Goal: Information Seeking & Learning: Check status

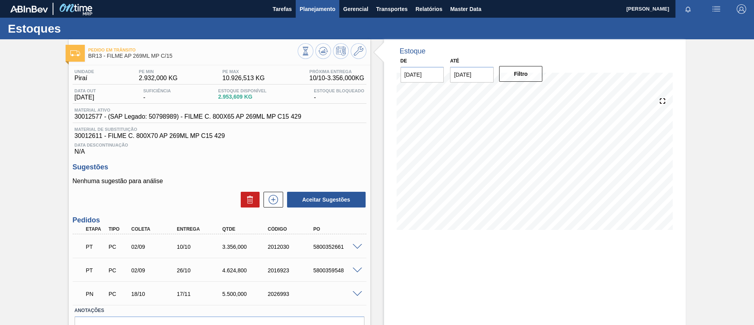
click at [317, 13] on button "Planejamento" at bounding box center [318, 9] width 44 height 18
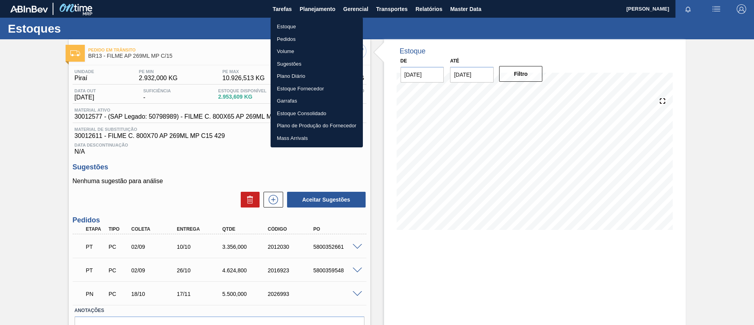
click at [82, 111] on div at bounding box center [377, 162] width 754 height 325
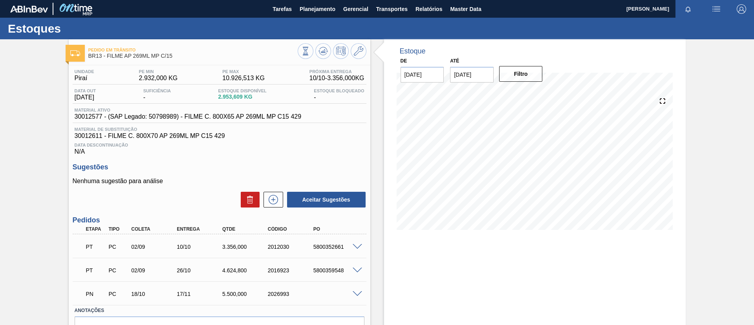
click at [0, 75] on div "Pedido em Trânsito BR13 - FILME AP 269ML MP C/15 Unidade Piraí PE MIN 2.932,000…" at bounding box center [377, 204] width 754 height 330
click at [318, 15] on button "Planejamento" at bounding box center [318, 9] width 44 height 18
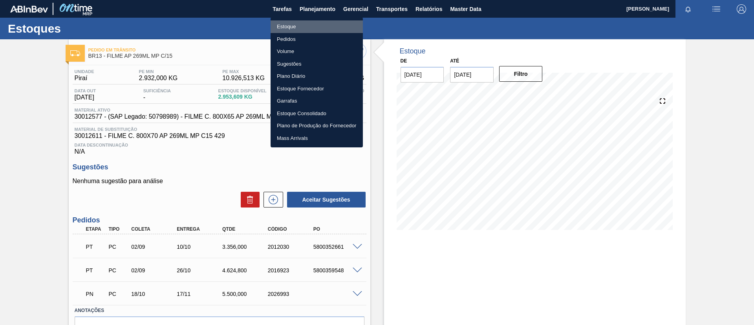
click at [286, 22] on li "Estoque" at bounding box center [317, 26] width 92 height 13
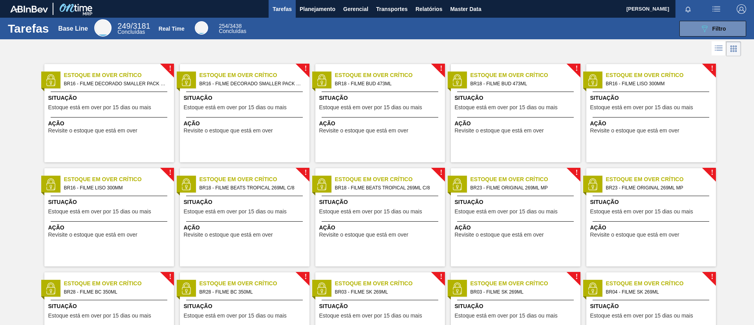
drag, startPoint x: 0, startPoint y: 150, endPoint x: 39, endPoint y: 133, distance: 42.6
click at [323, 10] on span "Planejamento" at bounding box center [318, 8] width 36 height 9
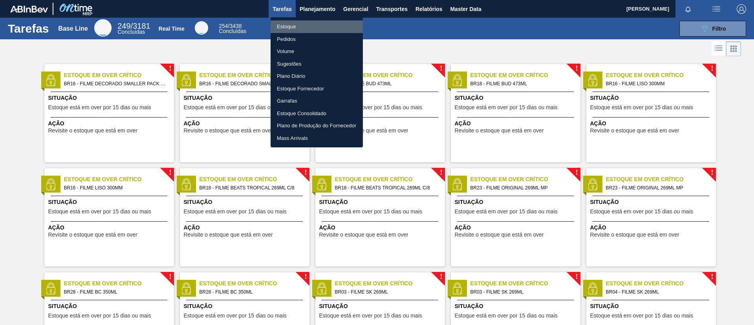
click at [312, 23] on li "Estoque" at bounding box center [317, 26] width 92 height 13
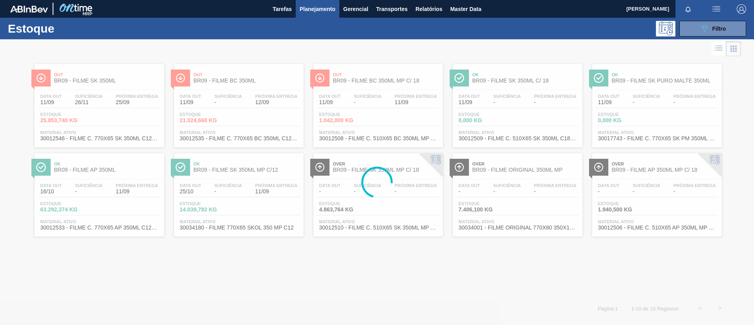
click at [729, 36] on button "089F7B8B-B2A5-4AFE-B5C0-19BA573D28AC Filtro" at bounding box center [713, 29] width 67 height 16
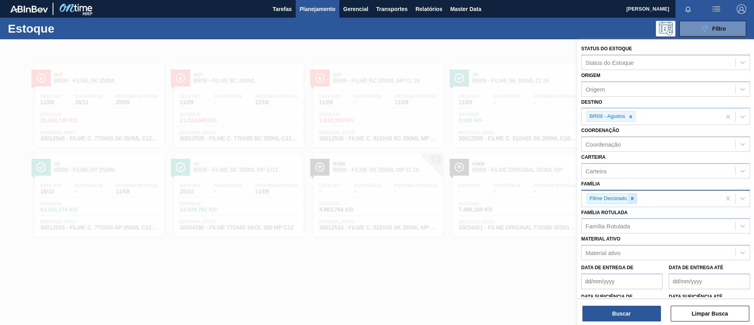
click at [633, 201] on div at bounding box center [632, 199] width 9 height 10
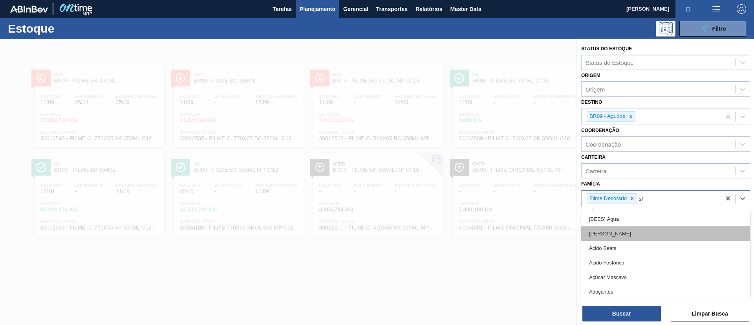
type input "str"
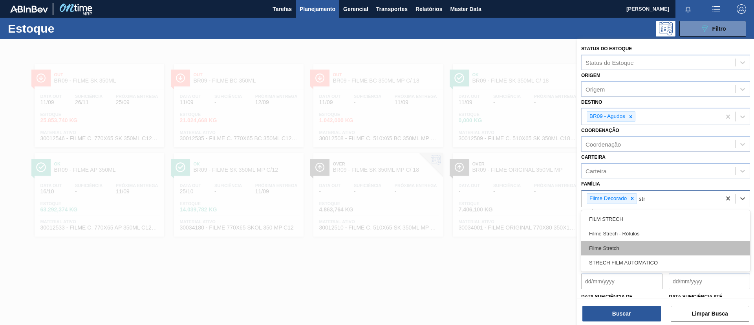
drag, startPoint x: 629, startPoint y: 248, endPoint x: 627, endPoint y: 230, distance: 17.4
click at [629, 247] on div "Filme Stretch" at bounding box center [666, 248] width 169 height 15
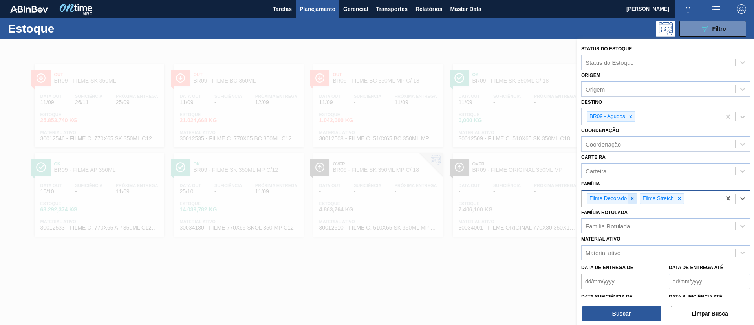
click at [632, 200] on icon at bounding box center [632, 198] width 3 height 3
click at [633, 113] on div at bounding box center [631, 117] width 9 height 10
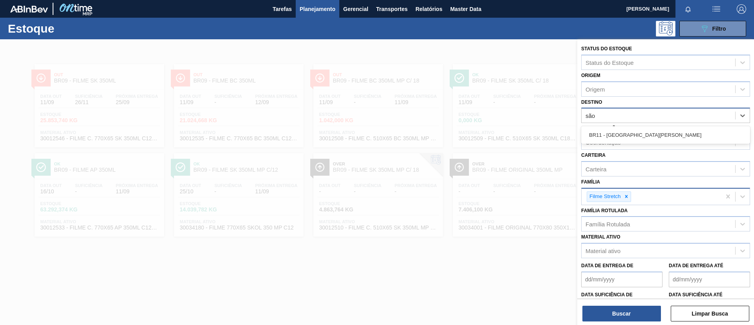
type input "são l"
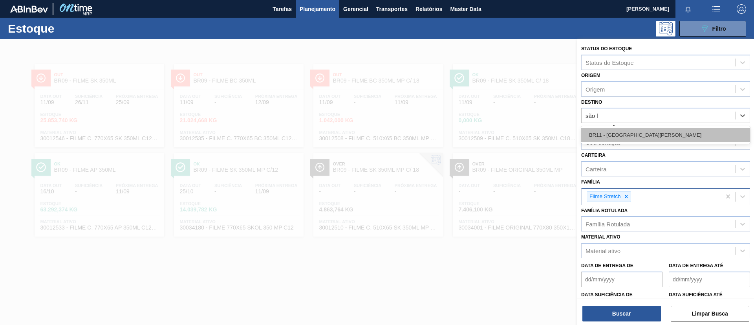
click at [638, 132] on div "BR11 - São Luís" at bounding box center [666, 135] width 169 height 15
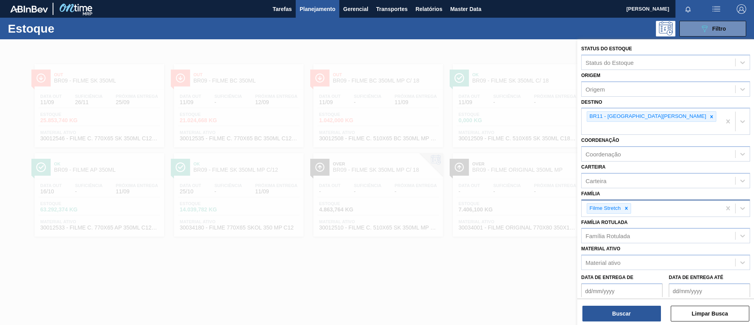
click at [609, 304] on label "Data suficiência de" at bounding box center [607, 307] width 51 height 6
click at [609, 312] on de "Data suficiência de" at bounding box center [622, 320] width 81 height 16
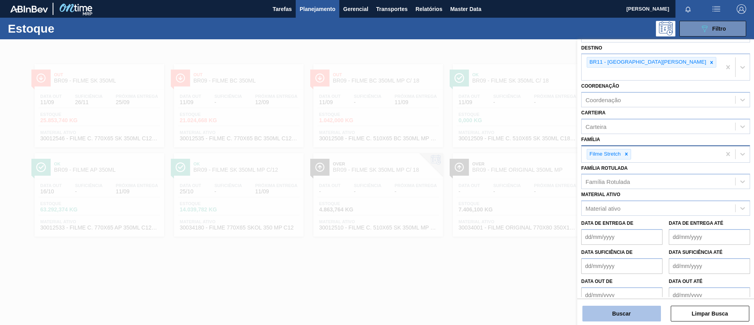
click at [606, 308] on button "Buscar" at bounding box center [622, 314] width 79 height 16
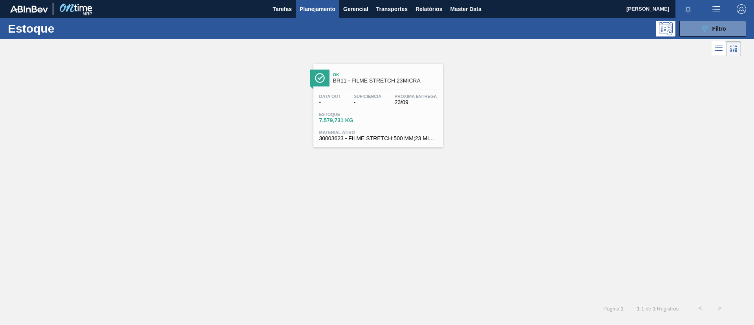
click at [351, 80] on span "BR11 - FILME STRETCH 23MICRA" at bounding box center [386, 81] width 106 height 6
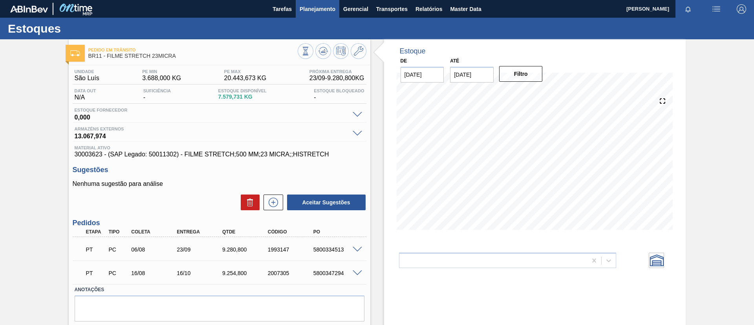
click at [303, 15] on button "Planejamento" at bounding box center [318, 9] width 44 height 18
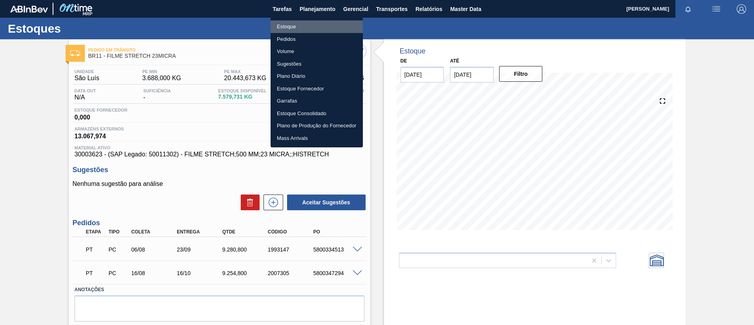
click at [310, 24] on li "Estoque" at bounding box center [317, 26] width 92 height 13
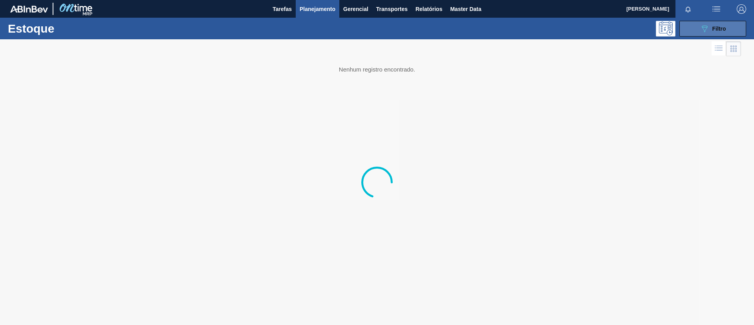
click at [711, 24] on div "089F7B8B-B2A5-4AFE-B5C0-19BA573D28AC Filtro" at bounding box center [713, 28] width 26 height 9
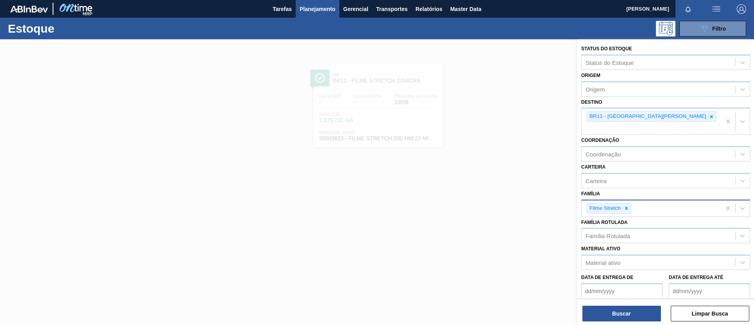
click at [632, 200] on div "Filme Stretch" at bounding box center [651, 208] width 139 height 16
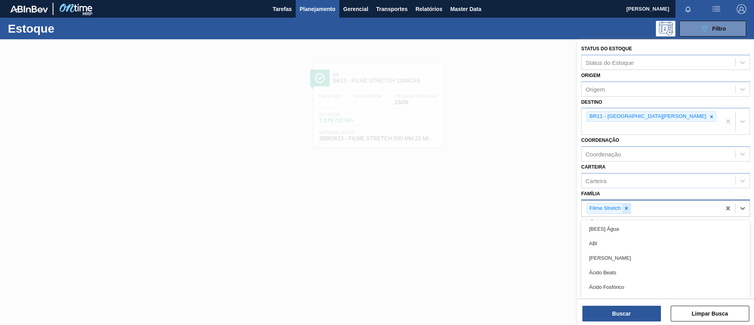
click at [626, 205] on icon at bounding box center [627, 208] width 6 height 6
click at [633, 188] on div "Família option Filme Stretch, deselected. option [BEES] Água focused, 1 of 101.…" at bounding box center [666, 201] width 169 height 27
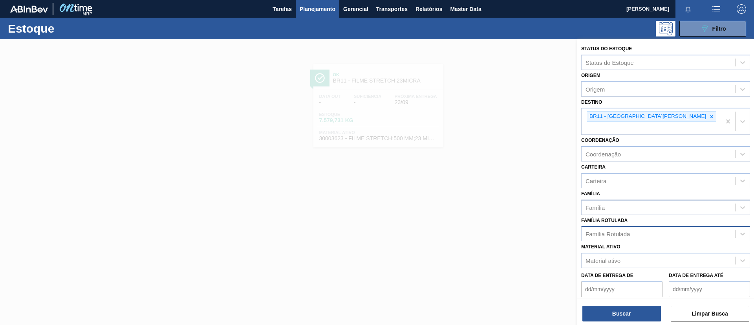
click at [634, 228] on div "Família Rotulada" at bounding box center [659, 233] width 154 height 11
type Rotulada "20MICRA"
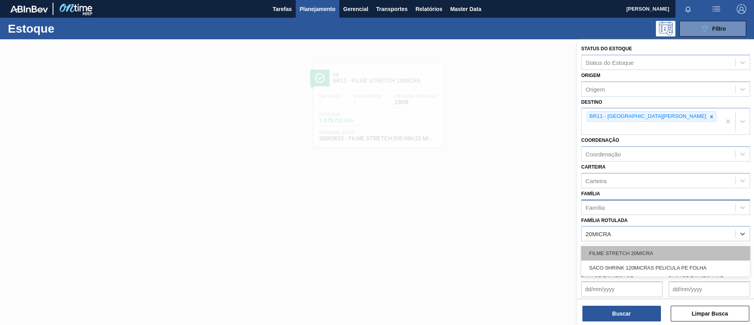
click at [659, 246] on div "FILME STRETCH 20MICRA" at bounding box center [666, 253] width 169 height 15
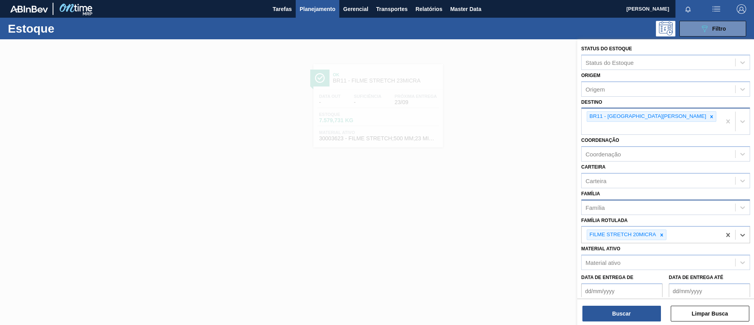
click at [709, 116] on icon at bounding box center [712, 117] width 6 height 6
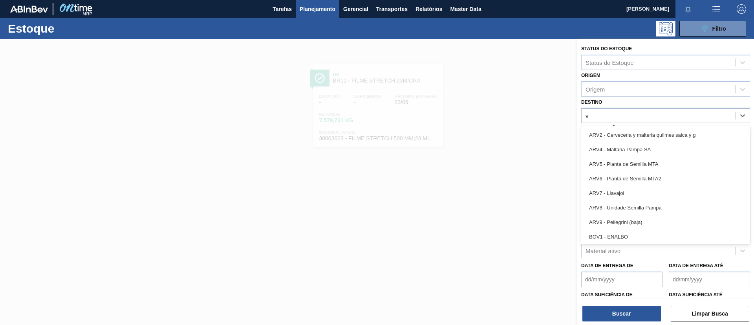
type input "vi"
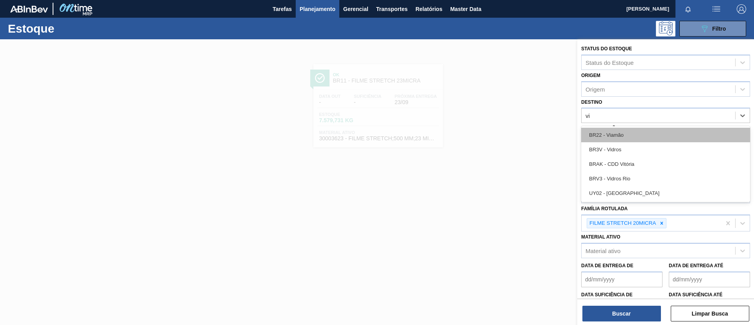
click at [640, 130] on div "BR22 - Viamão" at bounding box center [666, 135] width 169 height 15
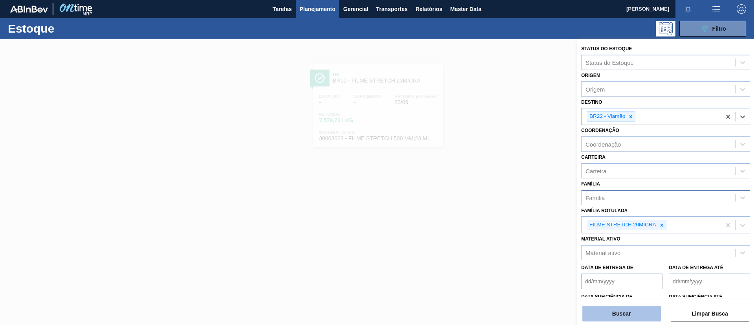
click at [618, 315] on button "Buscar" at bounding box center [622, 314] width 79 height 16
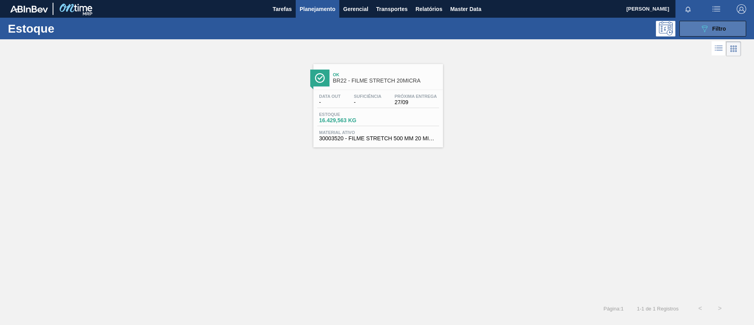
click at [715, 26] on span "Filtro" at bounding box center [720, 29] width 14 height 6
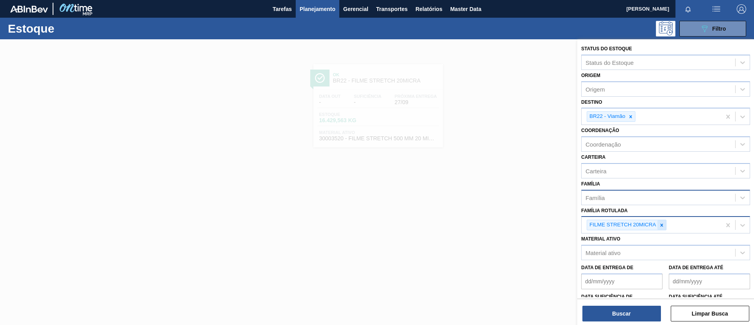
click at [666, 225] on div at bounding box center [662, 225] width 9 height 10
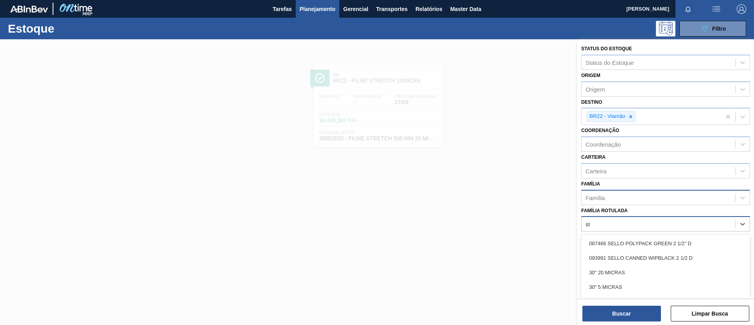
type Rotulada "str"
click at [637, 216] on div "str" at bounding box center [666, 223] width 169 height 15
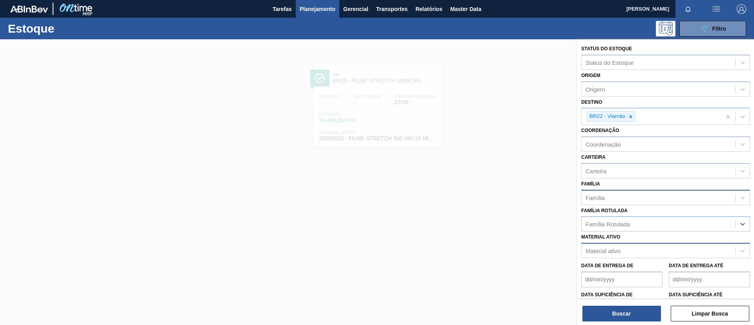
click at [637, 250] on div "Material ativo" at bounding box center [659, 250] width 154 height 11
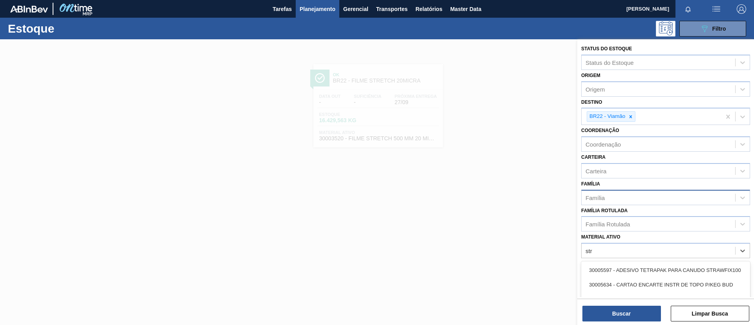
type ativo "str"
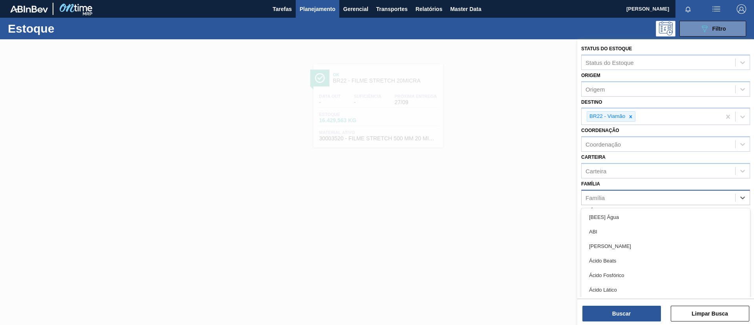
click at [633, 200] on div "Família" at bounding box center [659, 197] width 154 height 11
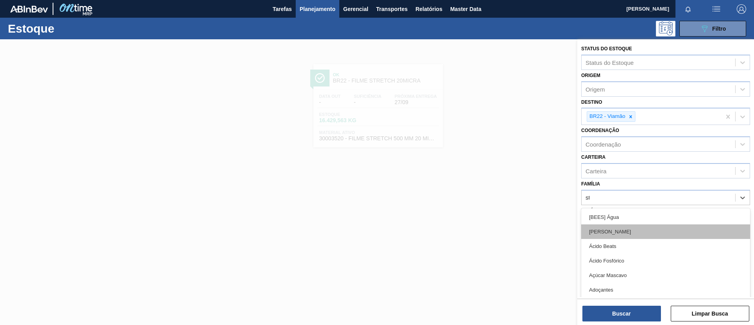
type input "stre"
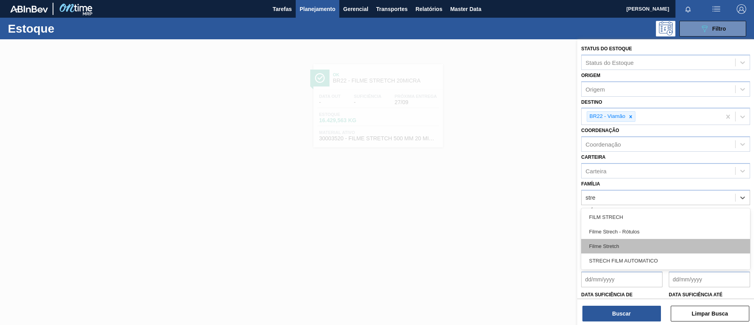
click at [631, 248] on div "Filme Stretch" at bounding box center [666, 246] width 169 height 15
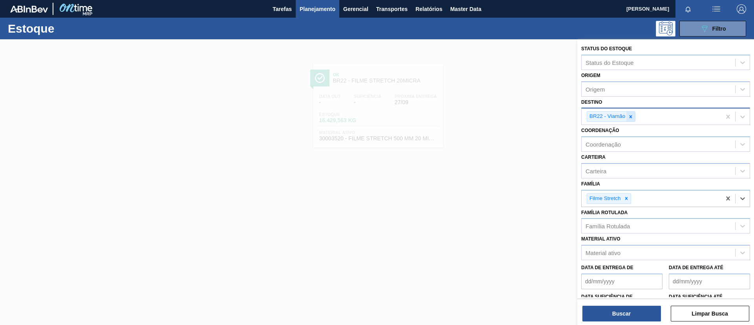
click at [632, 114] on icon at bounding box center [631, 117] width 6 height 6
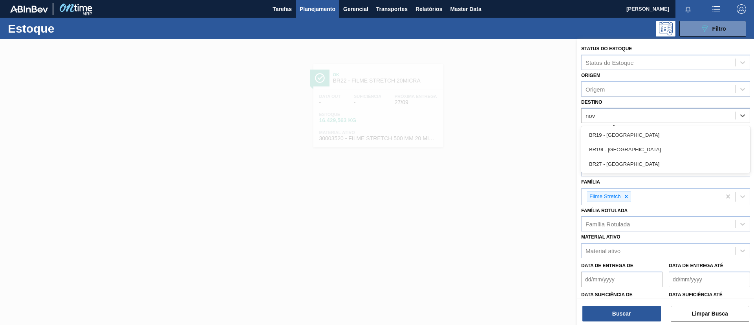
type input "nova"
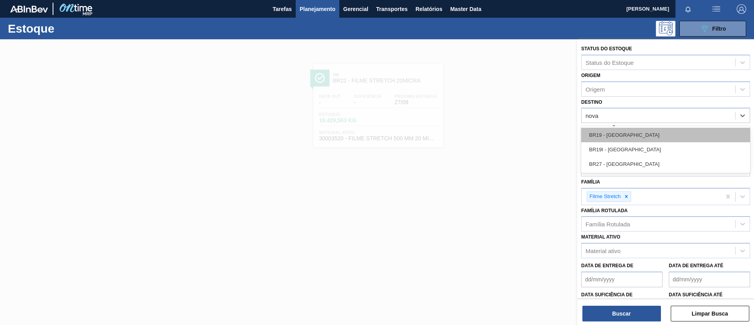
click at [636, 128] on div "BR19 - Nova Rio" at bounding box center [666, 135] width 169 height 15
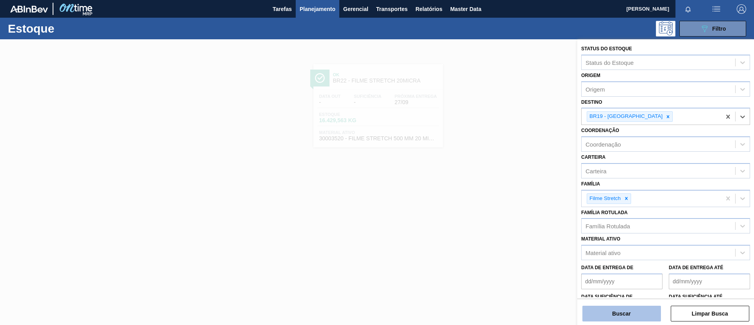
click at [631, 306] on button "Buscar" at bounding box center [622, 314] width 79 height 16
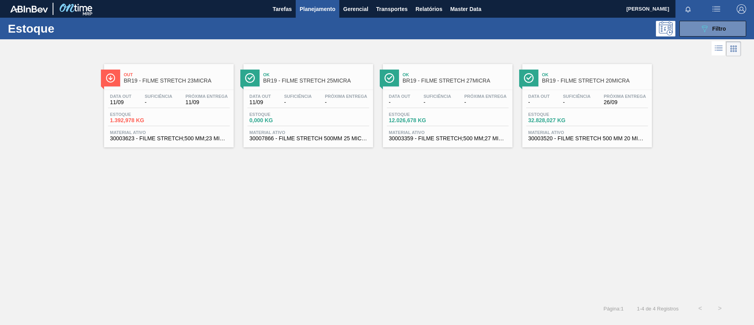
click at [182, 81] on span "BR19 - FILME STRETCH 23MICRA" at bounding box center [177, 81] width 106 height 6
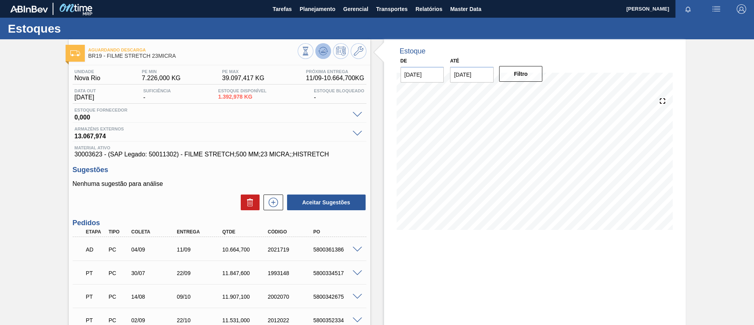
click at [326, 52] on icon at bounding box center [323, 50] width 9 height 9
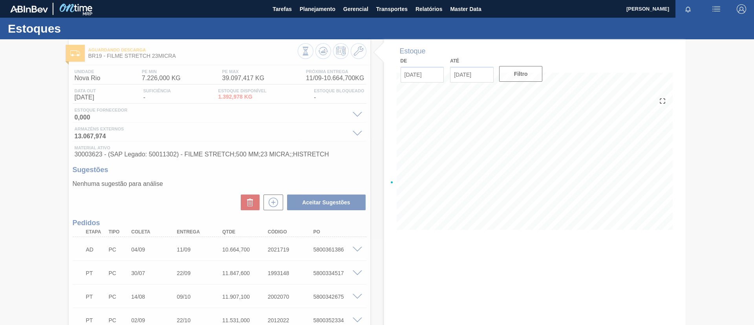
click at [356, 250] on div at bounding box center [377, 182] width 754 height 286
drag, startPoint x: 358, startPoint y: 249, endPoint x: 334, endPoint y: 254, distance: 24.8
click at [334, 254] on div at bounding box center [377, 182] width 754 height 286
click at [355, 250] on div at bounding box center [377, 182] width 754 height 286
click at [356, 250] on div at bounding box center [377, 182] width 754 height 286
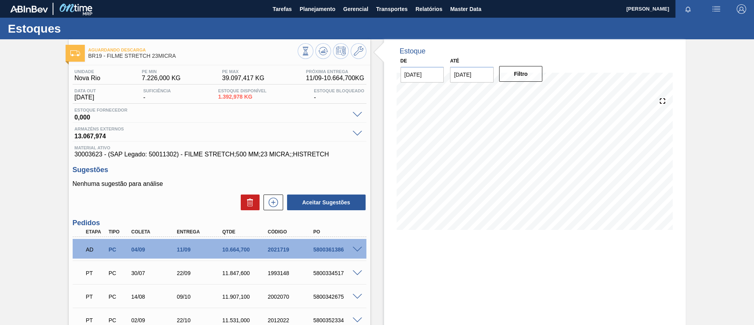
click at [356, 250] on span at bounding box center [357, 250] width 9 height 6
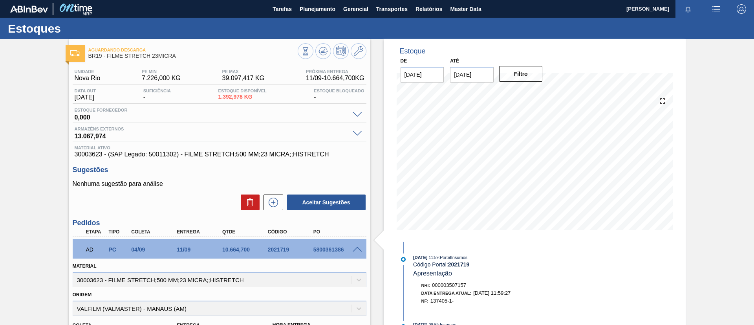
scroll to position [59, 0]
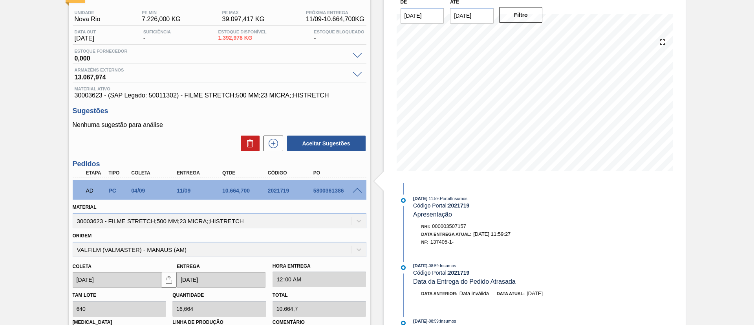
drag, startPoint x: 466, startPoint y: 250, endPoint x: 463, endPoint y: 244, distance: 6.5
drag, startPoint x: 463, startPoint y: 244, endPoint x: 412, endPoint y: 245, distance: 51.1
click at [412, 245] on div "Nri: 000003507157 Data Entrega Atual: 11/09/2025 11:59:27 NF: 137405-1-" at bounding box center [499, 234] width 202 height 24
copy div "NF: 137405-1-"
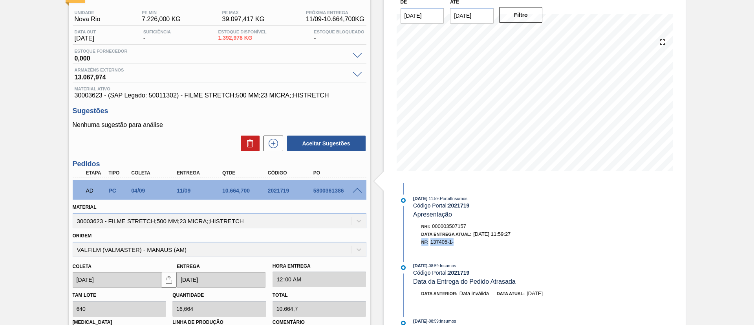
click at [461, 244] on div "NF: 137405-1-" at bounding box center [511, 242] width 179 height 8
drag, startPoint x: 461, startPoint y: 244, endPoint x: 414, endPoint y: 245, distance: 47.2
click at [414, 245] on div "Nri: 000003507157 Data Entrega Atual: 11/09/2025 11:59:27 NF: 137405-1-" at bounding box center [507, 234] width 187 height 24
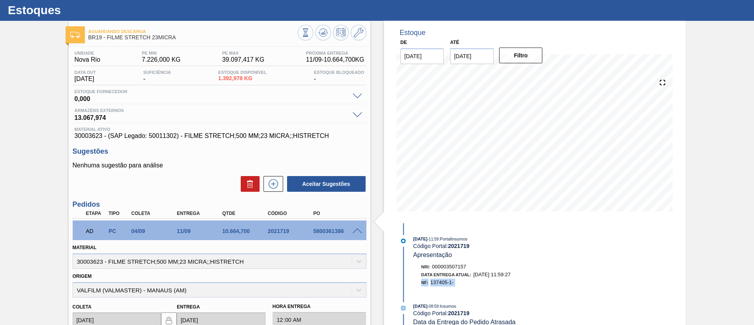
scroll to position [0, 0]
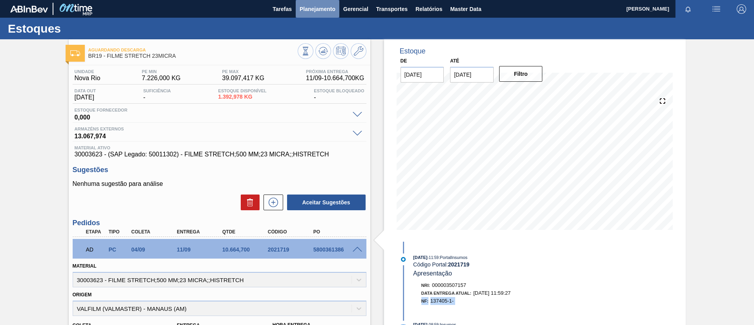
click at [327, 12] on span "Planejamento" at bounding box center [318, 8] width 36 height 9
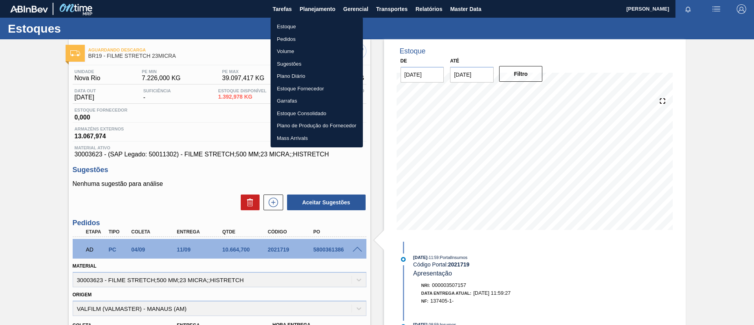
click at [325, 18] on ul "Estoque Pedidos Volume Sugestões Plano Diário Estoque Fornecedor Garrafas Estoq…" at bounding box center [317, 82] width 92 height 130
click at [321, 26] on li "Estoque" at bounding box center [317, 26] width 92 height 13
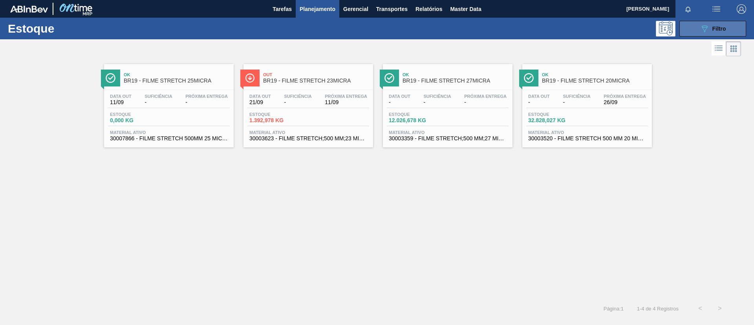
click at [688, 27] on button "089F7B8B-B2A5-4AFE-B5C0-19BA573D28AC Filtro" at bounding box center [713, 29] width 67 height 16
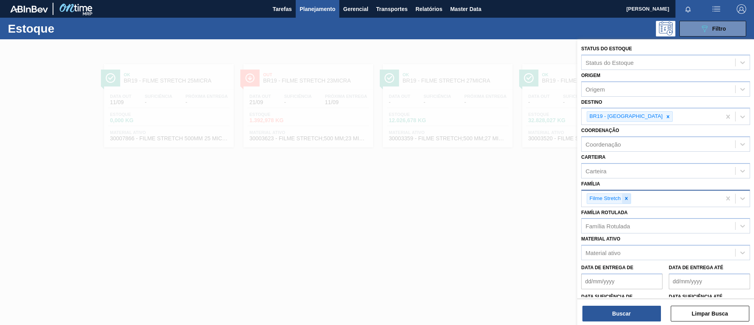
click at [630, 196] on div "Filme Stretch" at bounding box center [609, 198] width 44 height 11
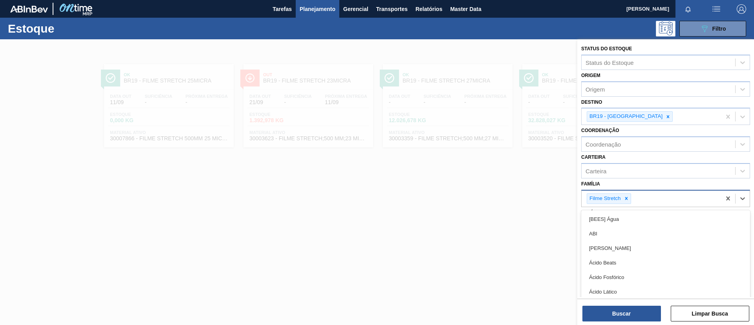
click at [629, 202] on div at bounding box center [626, 199] width 9 height 10
click at [631, 193] on div "Família" at bounding box center [659, 197] width 154 height 11
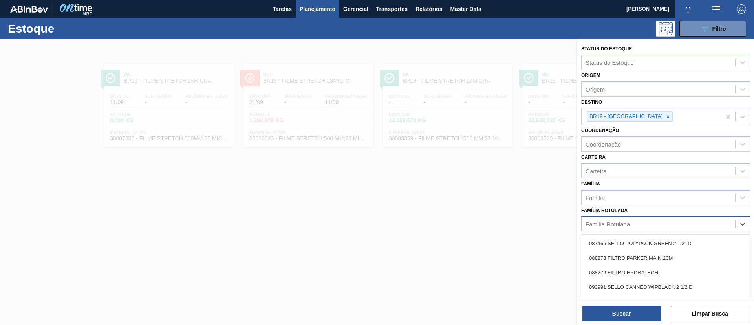
click at [624, 226] on div "Família Rotulada" at bounding box center [608, 224] width 44 height 7
type Rotulada "PC 350ML"
click at [642, 238] on div "FILME PC 350ML" at bounding box center [666, 243] width 169 height 15
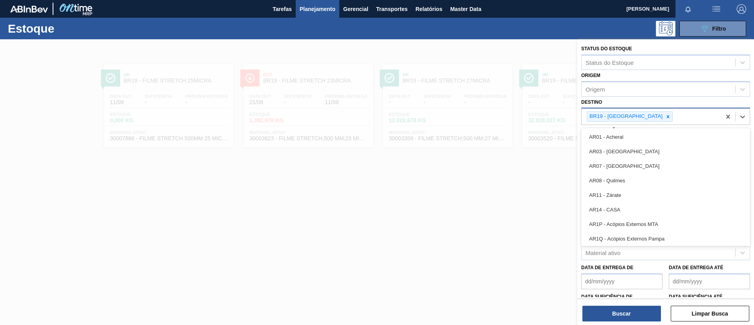
click at [630, 113] on div "BR19 - Nova Rio" at bounding box center [625, 117] width 77 height 10
click at [666, 116] on icon at bounding box center [669, 117] width 6 height 6
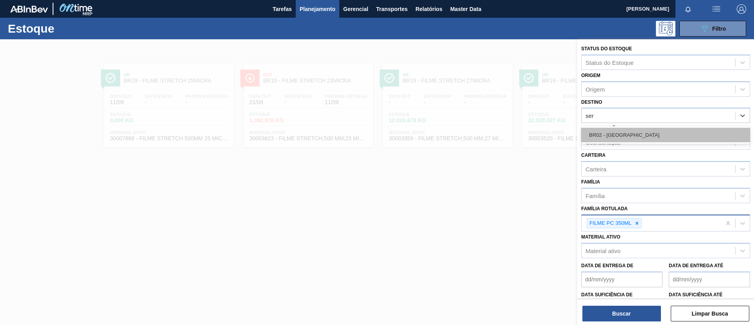
type input "serg"
click at [636, 134] on div "BR02 - Sergipe" at bounding box center [666, 135] width 169 height 15
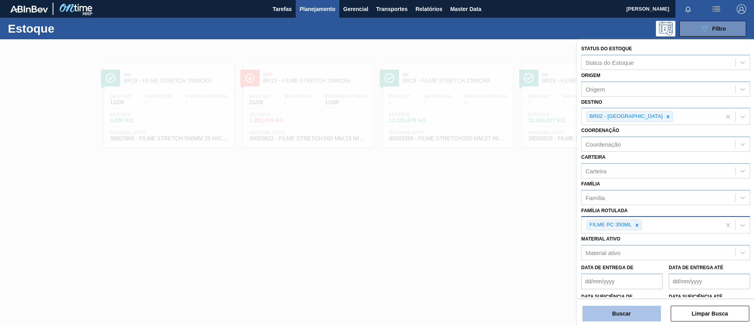
click at [632, 317] on button "Buscar" at bounding box center [622, 314] width 79 height 16
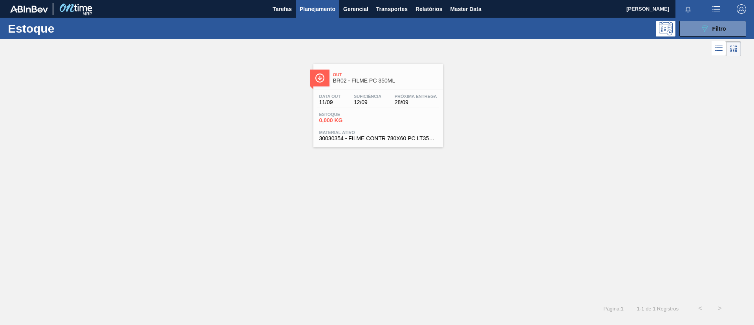
click at [394, 85] on div "Out BR02 - FILME PC 350ML" at bounding box center [386, 78] width 106 height 18
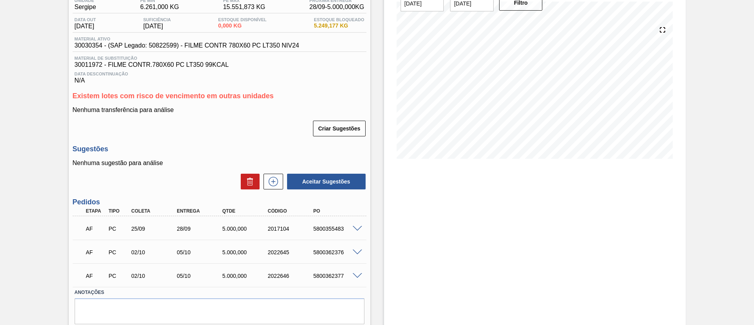
scroll to position [97, 0]
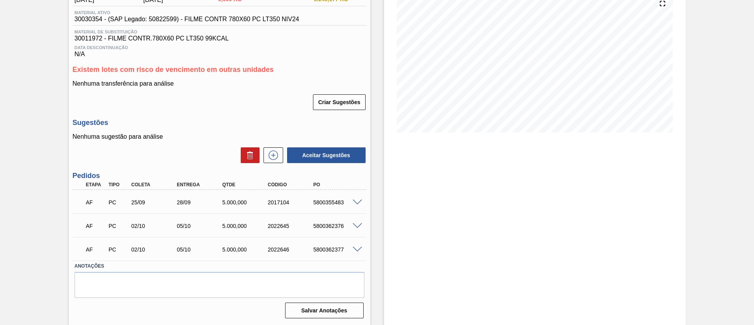
click at [353, 200] on span at bounding box center [357, 203] width 9 height 6
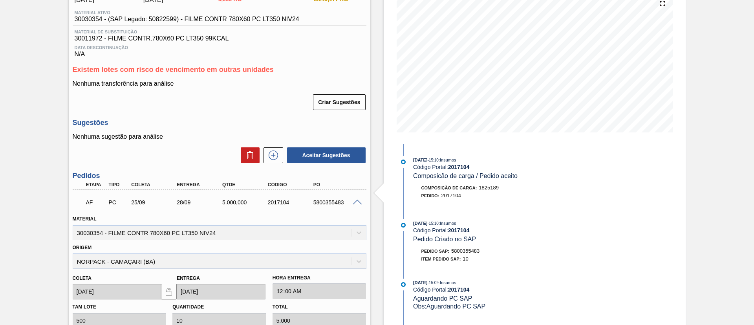
click at [356, 202] on span at bounding box center [357, 203] width 9 height 6
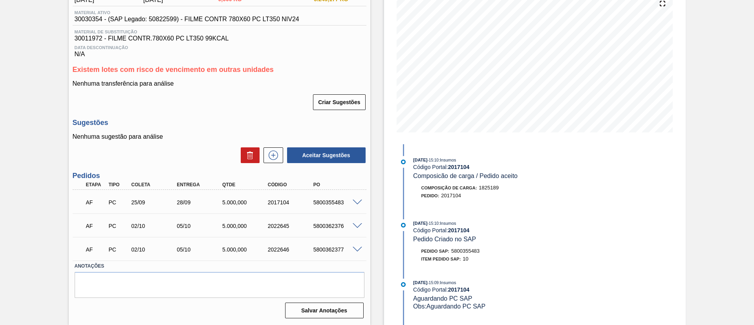
click at [345, 224] on div "5800362376" at bounding box center [337, 226] width 51 height 6
click at [355, 223] on span at bounding box center [357, 226] width 9 height 6
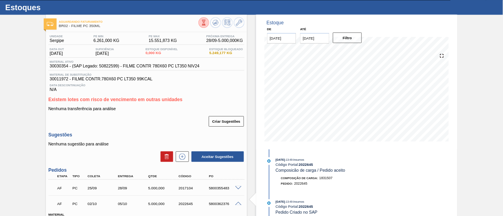
scroll to position [0, 0]
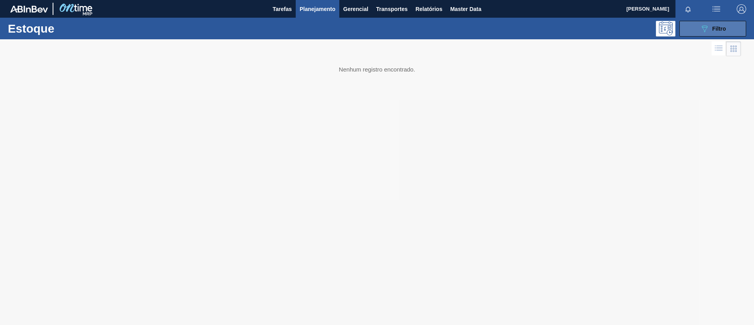
click at [714, 24] on div "089F7B8B-B2A5-4AFE-B5C0-19BA573D28AC Filtro" at bounding box center [713, 28] width 26 height 9
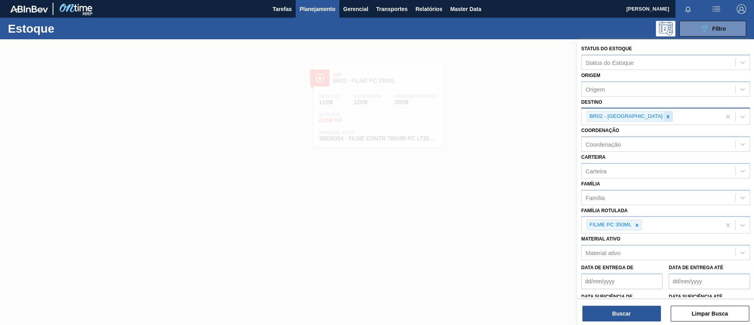
click at [667, 117] on icon at bounding box center [668, 116] width 3 height 3
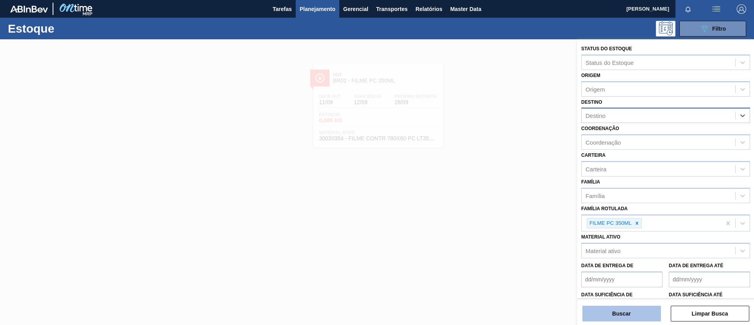
click at [643, 312] on button "Buscar" at bounding box center [622, 314] width 79 height 16
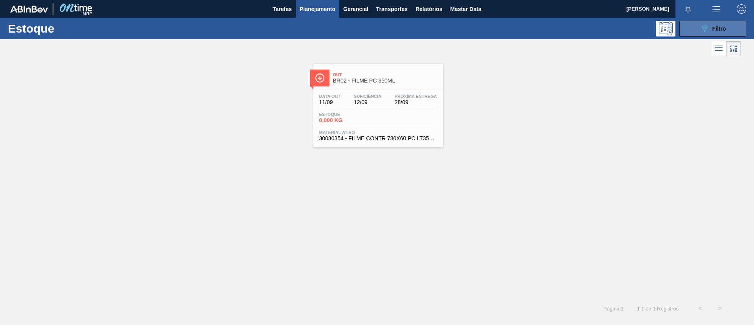
click at [706, 31] on icon "089F7B8B-B2A5-4AFE-B5C0-19BA573D28AC" at bounding box center [704, 28] width 9 height 9
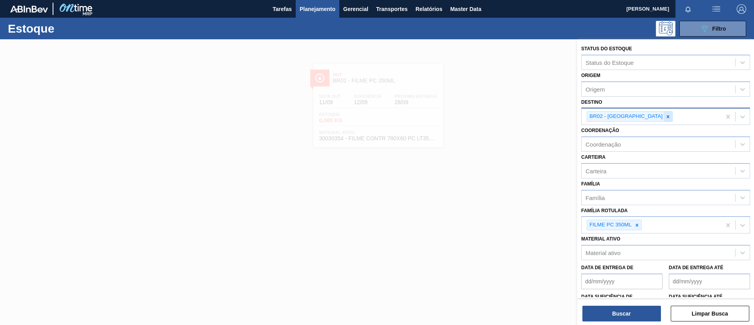
click at [666, 117] on icon at bounding box center [669, 117] width 6 height 6
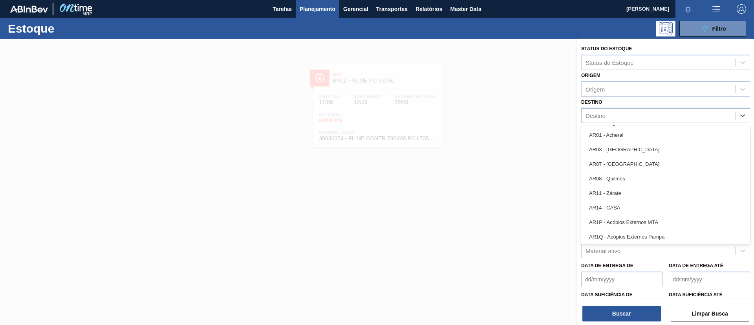
click at [630, 117] on div "Destino" at bounding box center [659, 115] width 154 height 11
drag, startPoint x: 632, startPoint y: 116, endPoint x: 633, endPoint y: 119, distance: 4.1
click at [632, 115] on div "Destino" at bounding box center [659, 115] width 154 height 11
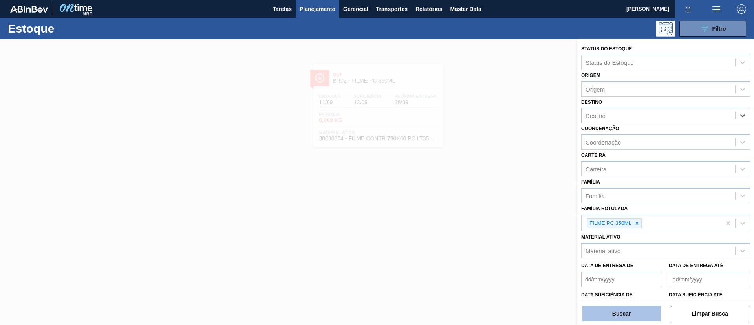
click at [650, 308] on button "Buscar" at bounding box center [622, 314] width 79 height 16
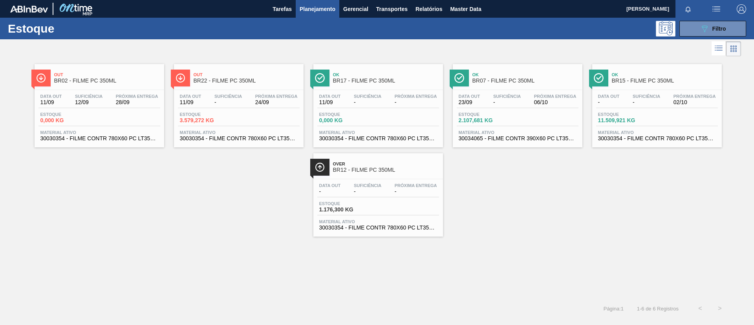
click at [546, 78] on span "BR07 - FILME PC 350ML" at bounding box center [526, 81] width 106 height 6
click at [390, 191] on div "Data out - Suficiência - Próxima Entrega -" at bounding box center [378, 190] width 122 height 14
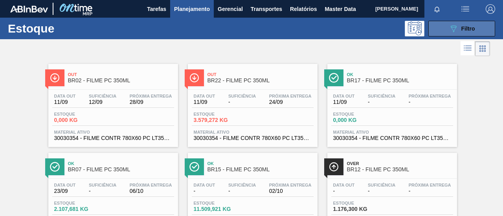
click at [452, 33] on button "089F7B8B-B2A5-4AFE-B5C0-19BA573D28AC Filtro" at bounding box center [461, 29] width 67 height 16
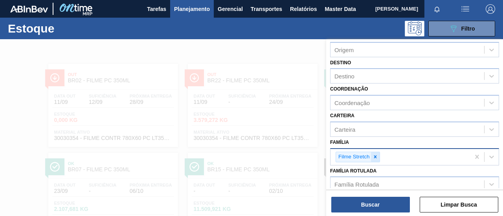
click at [377, 157] on icon at bounding box center [375, 157] width 6 height 6
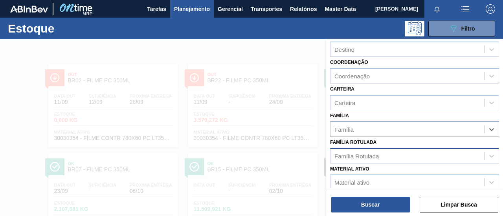
scroll to position [79, 0]
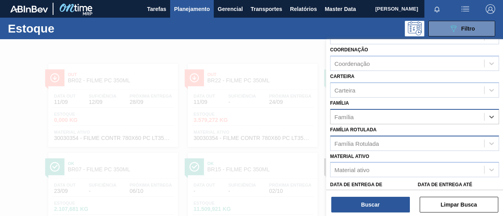
click at [379, 144] on div "Família Rotulada" at bounding box center [407, 143] width 154 height 11
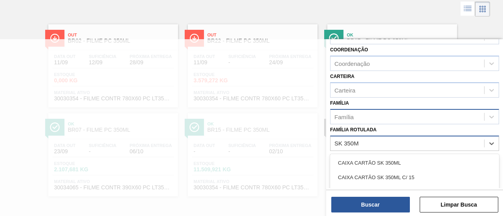
type Rotulada "SK 350ML"
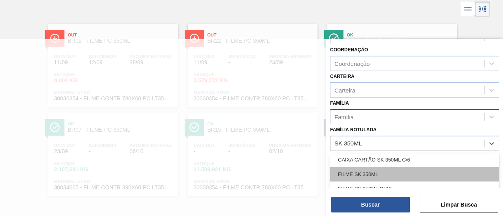
scroll to position [39, 0]
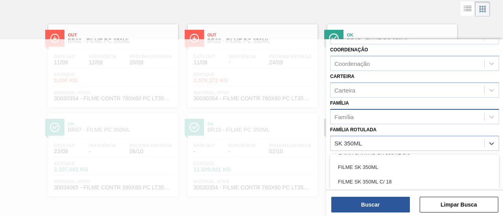
click at [376, 167] on div "FILME SK 350ML" at bounding box center [414, 167] width 169 height 15
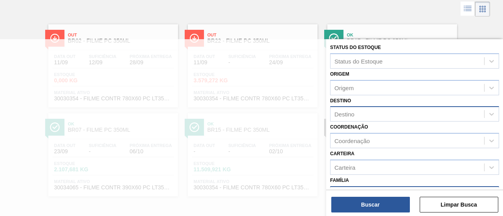
scroll to position [0, 0]
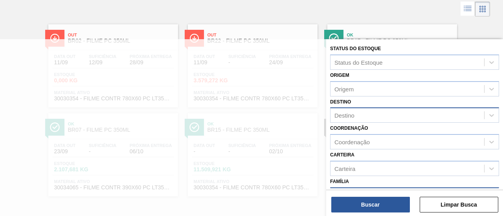
click at [379, 110] on div "Destino" at bounding box center [407, 115] width 154 height 11
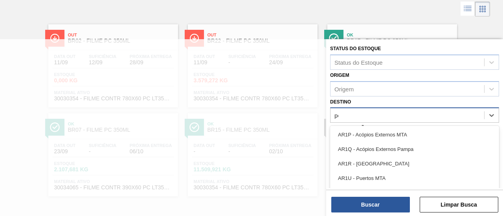
type input "pern"
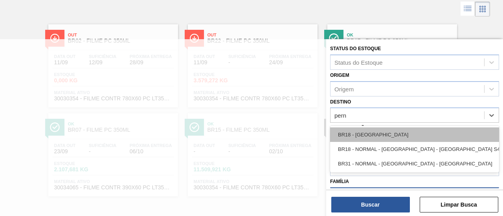
click at [393, 129] on div "BR18 - [GEOGRAPHIC_DATA]" at bounding box center [414, 135] width 169 height 15
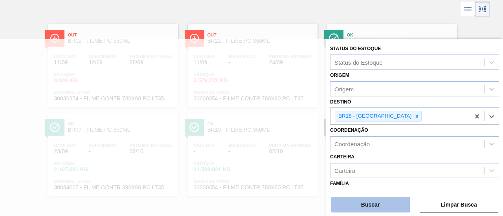
click at [370, 205] on button "Buscar" at bounding box center [370, 205] width 79 height 16
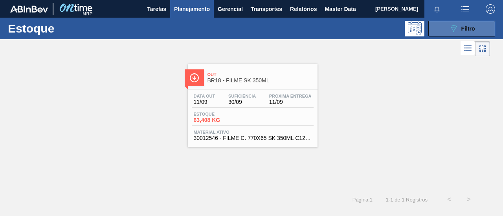
click at [461, 29] on span "Filtro" at bounding box center [468, 29] width 14 height 6
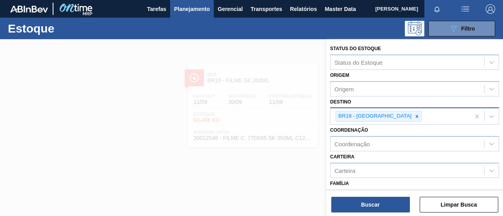
click at [413, 114] on div at bounding box center [417, 117] width 9 height 10
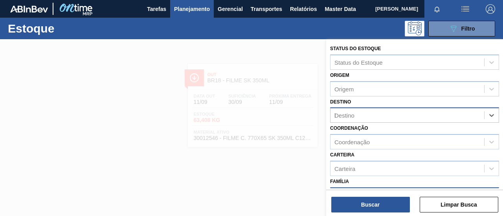
type input "br09"
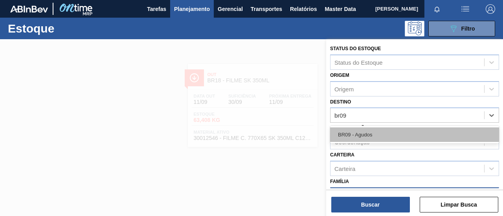
click at [390, 129] on div "BR09 - Agudos" at bounding box center [414, 135] width 169 height 15
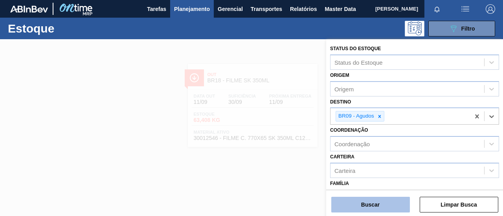
click at [365, 204] on button "Buscar" at bounding box center [370, 205] width 79 height 16
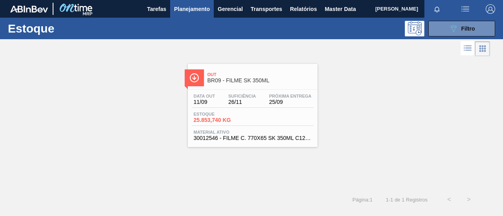
click at [259, 90] on div "Data out 11/09 Suficiência 26/11 Próxima Entrega 25/09 Estoque 25.853,740 KG Ma…" at bounding box center [253, 116] width 130 height 53
click at [451, 21] on button "089F7B8B-B2A5-4AFE-B5C0-19BA573D28AC Filtro" at bounding box center [461, 29] width 67 height 16
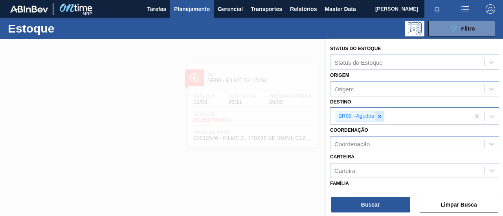
click at [381, 117] on icon at bounding box center [380, 117] width 6 height 6
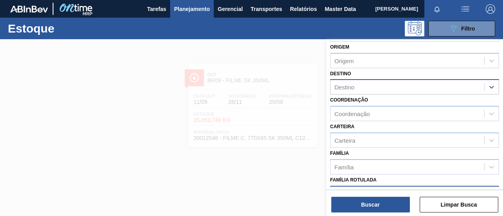
scroll to position [79, 0]
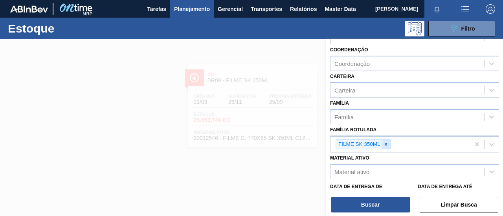
click at [387, 143] on icon at bounding box center [386, 145] width 6 height 6
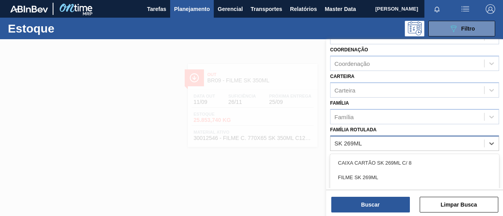
type Rotulada "SK 269ML MP"
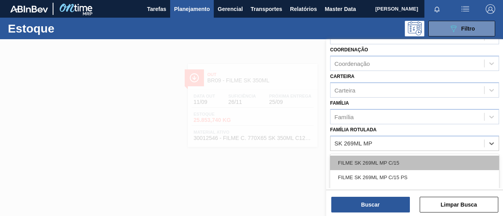
click at [414, 158] on div "FILME SK 269ML MP C/15" at bounding box center [414, 163] width 169 height 15
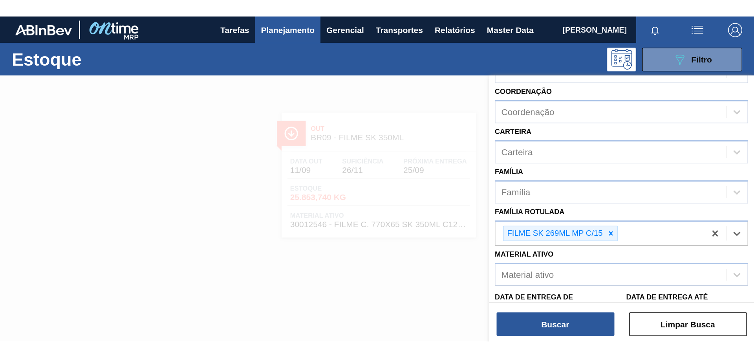
scroll to position [0, 0]
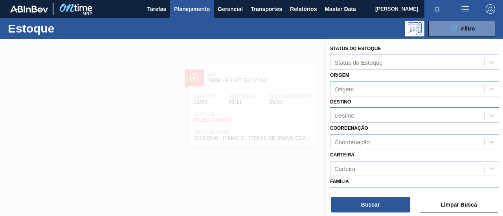
click at [368, 114] on div "Destino" at bounding box center [407, 115] width 154 height 11
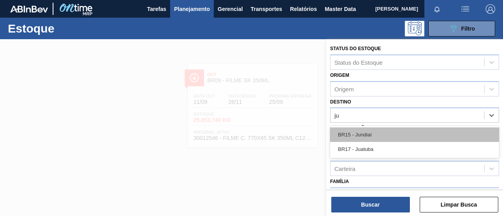
type input "jua"
click at [376, 138] on div "BR17 - Juatuba" at bounding box center [414, 135] width 169 height 15
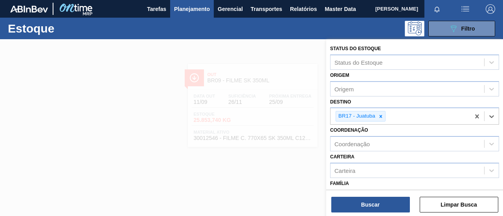
click at [374, 196] on div "Buscar Limpar Busca" at bounding box center [414, 201] width 177 height 22
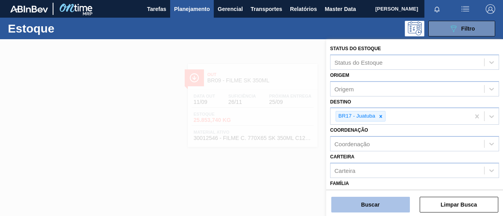
click at [378, 204] on button "Buscar" at bounding box center [370, 205] width 79 height 16
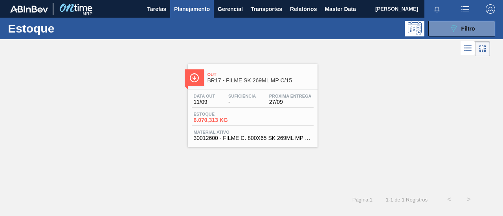
click at [292, 81] on span "BR17 - FILME SK 269ML MP C/15" at bounding box center [260, 81] width 106 height 6
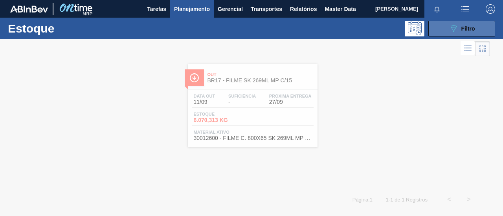
click at [453, 28] on icon "089F7B8B-B2A5-4AFE-B5C0-19BA573D28AC" at bounding box center [453, 28] width 9 height 9
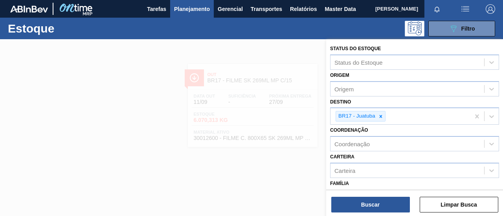
click at [380, 118] on icon at bounding box center [381, 117] width 6 height 6
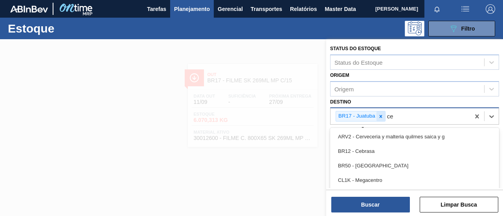
type input "ceb"
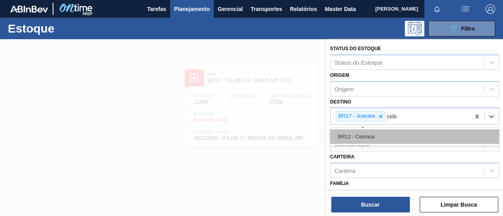
click at [385, 130] on div "BR12 - Cebrasa" at bounding box center [414, 137] width 169 height 15
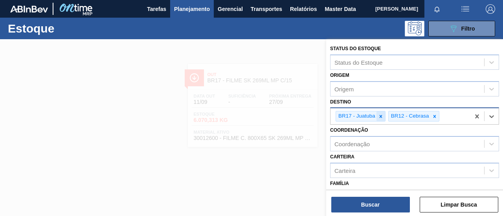
click at [383, 119] on div at bounding box center [380, 117] width 9 height 10
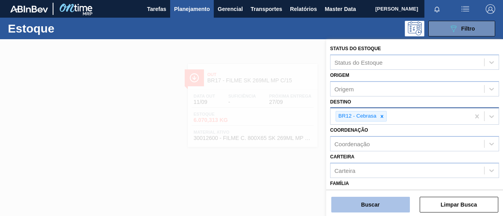
click at [387, 211] on button "Buscar" at bounding box center [370, 205] width 79 height 16
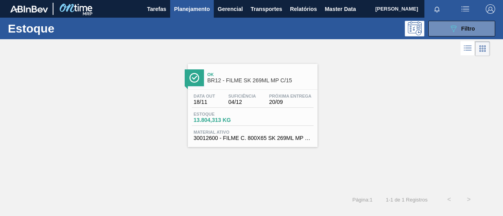
click at [258, 81] on span "BR12 - FILME SK 269ML MP C/15" at bounding box center [260, 81] width 106 height 6
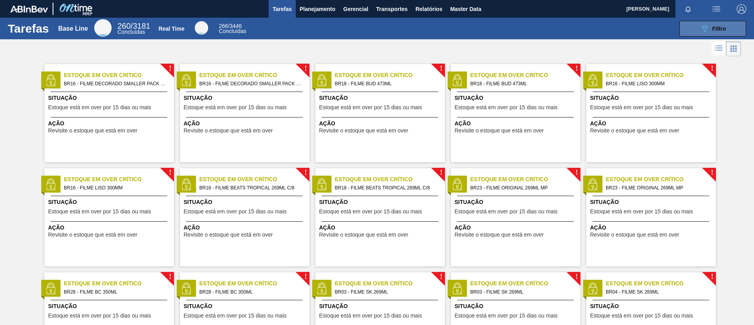
click at [733, 30] on button "089F7B8B-B2A5-4AFE-B5C0-19BA573D28AC Filtro" at bounding box center [713, 29] width 67 height 16
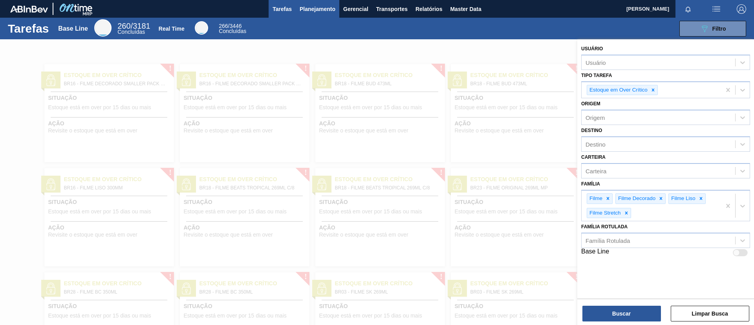
click at [310, 8] on span "Planejamento" at bounding box center [318, 8] width 36 height 9
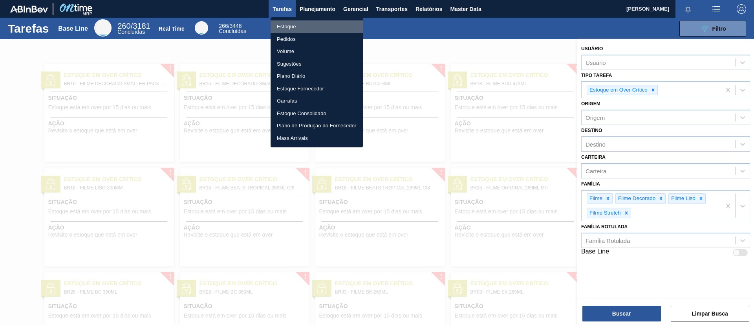
click at [305, 23] on li "Estoque" at bounding box center [317, 26] width 92 height 13
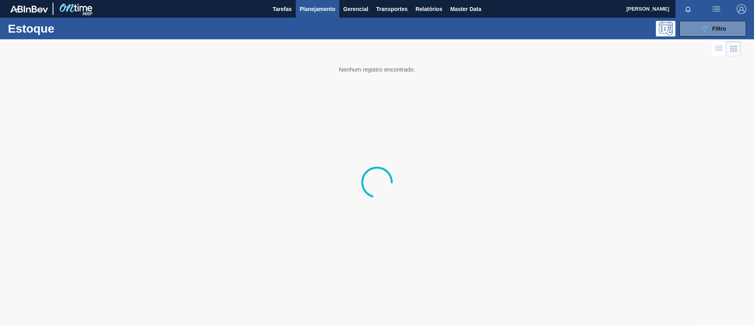
click at [692, 39] on div at bounding box center [377, 182] width 754 height 286
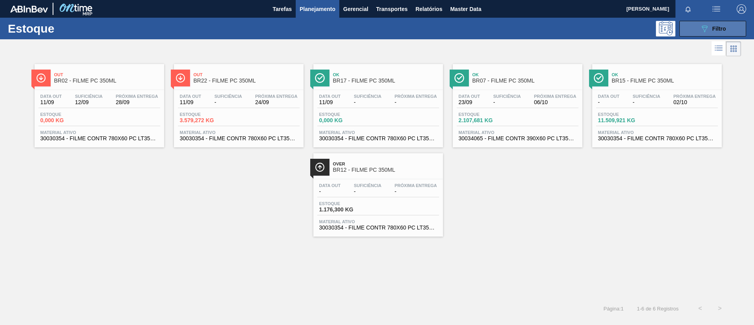
click at [696, 35] on button "089F7B8B-B2A5-4AFE-B5C0-19BA573D28AC Filtro" at bounding box center [713, 29] width 67 height 16
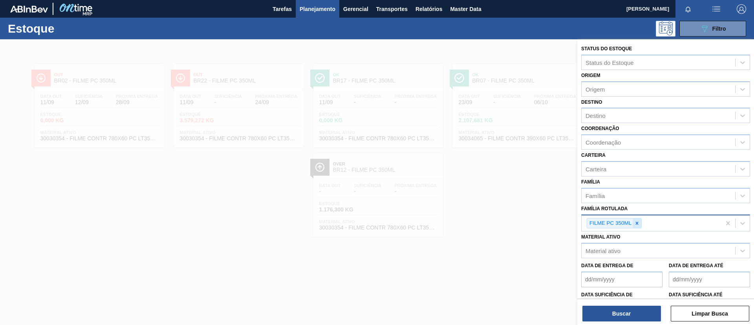
click at [634, 226] on div at bounding box center [637, 223] width 9 height 10
click at [636, 224] on icon at bounding box center [638, 223] width 6 height 6
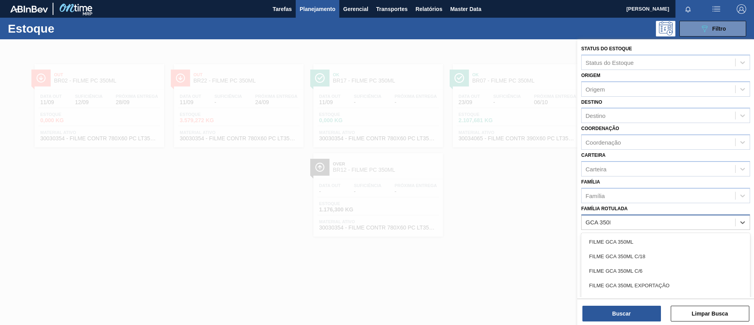
type Rotulada "GCA 350ML"
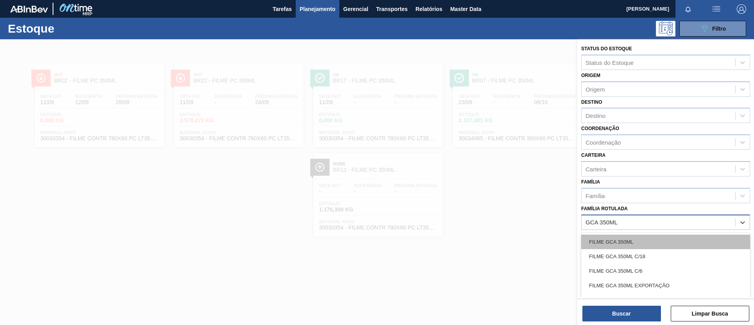
click at [651, 237] on div "FILME GCA 350ML" at bounding box center [666, 242] width 169 height 15
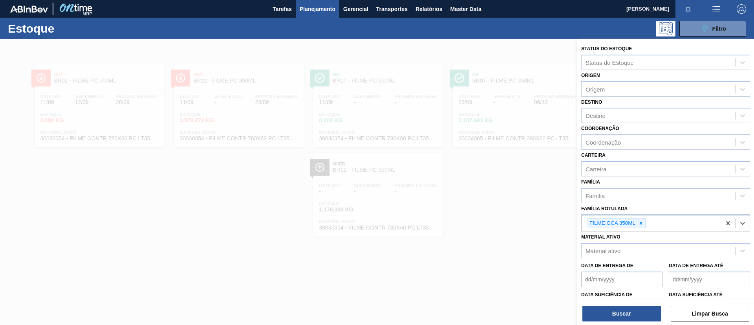
click at [629, 123] on div "Status do Estoque Status do Estoque Origem Origem Destino Destino Coordenação C…" at bounding box center [666, 194] width 177 height 310
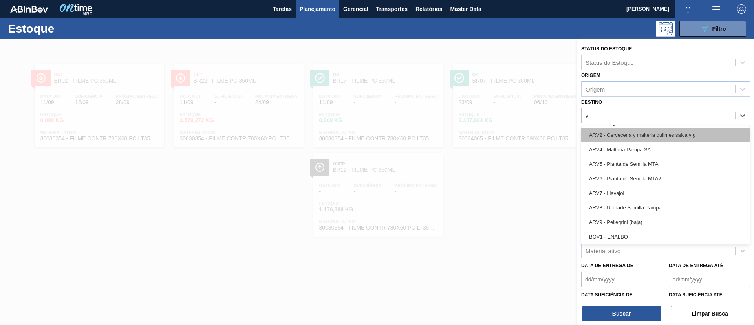
type input "vi"
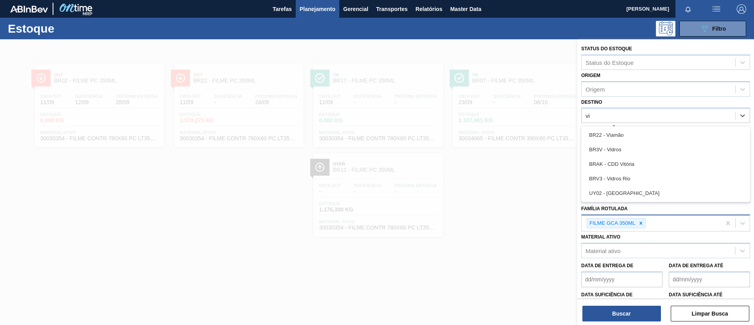
drag, startPoint x: 642, startPoint y: 134, endPoint x: 630, endPoint y: 184, distance: 51.4
click at [642, 136] on div "BR22 - Viamão" at bounding box center [666, 135] width 169 height 15
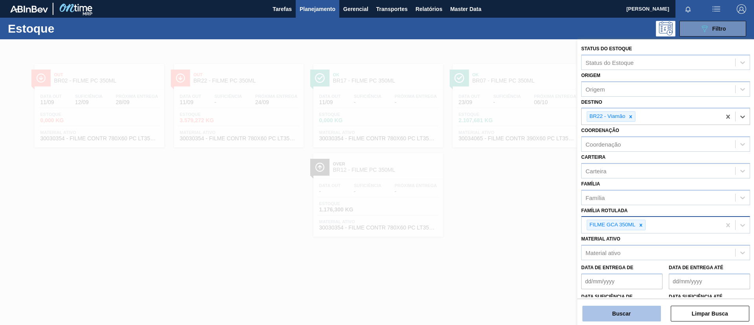
click at [636, 314] on button "Buscar" at bounding box center [622, 314] width 79 height 16
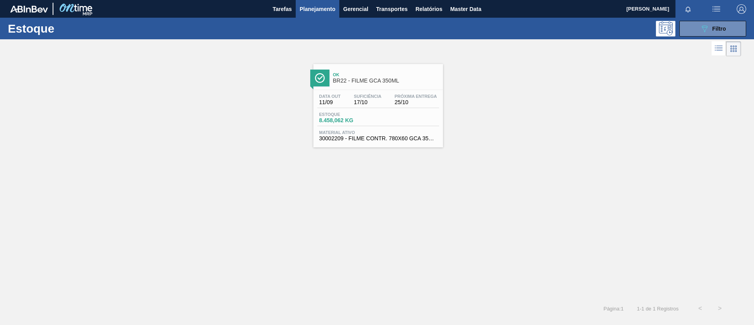
click at [436, 101] on span "25/10" at bounding box center [416, 102] width 42 height 6
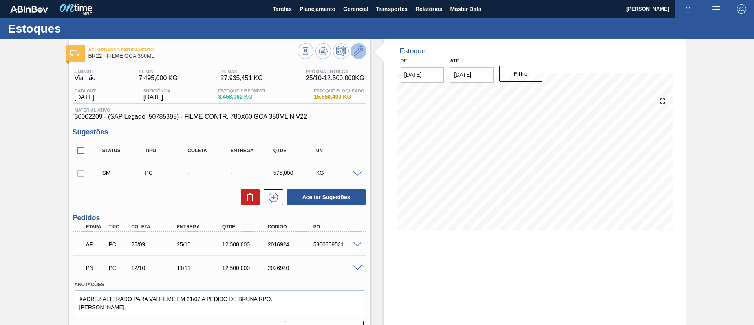
click at [361, 55] on icon at bounding box center [358, 50] width 9 height 9
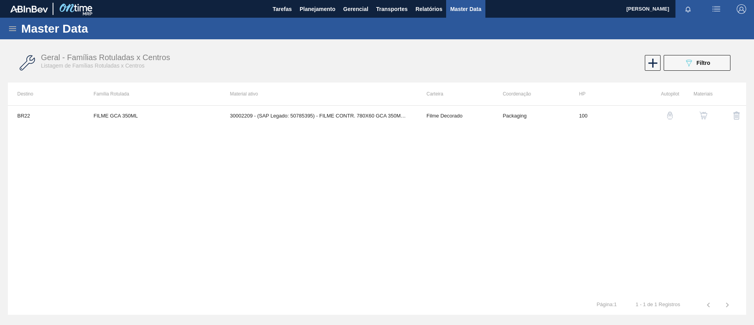
click at [708, 112] on button "button" at bounding box center [703, 115] width 19 height 19
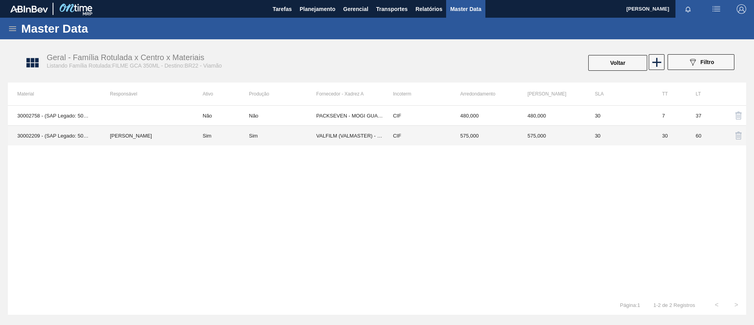
click at [261, 141] on td "Sim" at bounding box center [282, 136] width 67 height 20
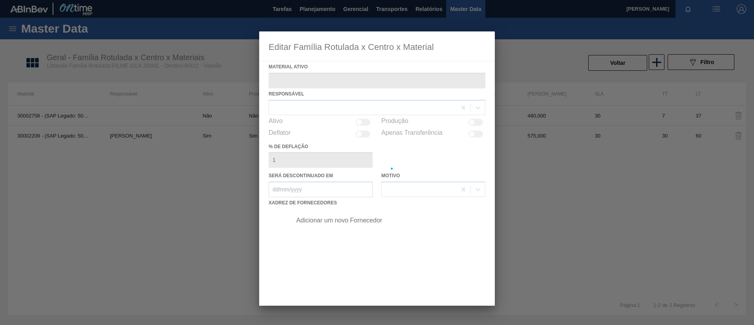
type ativo "30002209 - (SAP Legado: 50785395) - FILME CONTR. 780X60 GCA 350ML NIV22"
checkbox input "true"
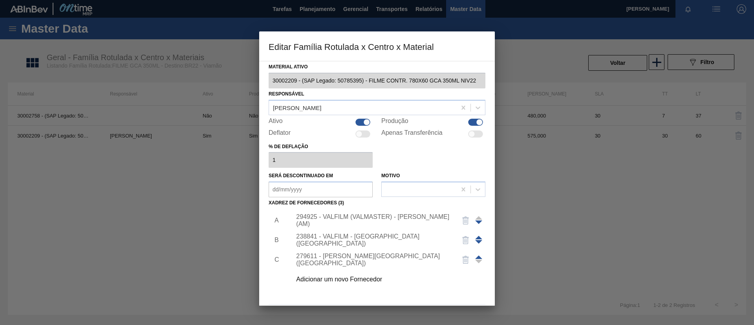
click at [371, 278] on div "Adicionar um novo Fornecedor" at bounding box center [373, 279] width 154 height 7
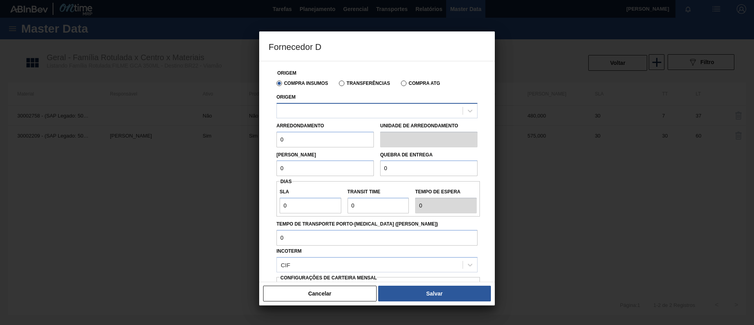
click at [365, 111] on div at bounding box center [370, 110] width 186 height 11
click at [345, 289] on button "Cancelar" at bounding box center [320, 294] width 114 height 16
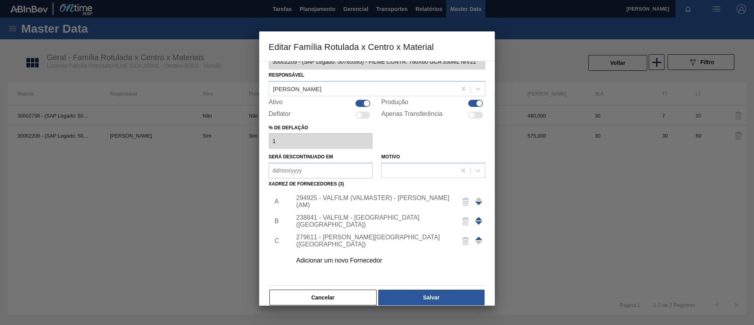
scroll to position [29, 0]
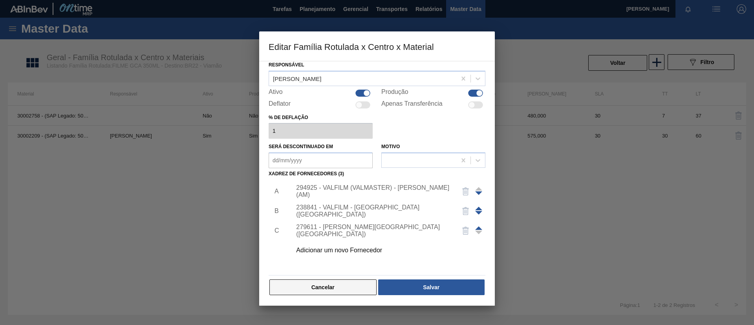
click at [350, 290] on button "Cancelar" at bounding box center [323, 287] width 107 height 16
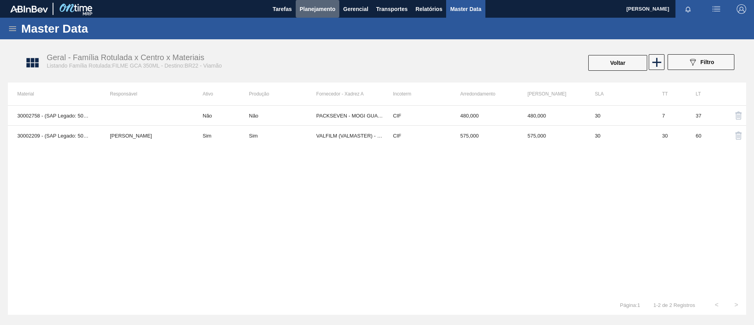
drag, startPoint x: 325, startPoint y: 15, endPoint x: 324, endPoint y: 19, distance: 3.9
click at [324, 15] on button "Planejamento" at bounding box center [318, 9] width 44 height 18
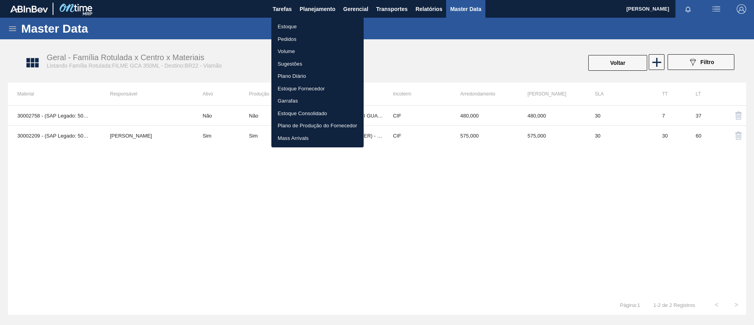
click at [329, 27] on li "Estoque" at bounding box center [317, 26] width 92 height 13
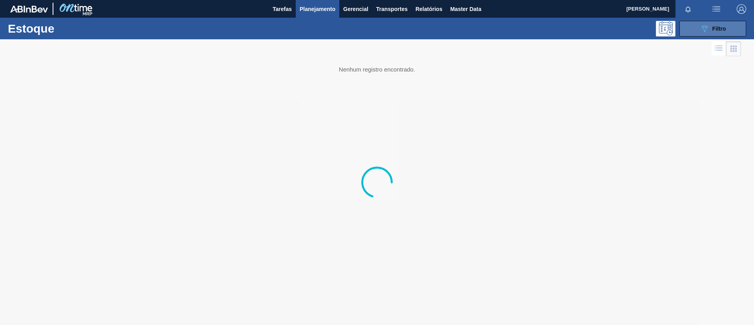
click at [714, 30] on span "Filtro" at bounding box center [720, 29] width 14 height 6
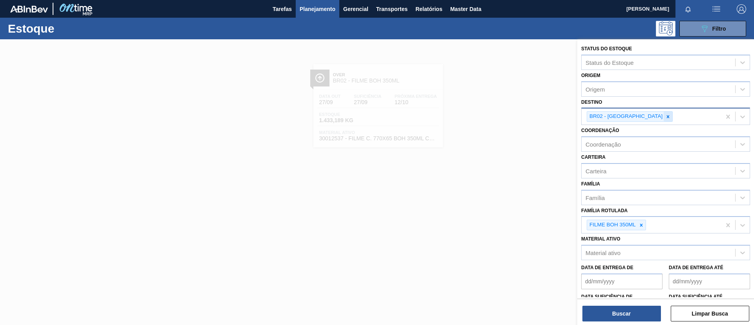
click at [666, 116] on icon at bounding box center [669, 117] width 6 height 6
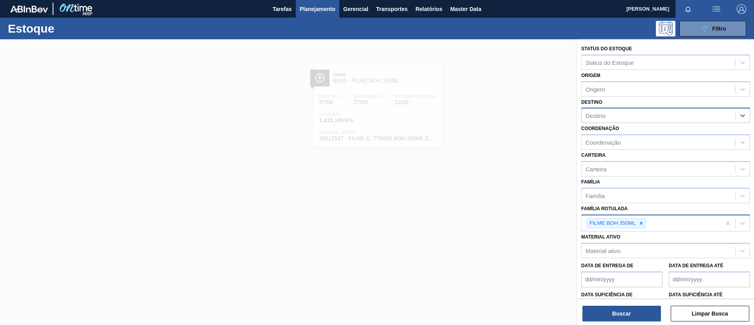
click at [642, 224] on icon at bounding box center [642, 223] width 6 height 6
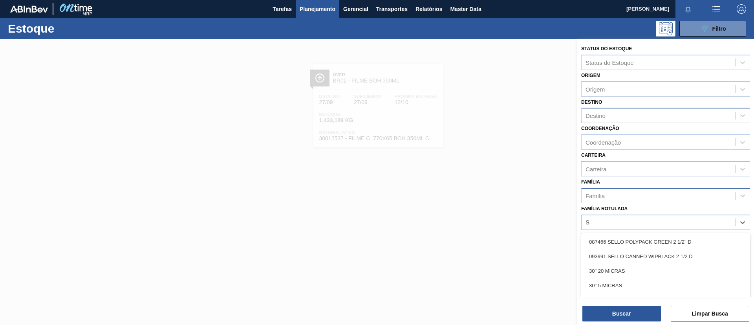
type Rotulada "S"
click at [630, 198] on div "Família" at bounding box center [659, 195] width 154 height 11
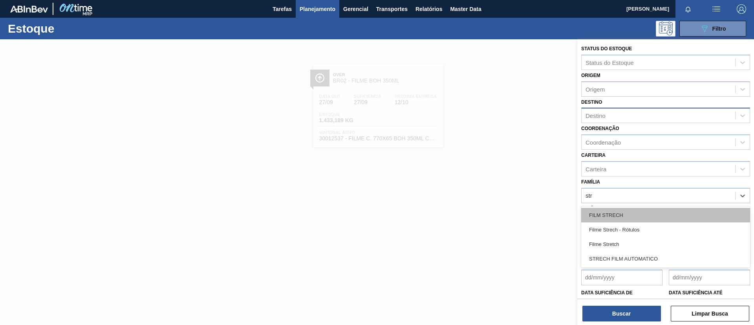
type input "stre"
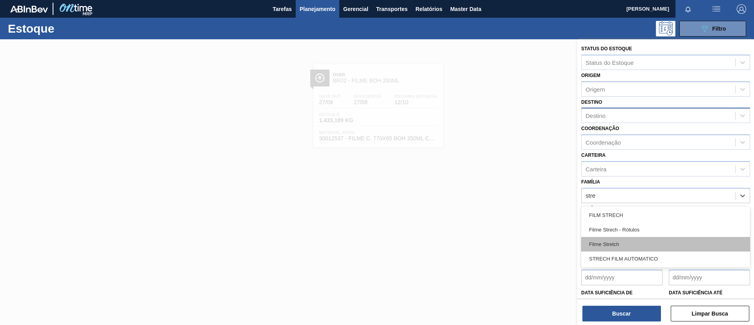
click at [631, 240] on div "Filme Stretch" at bounding box center [666, 244] width 169 height 15
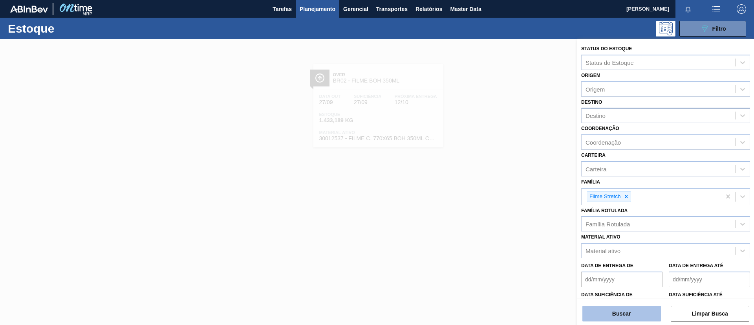
click at [622, 317] on button "Buscar" at bounding box center [622, 314] width 79 height 16
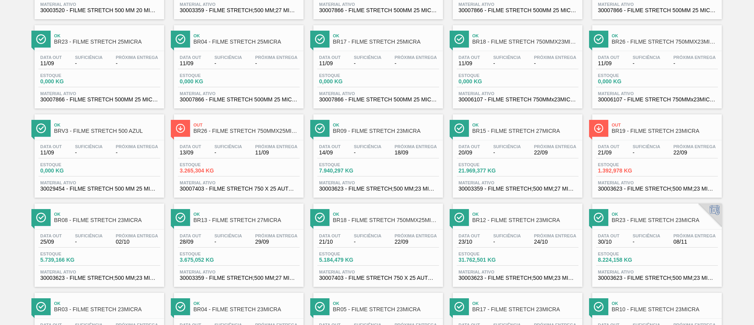
scroll to position [236, 0]
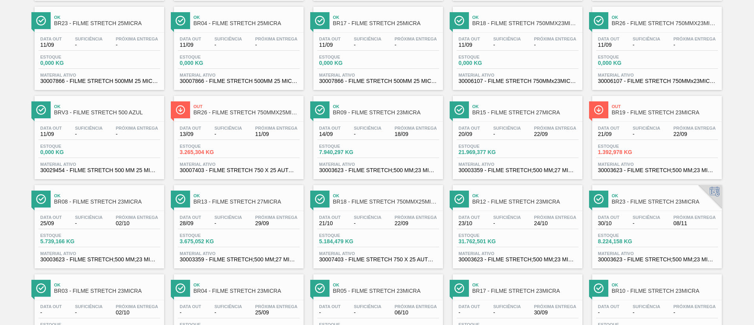
click at [505, 115] on span "BR15 - FILME STRETCH 27MICRA" at bounding box center [526, 113] width 106 height 6
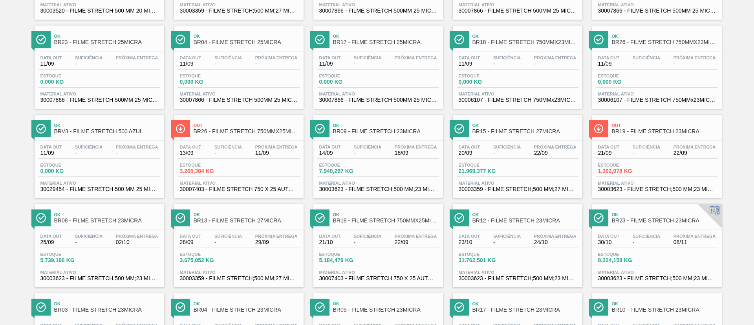
scroll to position [236, 0]
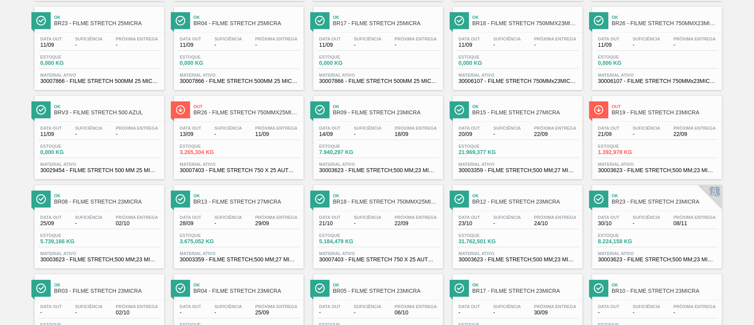
click at [397, 110] on span "BR09 - FILME STRETCH 23MICRA" at bounding box center [386, 113] width 106 height 6
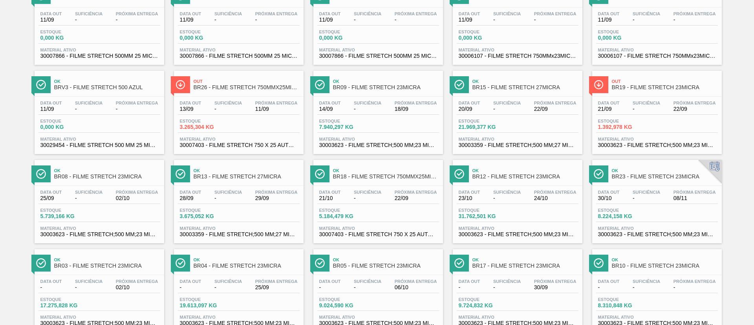
scroll to position [295, 0]
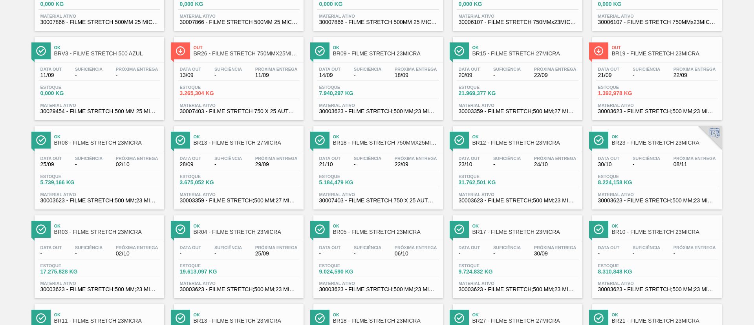
click at [370, 140] on span "BR18 - FILME STRETCH 750MMX25MICRA" at bounding box center [386, 143] width 106 height 6
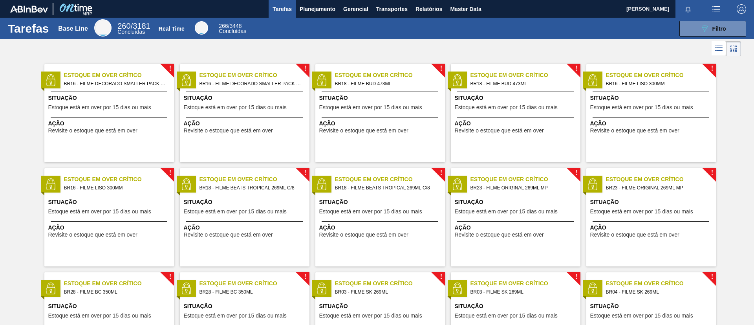
drag, startPoint x: 334, startPoint y: 15, endPoint x: 334, endPoint y: 22, distance: 7.5
click at [334, 15] on button "Planejamento" at bounding box center [318, 9] width 44 height 18
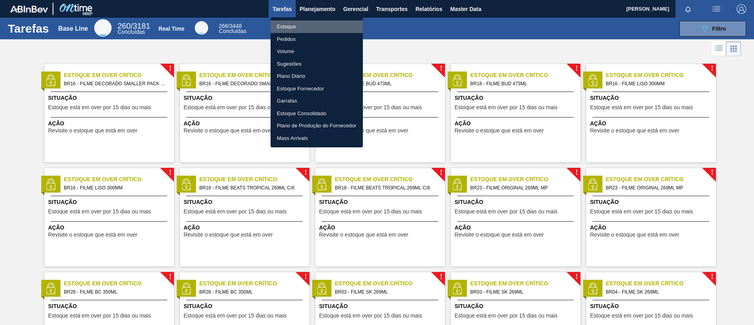
click at [332, 26] on li "Estoque" at bounding box center [317, 26] width 92 height 13
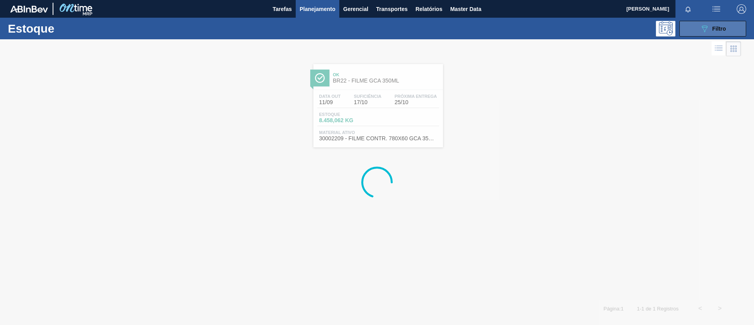
click at [704, 29] on icon at bounding box center [705, 29] width 6 height 7
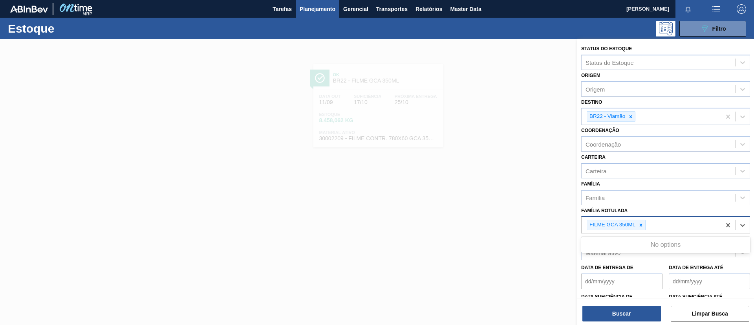
click at [637, 218] on div "FILME GCA 350ML" at bounding box center [651, 225] width 139 height 16
click at [640, 223] on icon at bounding box center [641, 225] width 6 height 6
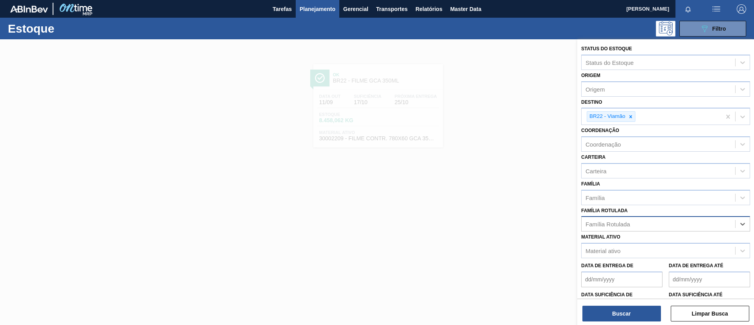
click at [640, 223] on div "Família Rotulada" at bounding box center [659, 223] width 154 height 11
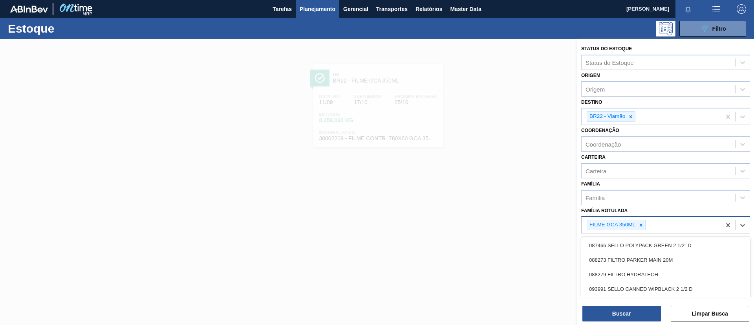
click at [640, 223] on icon at bounding box center [641, 225] width 6 height 6
type Rotulada "BOH 350ML"
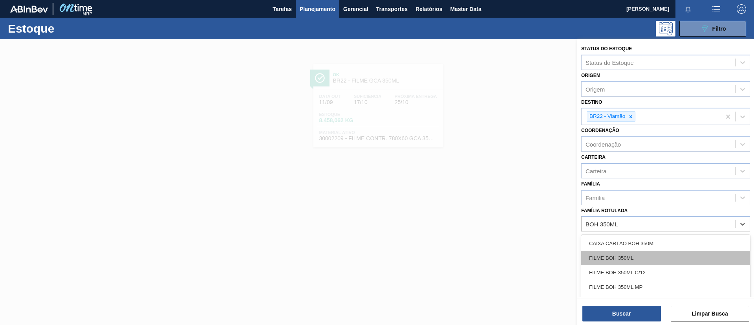
click at [646, 259] on div "FILME BOH 350ML" at bounding box center [666, 258] width 169 height 15
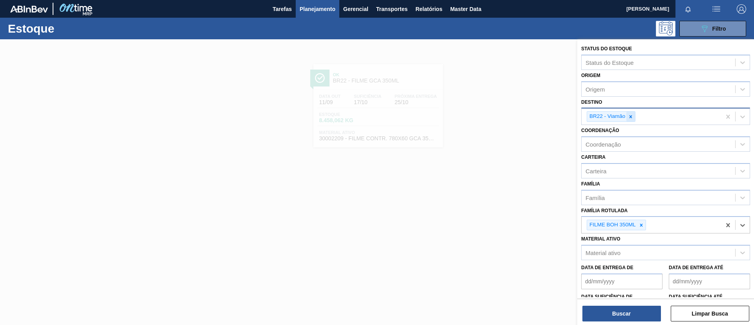
click at [633, 112] on div at bounding box center [631, 117] width 9 height 10
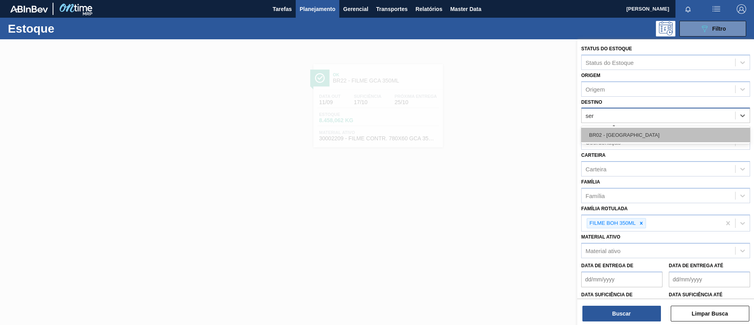
type input "serg"
click at [625, 138] on div "BR02 - [GEOGRAPHIC_DATA]" at bounding box center [666, 135] width 169 height 15
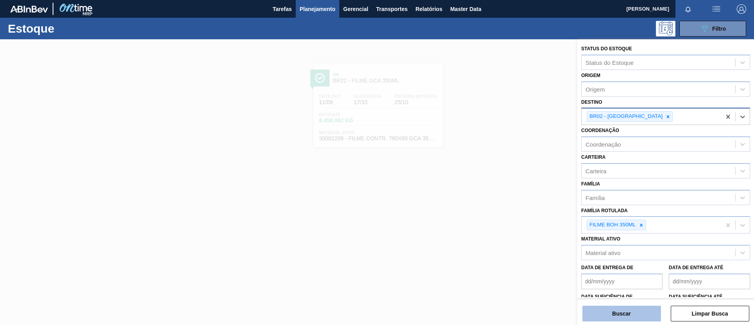
click at [627, 309] on button "Buscar" at bounding box center [622, 314] width 79 height 16
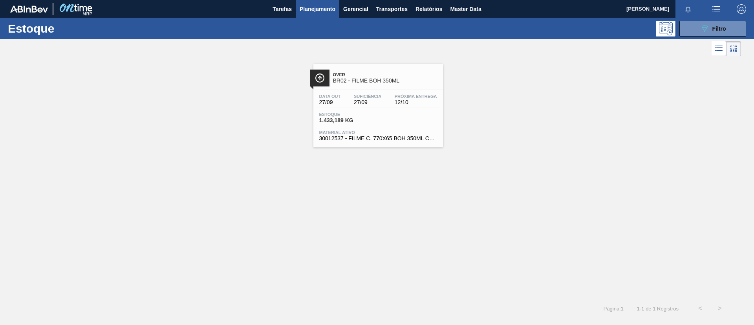
click at [360, 80] on span "BR02 - FILME BOH 350ML" at bounding box center [386, 81] width 106 height 6
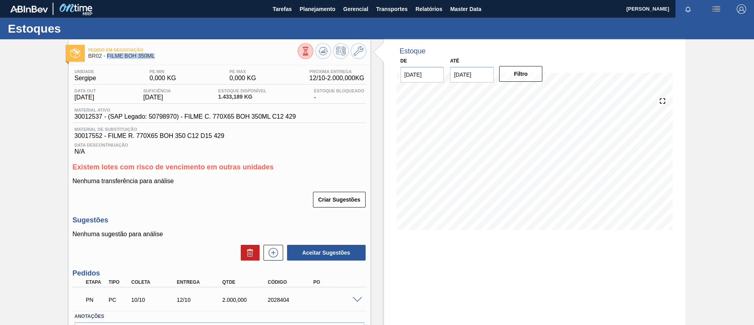
drag, startPoint x: 196, startPoint y: 55, endPoint x: 108, endPoint y: 60, distance: 88.5
click at [108, 60] on div "Pedido em Negociação BR02 - FILME BOH 350ML" at bounding box center [192, 53] width 209 height 18
click at [237, 290] on div "PN PC 10/10 12/10 2.000,000 2028404" at bounding box center [220, 299] width 294 height 20
drag, startPoint x: 264, startPoint y: 303, endPoint x: 314, endPoint y: 312, distance: 50.7
click at [314, 312] on div "Unidade Sergipe PE MIN 0,000 KG PE MAX 0,000 KG Próxima Entrega 12/10 - 2.000,0…" at bounding box center [220, 218] width 302 height 306
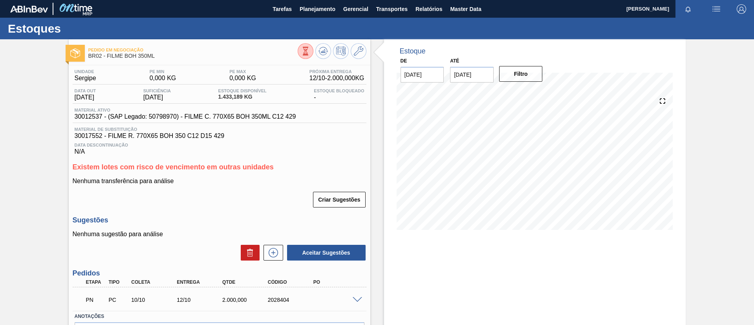
click at [154, 229] on div "Sugestões Nenhuma sugestão para análise Aceitar Sugestões" at bounding box center [220, 238] width 294 height 45
drag, startPoint x: 257, startPoint y: 294, endPoint x: 299, endPoint y: 299, distance: 42.4
click at [299, 299] on div "PN PC 10/10 12/10 2.000,000 2028404" at bounding box center [217, 299] width 273 height 16
copy div "2028404"
drag, startPoint x: 173, startPoint y: 64, endPoint x: 108, endPoint y: 57, distance: 65.5
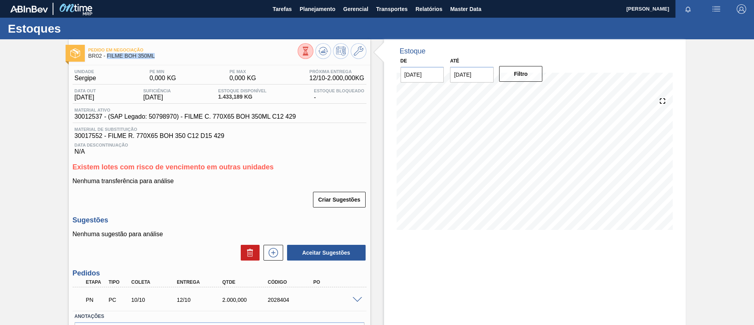
click at [108, 57] on div "Pedido em Negociação BR02 - FILME BOH 350ML Unidade Sergipe PE MIN 0,000 KG PE …" at bounding box center [220, 207] width 302 height 336
copy div "FILME BOH 350ML"
click at [324, 4] on span "Planejamento" at bounding box center [318, 8] width 36 height 9
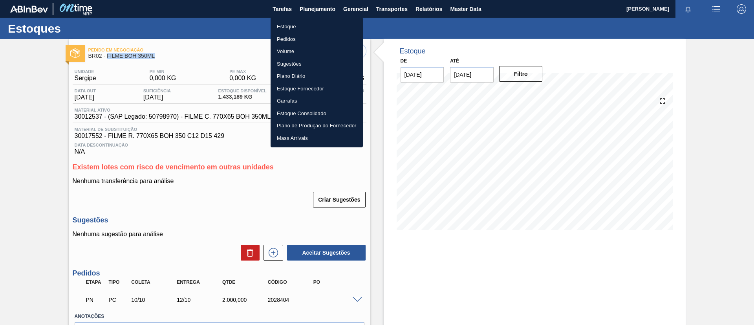
click at [331, 22] on li "Estoque" at bounding box center [317, 26] width 92 height 13
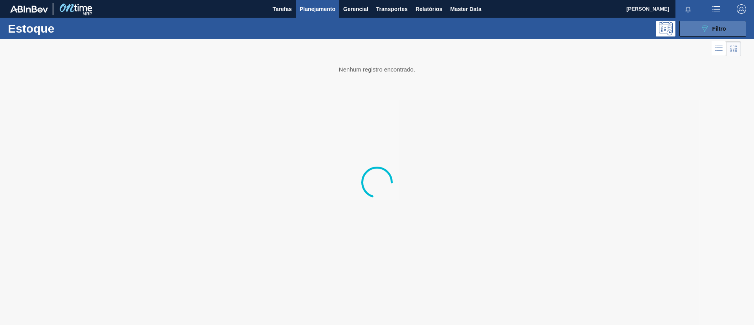
click at [714, 26] on span "Filtro" at bounding box center [720, 29] width 14 height 6
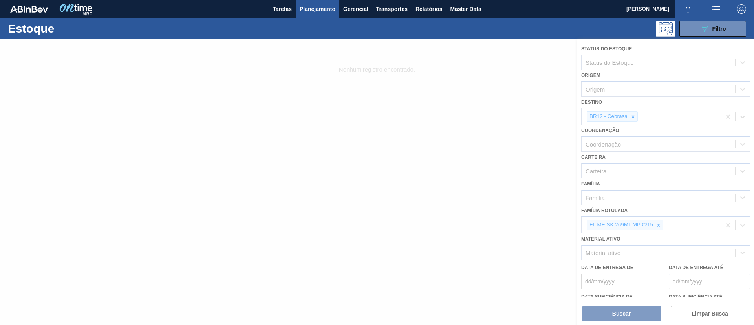
click at [658, 226] on div at bounding box center [377, 182] width 754 height 286
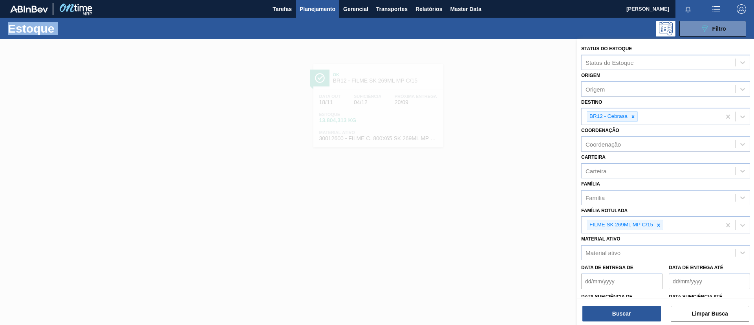
click at [658, 226] on icon at bounding box center [659, 225] width 3 height 3
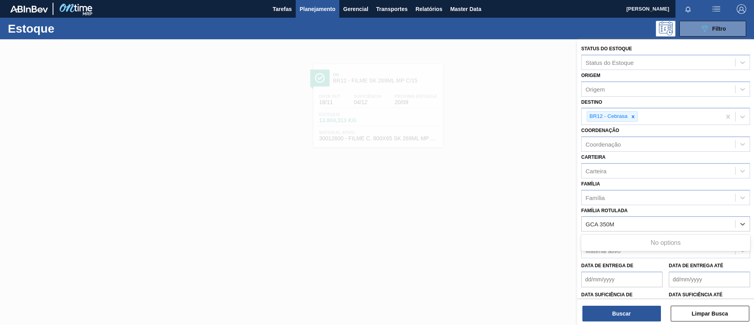
type Rotulada "GCA 350ML"
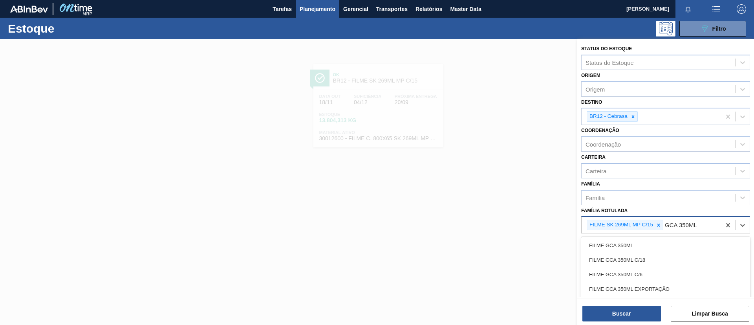
click at [655, 244] on div "FILME GCA 350ML" at bounding box center [666, 245] width 169 height 15
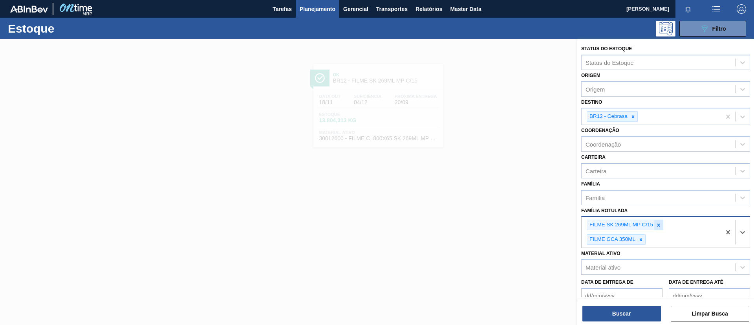
click at [659, 225] on icon at bounding box center [659, 225] width 3 height 3
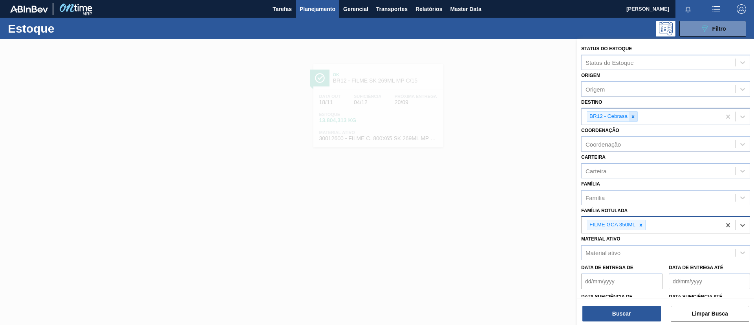
click at [631, 115] on icon at bounding box center [634, 117] width 6 height 6
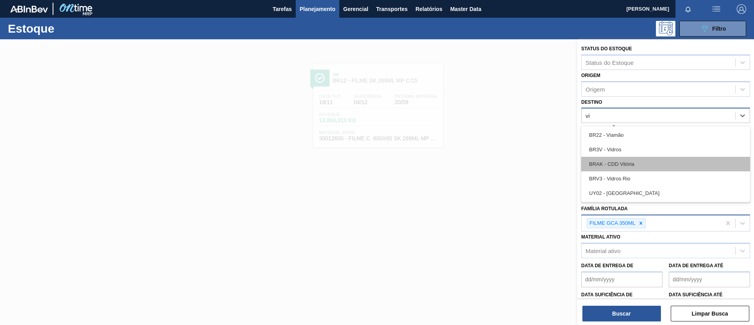
type input "via"
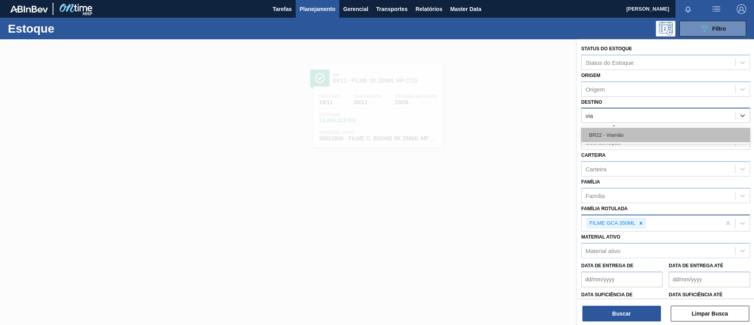
click at [640, 134] on div "BR22 - Viamão" at bounding box center [666, 135] width 169 height 15
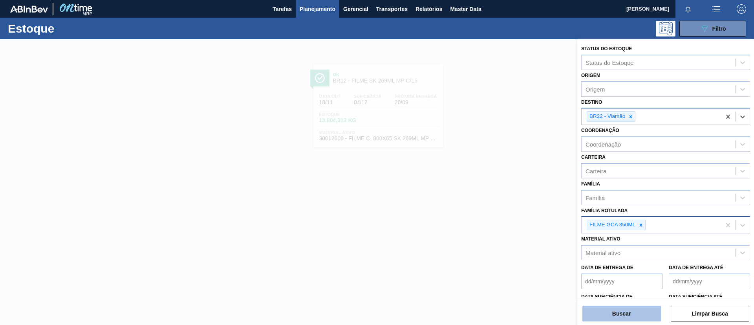
click at [630, 315] on button "Buscar" at bounding box center [622, 314] width 79 height 16
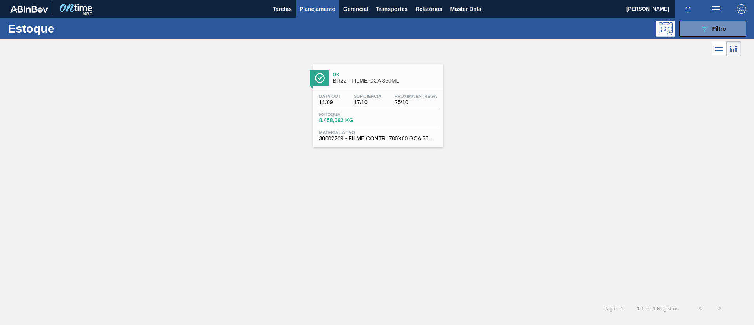
click at [374, 97] on span "Suficiência" at bounding box center [368, 96] width 28 height 5
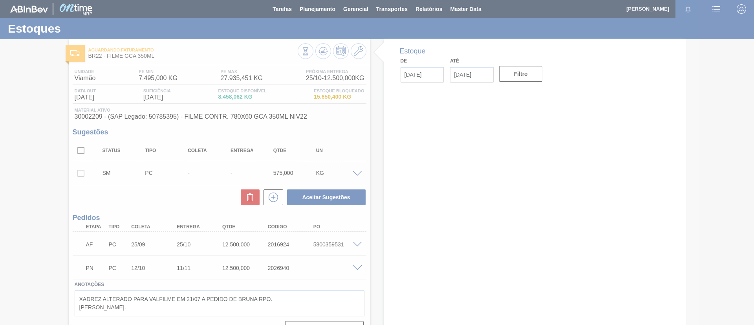
click at [356, 248] on div at bounding box center [377, 162] width 754 height 325
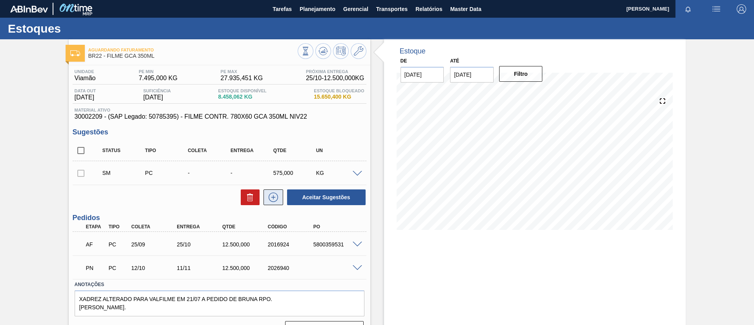
click at [273, 196] on icon at bounding box center [273, 197] width 13 height 9
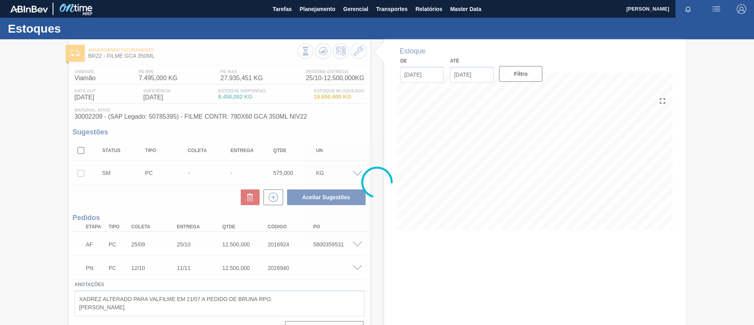
click at [360, 41] on div at bounding box center [377, 182] width 754 height 286
click at [359, 51] on div at bounding box center [377, 182] width 754 height 286
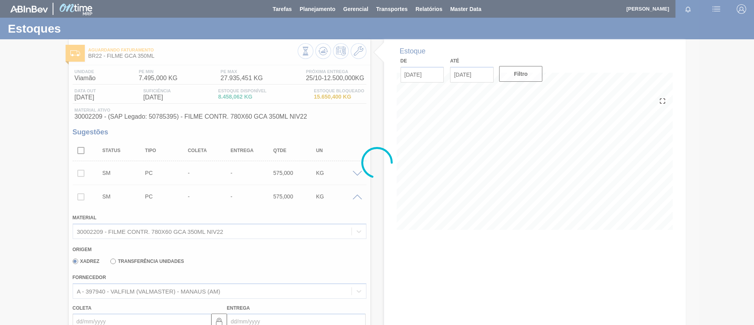
click at [359, 51] on div at bounding box center [377, 162] width 754 height 325
click at [361, 50] on div at bounding box center [377, 162] width 754 height 325
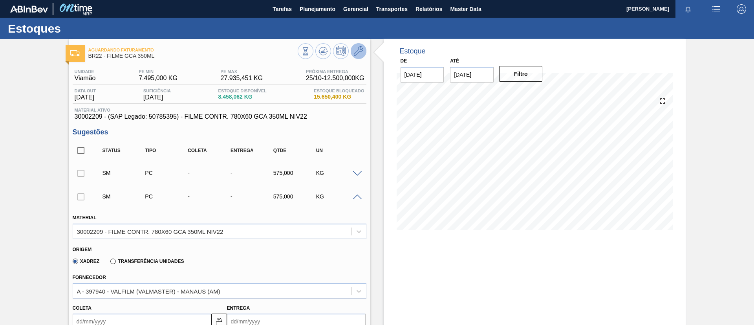
click at [360, 51] on icon at bounding box center [358, 50] width 9 height 9
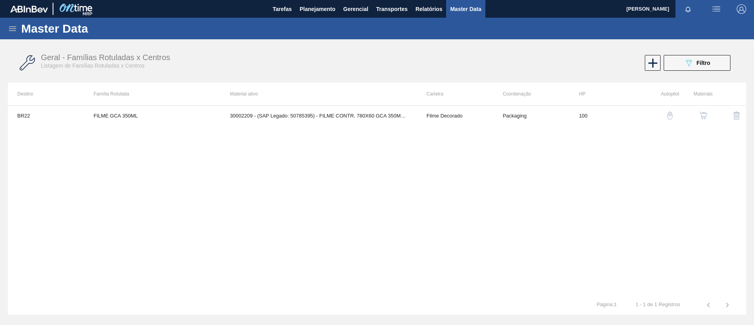
click at [706, 117] on img "button" at bounding box center [704, 116] width 8 height 8
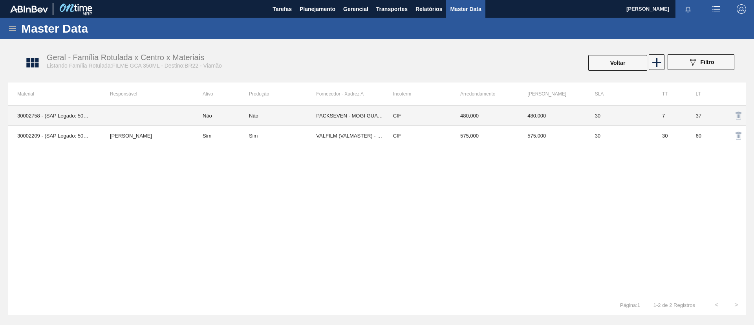
click at [222, 138] on td "Sim" at bounding box center [221, 136] width 56 height 20
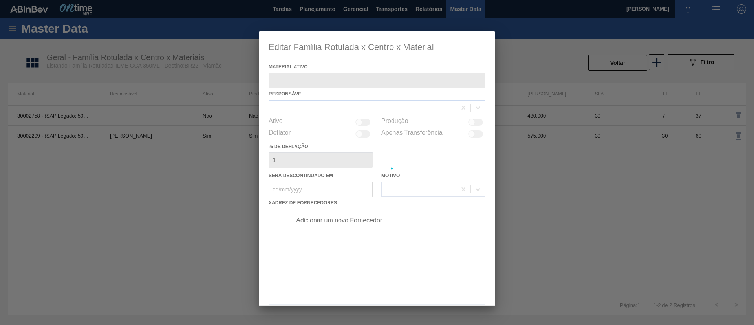
type ativo "30002209 - (SAP Legado: 50785395) - FILME CONTR. 780X60 GCA 350ML NIV22"
checkbox input "true"
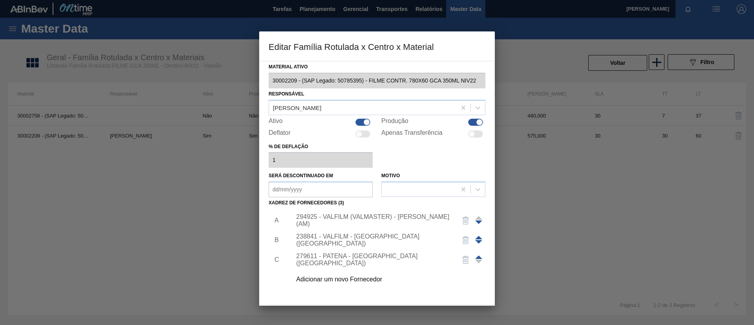
click at [369, 287] on div "Adicionar um novo Fornecedor" at bounding box center [386, 280] width 198 height 20
click at [363, 283] on div "Adicionar um novo Fornecedor" at bounding box center [386, 280] width 198 height 20
click at [353, 282] on div "Adicionar um novo Fornecedor" at bounding box center [373, 279] width 154 height 7
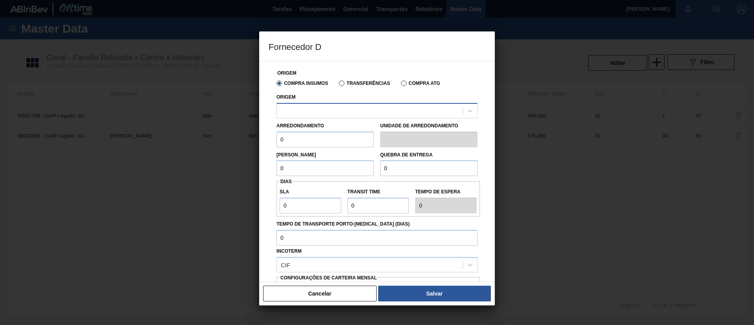
click at [369, 116] on div at bounding box center [370, 110] width 186 height 11
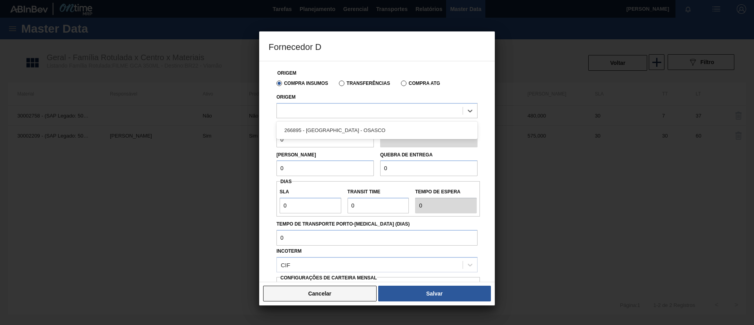
click at [334, 300] on button "Cancelar" at bounding box center [320, 294] width 114 height 16
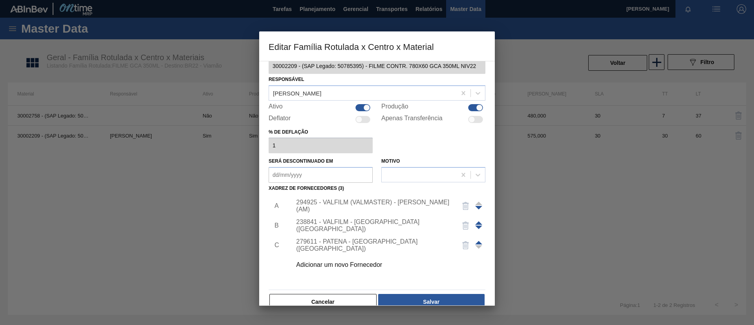
scroll to position [29, 0]
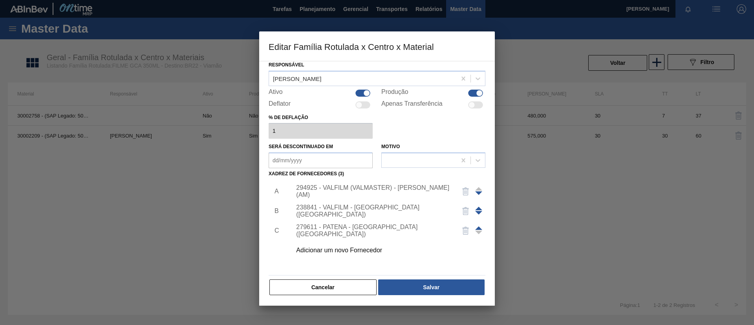
click at [336, 295] on div "Cancelar Salvar" at bounding box center [377, 287] width 217 height 17
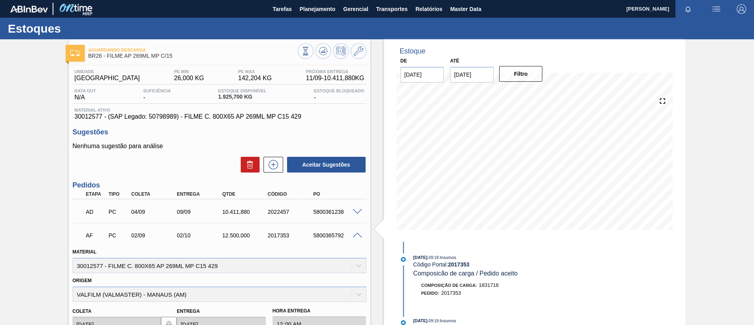
scroll to position [23, 0]
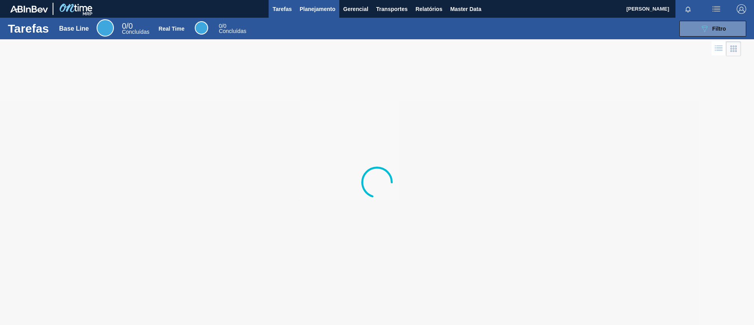
click at [315, 11] on span "Planejamento" at bounding box center [318, 8] width 36 height 9
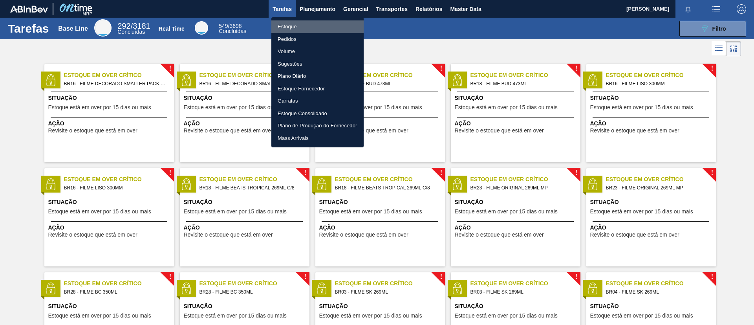
click at [309, 24] on li "Estoque" at bounding box center [317, 26] width 92 height 13
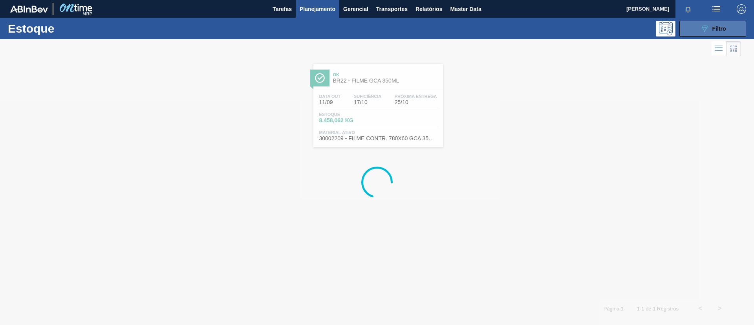
click at [726, 31] on button "089F7B8B-B2A5-4AFE-B5C0-19BA573D28AC Filtro" at bounding box center [713, 29] width 67 height 16
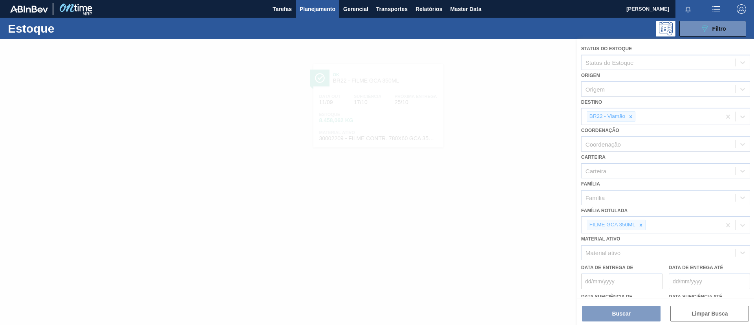
click at [398, 144] on div at bounding box center [377, 182] width 754 height 286
click at [343, 85] on div at bounding box center [377, 182] width 754 height 286
click at [349, 77] on div at bounding box center [377, 182] width 754 height 286
click at [356, 82] on div at bounding box center [377, 182] width 754 height 286
drag, startPoint x: 382, startPoint y: 89, endPoint x: 377, endPoint y: 84, distance: 7.0
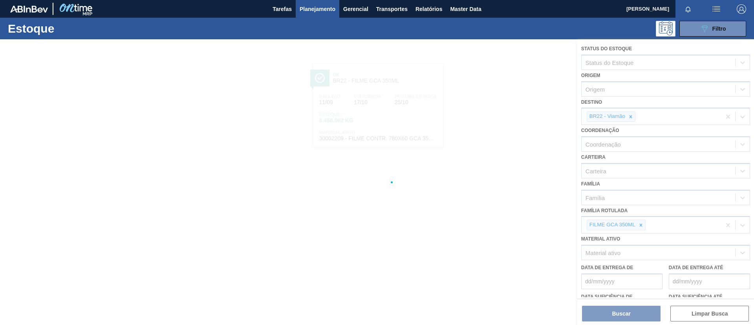
click at [381, 89] on div at bounding box center [377, 201] width 754 height 325
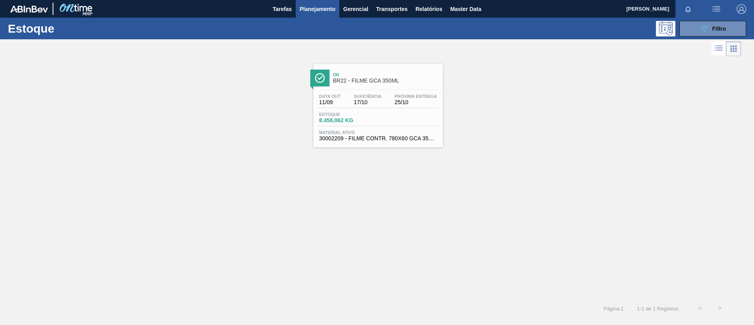
click at [371, 80] on div at bounding box center [377, 201] width 754 height 325
click at [370, 79] on span "BR22 - FILME GCA 350ML" at bounding box center [386, 81] width 106 height 6
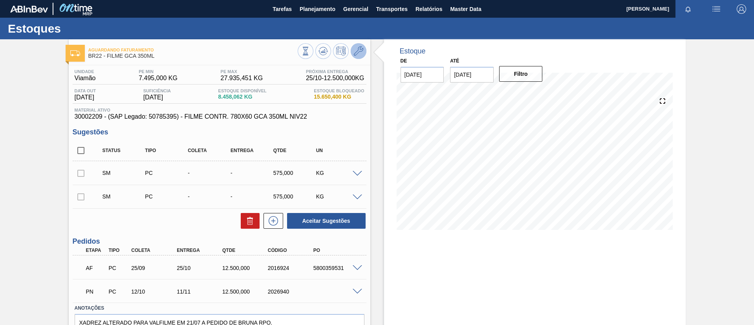
click at [358, 46] on icon at bounding box center [358, 50] width 9 height 9
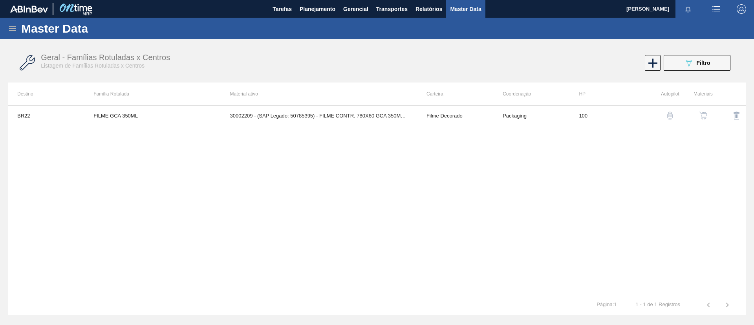
click at [706, 112] on img "button" at bounding box center [704, 116] width 8 height 8
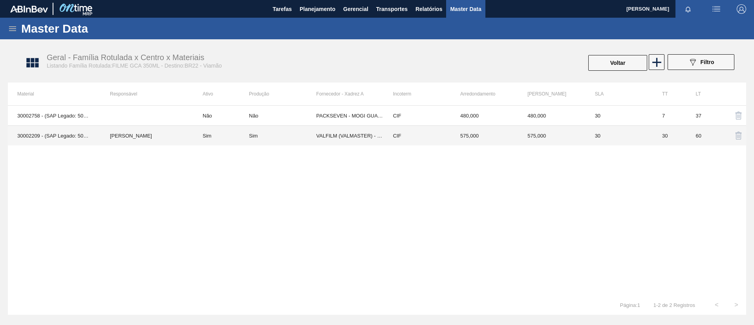
click at [186, 134] on td "[PERSON_NAME]" at bounding box center [147, 136] width 93 height 20
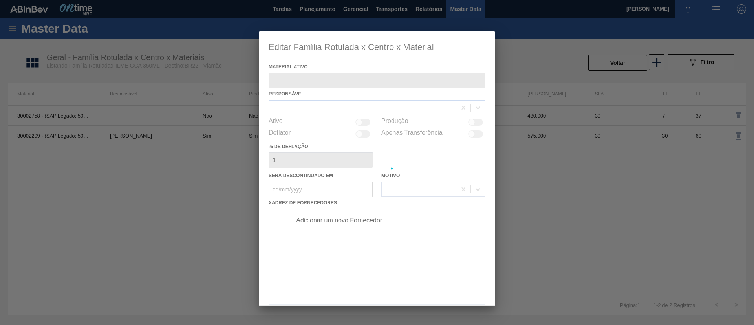
type ativo "30002209 - (SAP Legado: 50785395) - FILME CONTR. 780X60 GCA 350ML NIV22"
checkbox input "true"
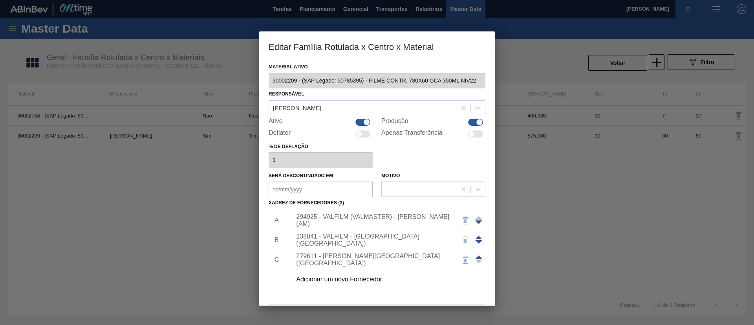
click at [384, 289] on div "Adicionar um novo Fornecedor" at bounding box center [386, 280] width 198 height 20
click at [377, 281] on div "Adicionar um novo Fornecedor" at bounding box center [373, 279] width 154 height 7
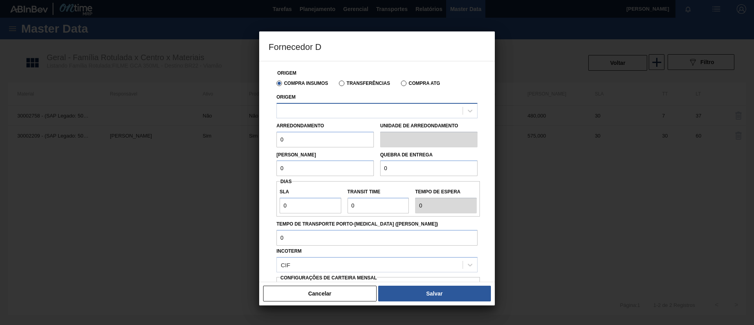
click at [361, 112] on div at bounding box center [370, 110] width 186 height 11
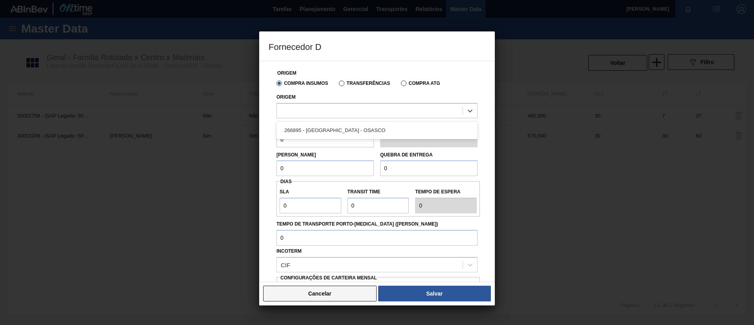
click at [348, 294] on button "Cancelar" at bounding box center [320, 294] width 114 height 16
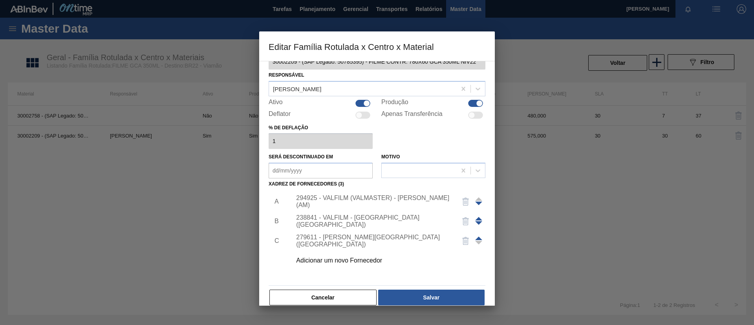
scroll to position [29, 0]
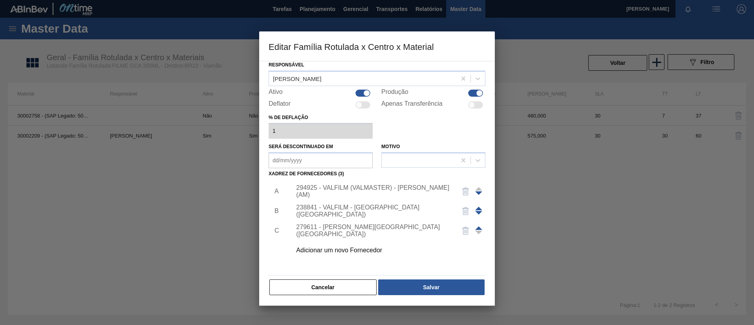
click at [97, 153] on div at bounding box center [377, 162] width 754 height 325
click at [335, 296] on div "Material ativo 30002209 - (SAP Legado: 50785395) - FILME CONTR. 780X60 GCA 350M…" at bounding box center [377, 183] width 236 height 245
click at [332, 293] on button "Cancelar" at bounding box center [323, 287] width 107 height 16
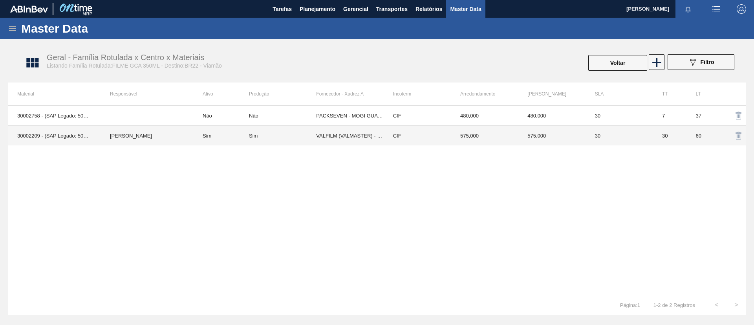
click at [104, 128] on td "[PERSON_NAME]" at bounding box center [147, 136] width 93 height 20
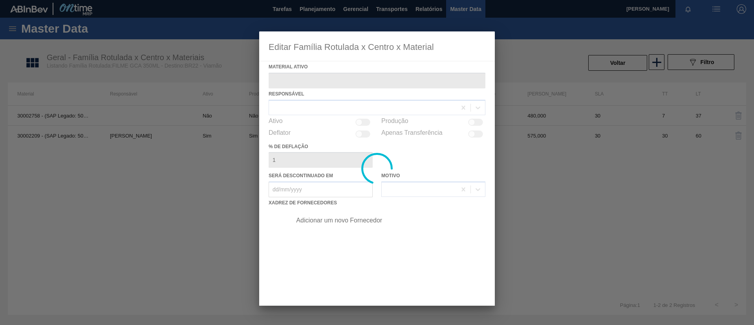
type ativo "30002209 - (SAP Legado: 50785395) - FILME CONTR. 780X60 GCA 350ML NIV22"
checkbox input "true"
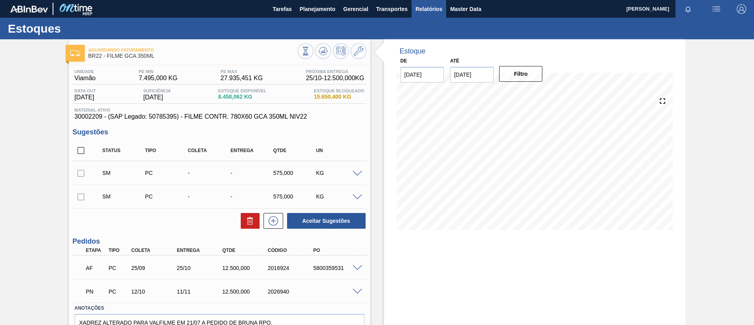
click at [422, 9] on span "Relatórios" at bounding box center [429, 8] width 27 height 9
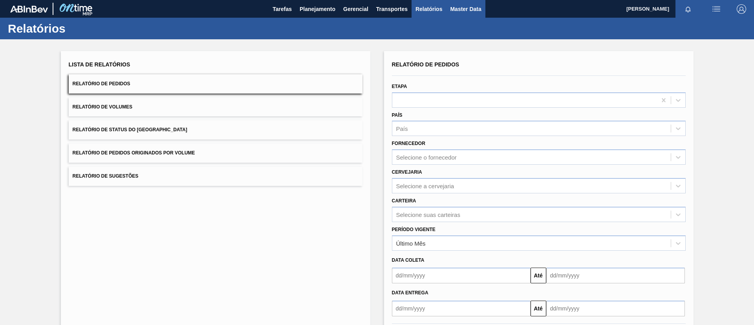
drag, startPoint x: 456, startPoint y: 20, endPoint x: 459, endPoint y: 15, distance: 5.3
click at [458, 18] on div "Relatórios" at bounding box center [377, 29] width 754 height 22
click at [459, 15] on button "Master Data" at bounding box center [465, 9] width 39 height 18
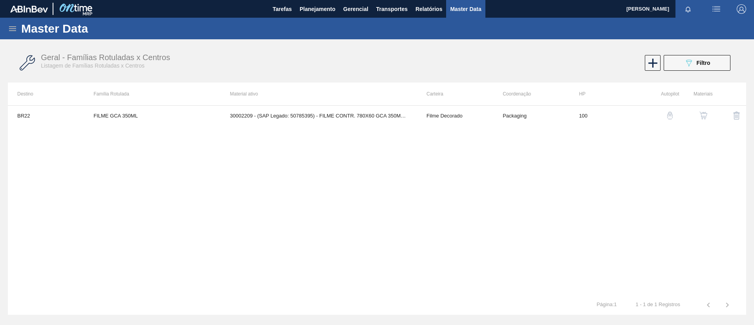
click at [21, 28] on div "Master Data" at bounding box center [377, 29] width 754 height 22
click at [17, 28] on div "Master Data" at bounding box center [377, 29] width 754 height 22
click at [15, 28] on icon at bounding box center [12, 28] width 7 height 5
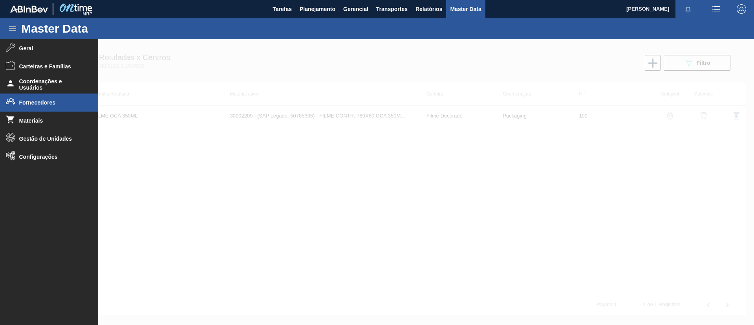
click at [61, 97] on li "Fornecedores" at bounding box center [49, 103] width 98 height 18
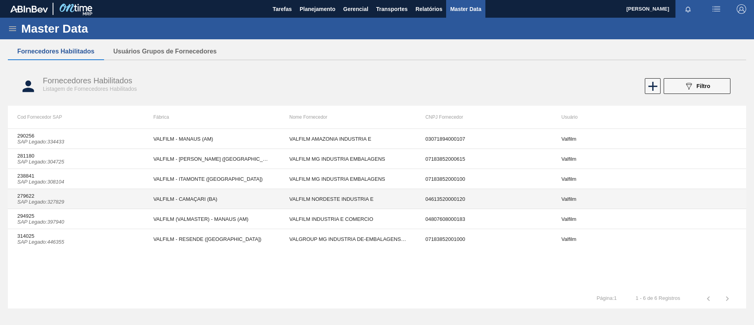
click at [195, 199] on td "VALFILM - CAMAÇARI (BA)" at bounding box center [212, 199] width 136 height 20
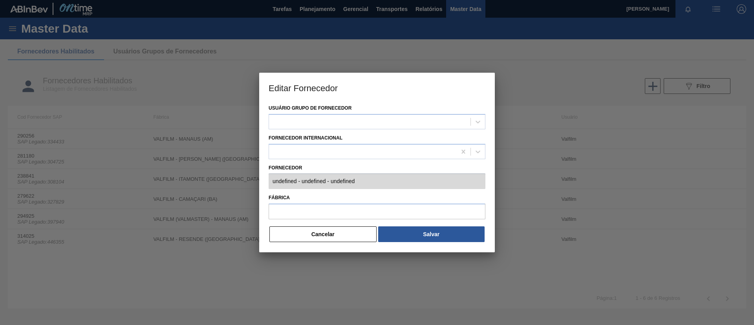
type input "279622 (SAP Legado: 327829) - VALFILM NORDESTE INDUSTRIA E - 04613520000120"
type input "VALFILM - CAMAÇARI (BA)"
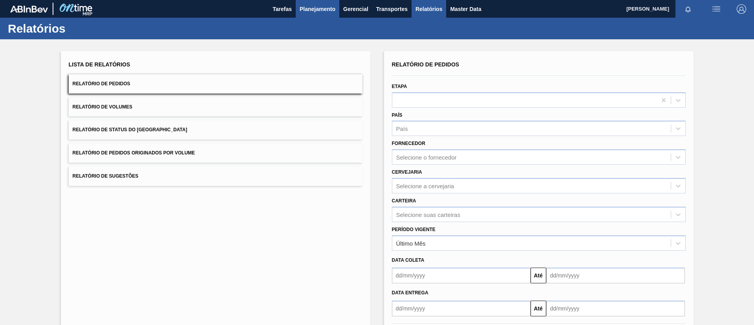
click at [326, 12] on span "Planejamento" at bounding box center [318, 8] width 36 height 9
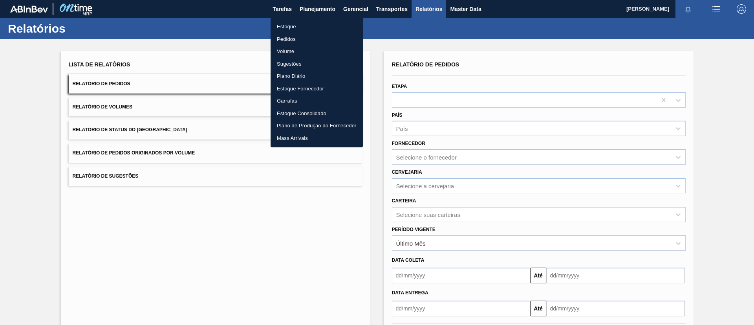
click at [312, 20] on ul "Estoque Pedidos Volume Sugestões Plano Diário Estoque Fornecedor Garrafas Estoq…" at bounding box center [317, 82] width 92 height 130
click at [315, 22] on li "Estoque" at bounding box center [317, 26] width 92 height 13
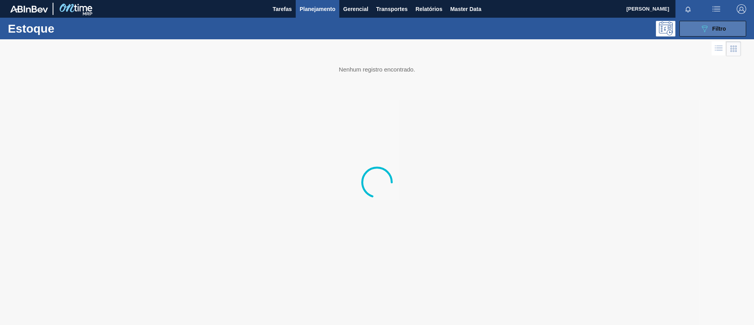
click at [715, 24] on div "089F7B8B-B2A5-4AFE-B5C0-19BA573D28AC Filtro" at bounding box center [713, 28] width 26 height 9
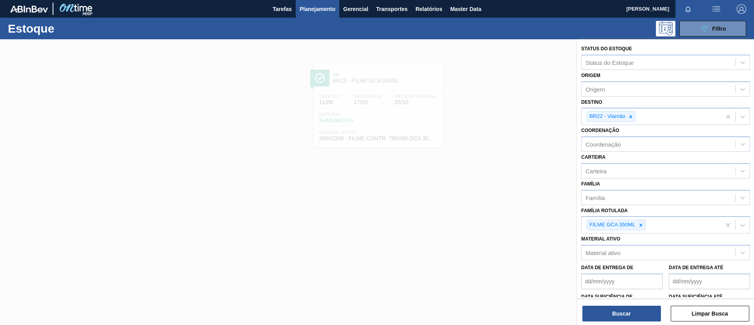
click at [349, 142] on div at bounding box center [377, 201] width 754 height 325
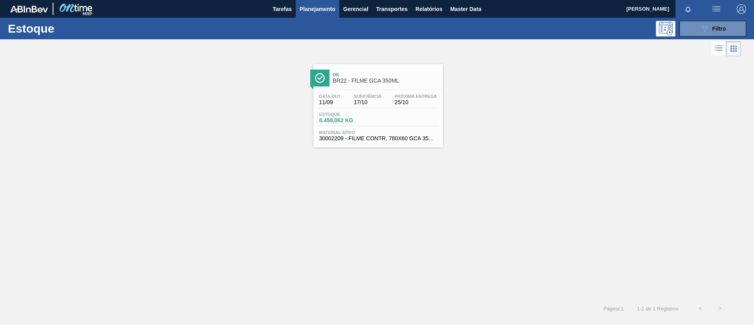
click at [365, 82] on div "Estoque 089F7B8B-B2A5-4AFE-B5C0-19BA573D28AC Filtro Status do Estoque Status do…" at bounding box center [377, 168] width 754 height 301
click at [365, 82] on span "BR22 - FILME GCA 350ML" at bounding box center [386, 81] width 106 height 6
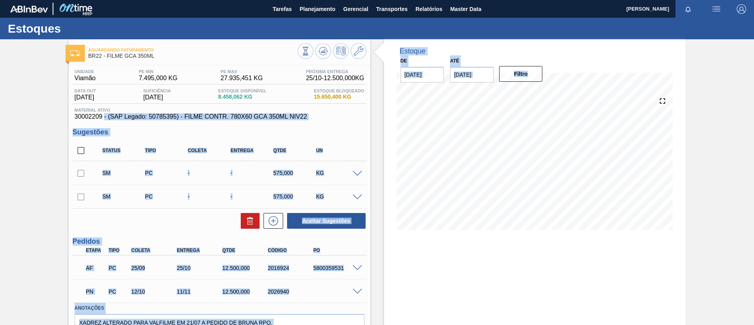
drag, startPoint x: 73, startPoint y: 115, endPoint x: 102, endPoint y: 115, distance: 29.1
click at [101, 115] on span "30002209 - (SAP Legado: 50785395) - FILME CONTR. 780X60 GCA 350ML NIV22" at bounding box center [220, 116] width 290 height 7
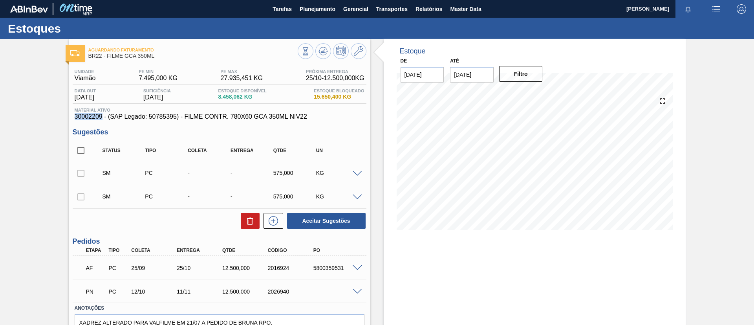
drag, startPoint x: 102, startPoint y: 117, endPoint x: 72, endPoint y: 118, distance: 30.3
click at [72, 118] on div "Unidade Viamão PE MIN 7.495,000 KG PE MAX 27.935,451 KG Próxima Entrega 25/10 -…" at bounding box center [220, 214] width 302 height 298
copy span "30002209"
click at [359, 44] on button at bounding box center [359, 51] width 16 height 16
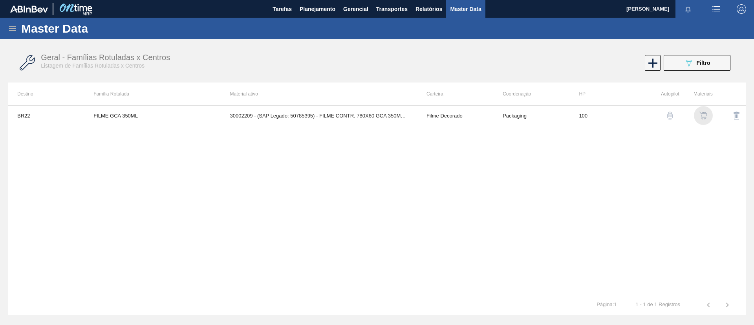
click at [702, 115] on img "button" at bounding box center [704, 116] width 8 height 8
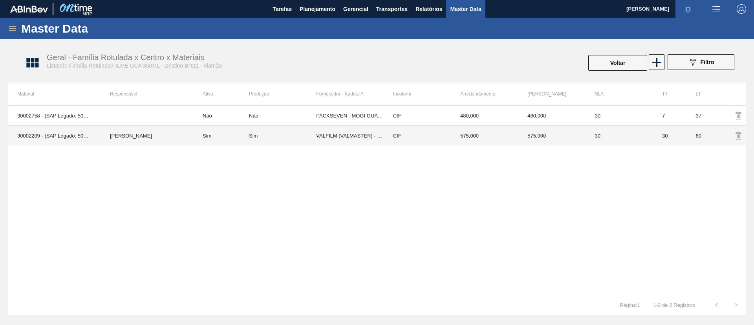
click at [215, 135] on td "Sim" at bounding box center [221, 136] width 56 height 20
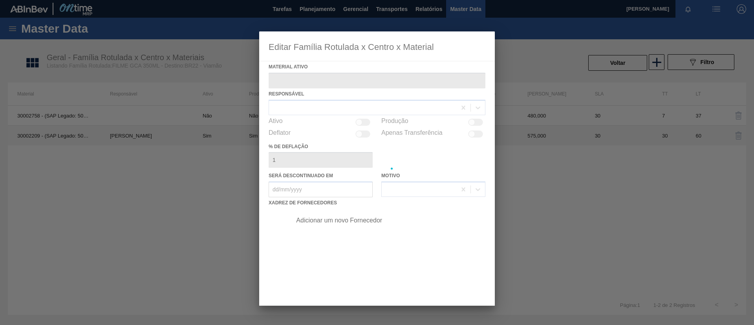
type ativo "30002209 - (SAP Legado: 50785395) - FILME CONTR. 780X60 GCA 350ML NIV22"
checkbox input "true"
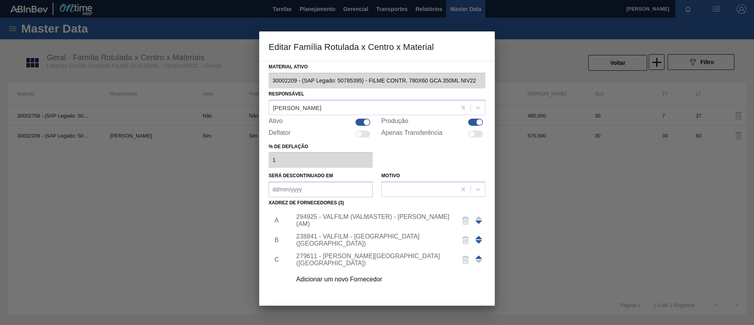
click at [360, 288] on div "Adicionar um novo Fornecedor" at bounding box center [386, 280] width 198 height 20
click at [358, 279] on div "Adicionar um novo Fornecedor" at bounding box center [373, 279] width 154 height 7
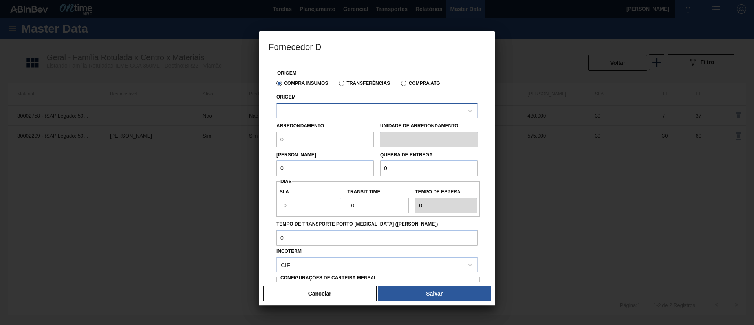
click at [370, 116] on div at bounding box center [370, 110] width 186 height 11
click at [319, 295] on button "Cancelar" at bounding box center [320, 294] width 114 height 16
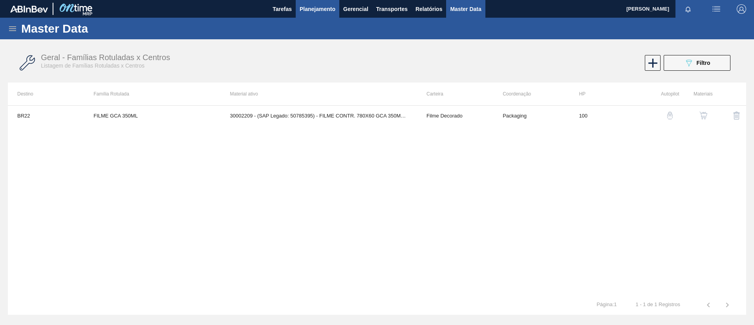
click at [319, 15] on button "Planejamento" at bounding box center [318, 9] width 44 height 18
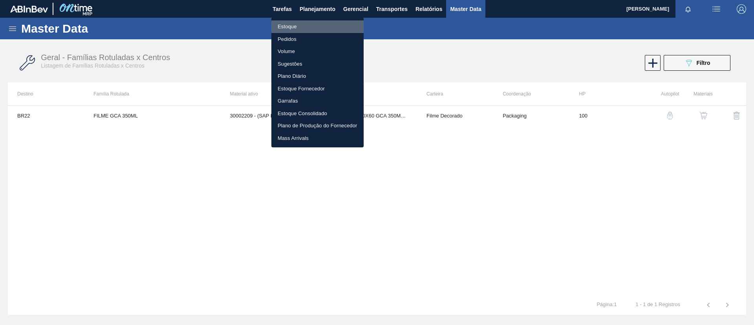
click at [316, 30] on li "Estoque" at bounding box center [317, 26] width 92 height 13
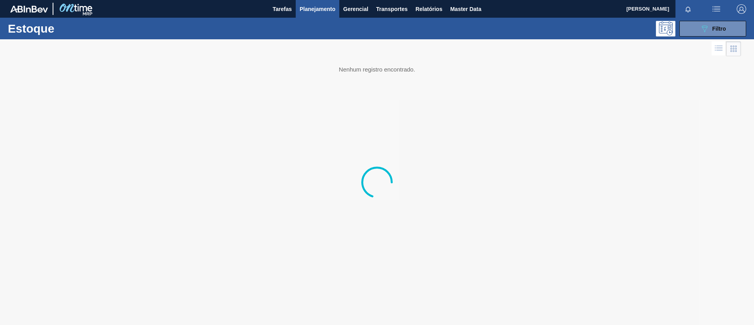
click at [709, 38] on div "Estoque 089F7B8B-B2A5-4AFE-B5C0-19BA573D28AC Filtro" at bounding box center [377, 29] width 754 height 22
click at [709, 31] on icon "089F7B8B-B2A5-4AFE-B5C0-19BA573D28AC" at bounding box center [704, 28] width 9 height 9
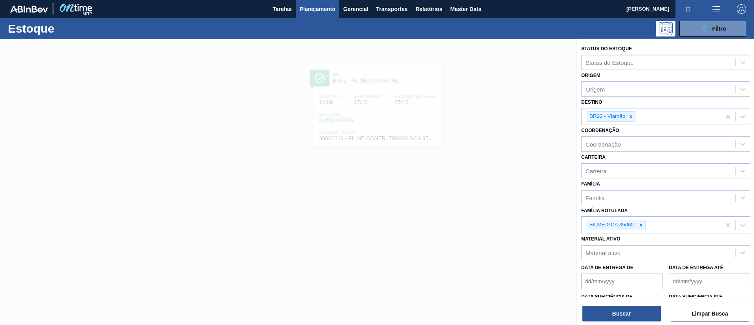
click at [60, 195] on div at bounding box center [377, 201] width 754 height 325
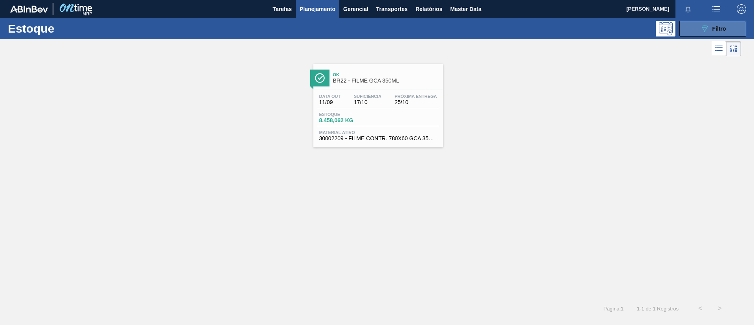
click at [703, 35] on button "089F7B8B-B2A5-4AFE-B5C0-19BA573D28AC Filtro" at bounding box center [713, 29] width 67 height 16
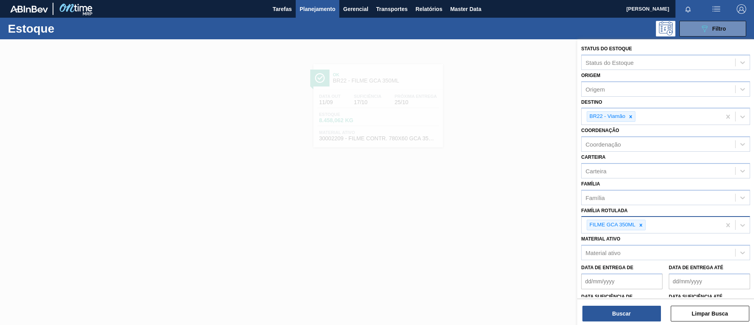
click at [644, 230] on div "FILME GCA 350ML" at bounding box center [616, 225] width 59 height 11
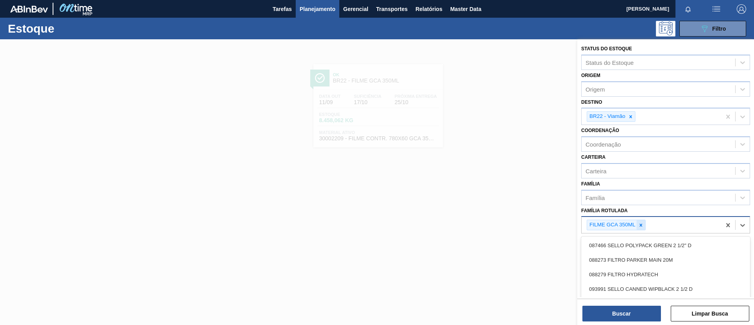
click at [644, 227] on icon at bounding box center [641, 225] width 6 height 6
type Rotulada "B"
click at [630, 193] on div "Família" at bounding box center [659, 197] width 154 height 11
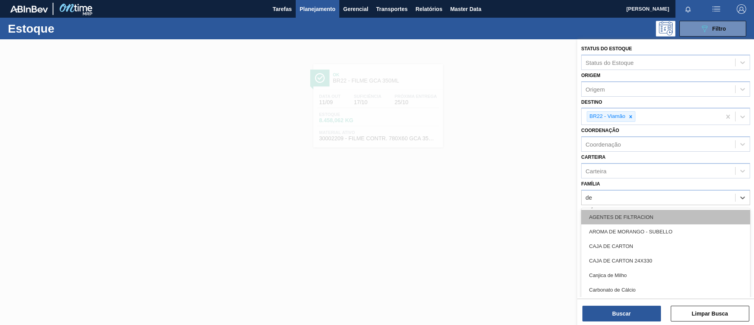
type input "dec"
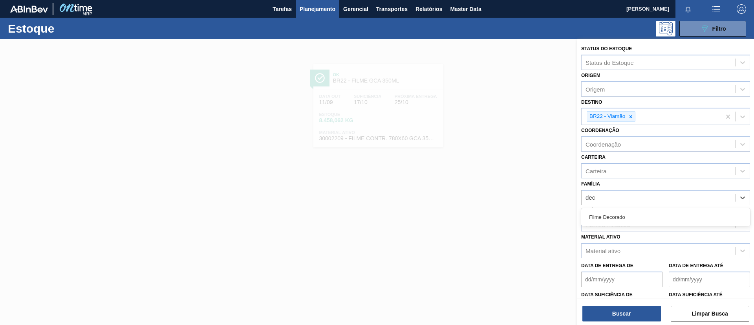
click at [635, 219] on div "Filme Decorado" at bounding box center [666, 217] width 169 height 15
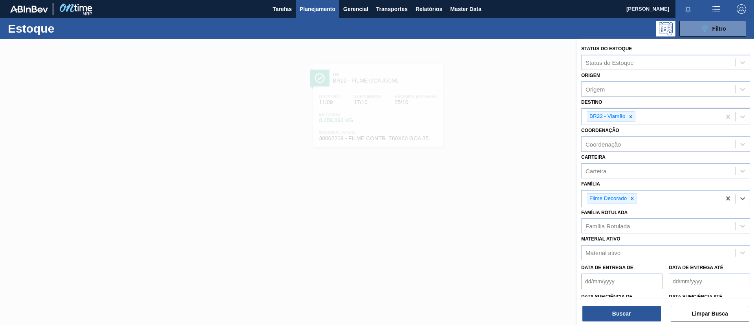
click at [632, 117] on icon at bounding box center [631, 117] width 6 height 6
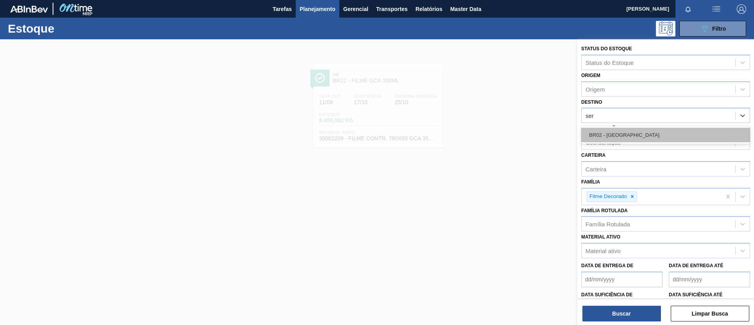
type input "serg"
click at [634, 130] on div "BR02 - Sergipe" at bounding box center [666, 135] width 169 height 15
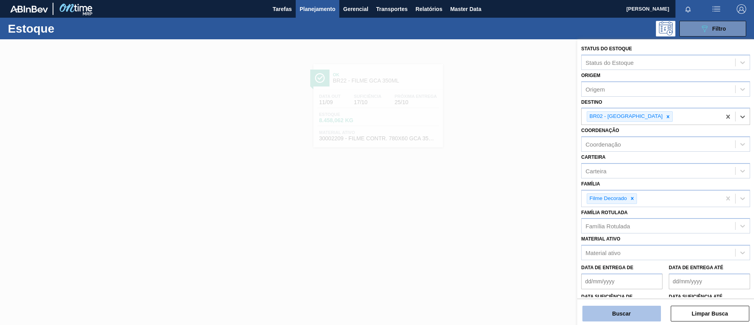
click at [613, 315] on button "Buscar" at bounding box center [622, 314] width 79 height 16
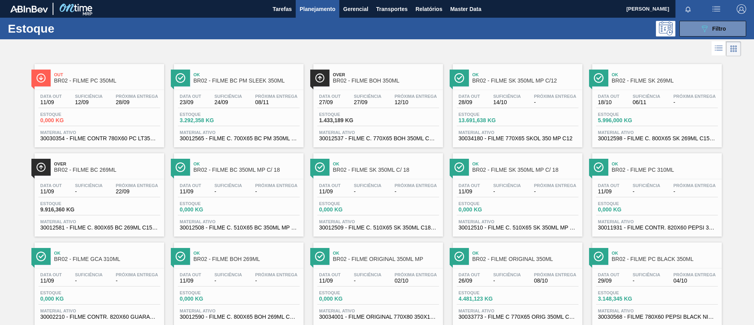
scroll to position [59, 0]
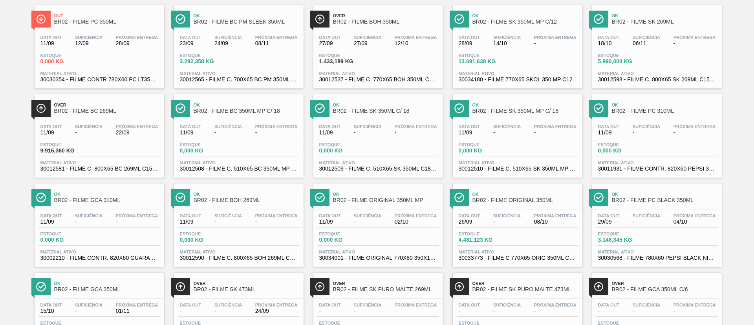
click at [278, 29] on div "Ok BR02 - FILME BC PM SLEEK 350ML Data out 23/09 Suficiência 24/09 Próxima Entr…" at bounding box center [239, 46] width 130 height 83
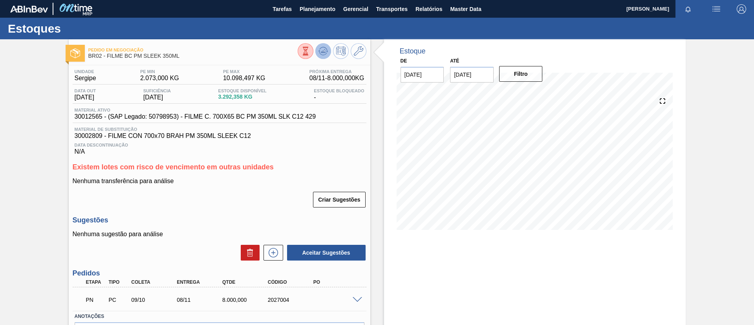
click at [327, 52] on icon at bounding box center [323, 50] width 9 height 9
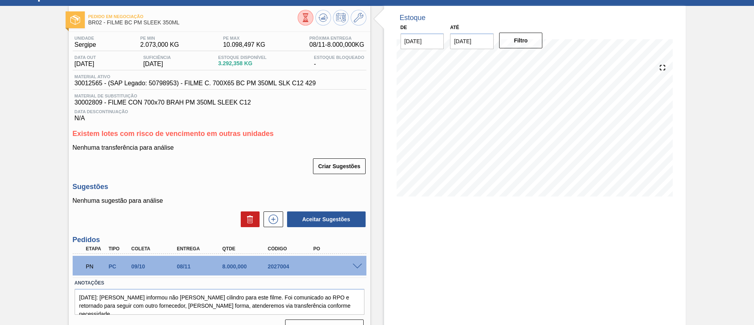
scroll to position [50, 0]
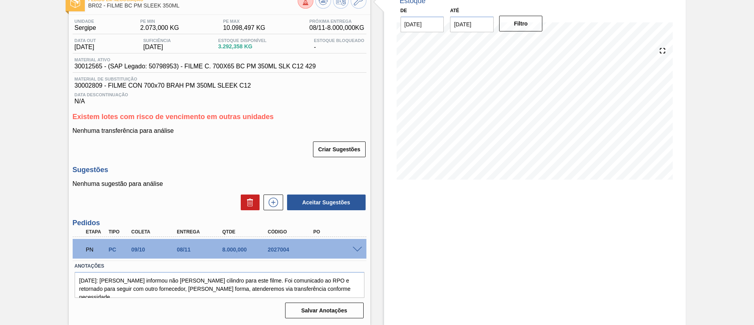
click at [359, 249] on span at bounding box center [357, 250] width 9 height 6
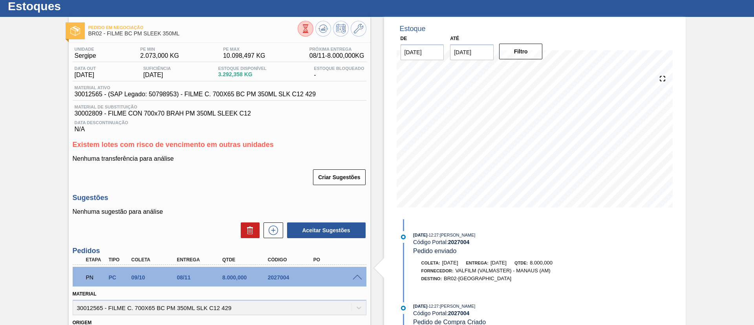
scroll to position [0, 0]
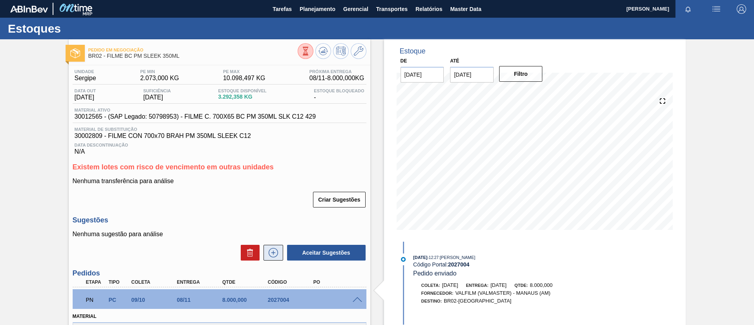
click at [266, 256] on button at bounding box center [274, 253] width 20 height 16
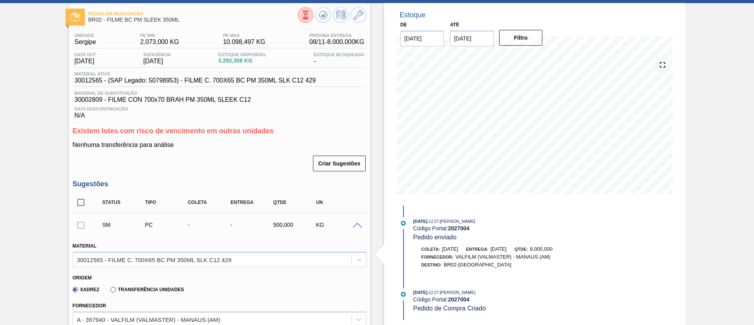
scroll to position [118, 0]
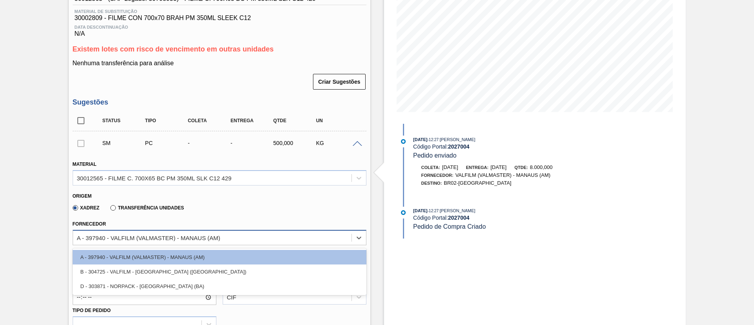
click at [206, 237] on div "A - 397940 - VALFILM (VALMASTER) - MANAUS (AM)" at bounding box center [148, 237] width 143 height 7
click at [290, 214] on div "Origem Xadrez Transferência Unidades" at bounding box center [220, 201] width 300 height 29
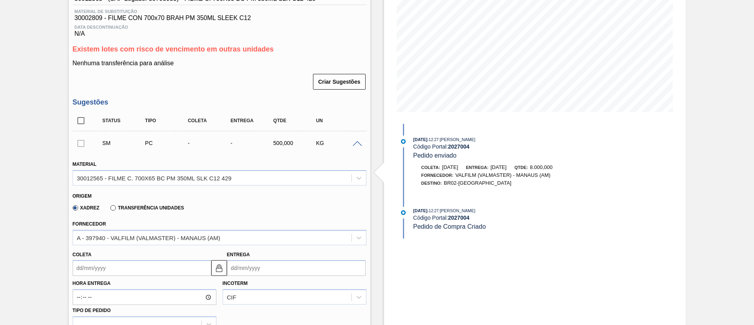
click at [360, 143] on span at bounding box center [357, 144] width 9 height 6
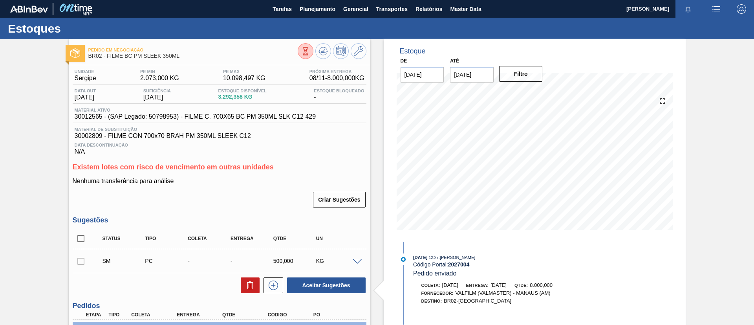
scroll to position [273, 0]
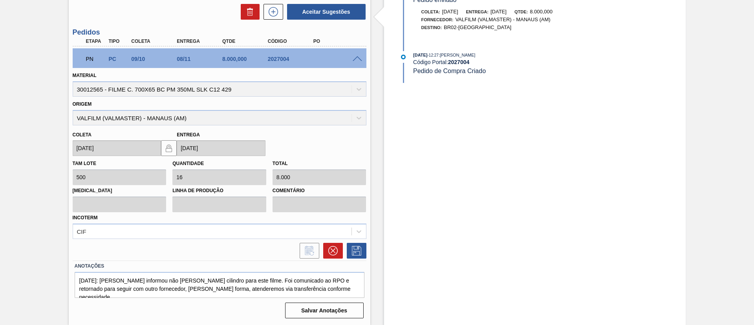
click at [355, 56] on span at bounding box center [357, 59] width 9 height 6
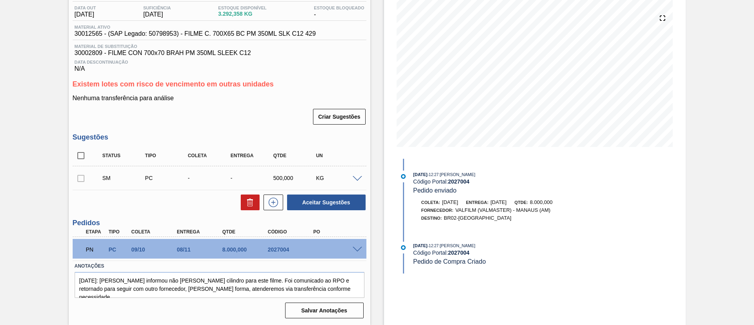
scroll to position [83, 0]
click at [360, 248] on span at bounding box center [357, 250] width 9 height 6
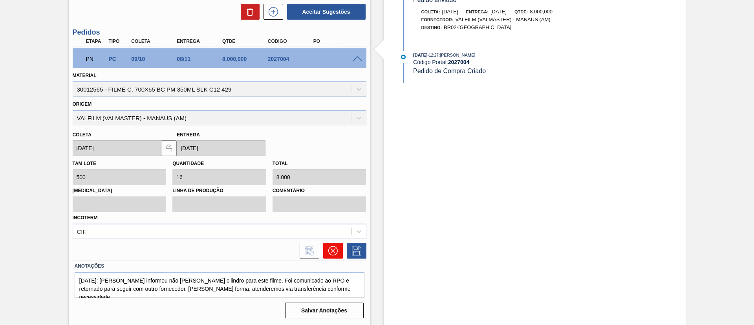
click at [330, 247] on icon at bounding box center [332, 250] width 9 height 9
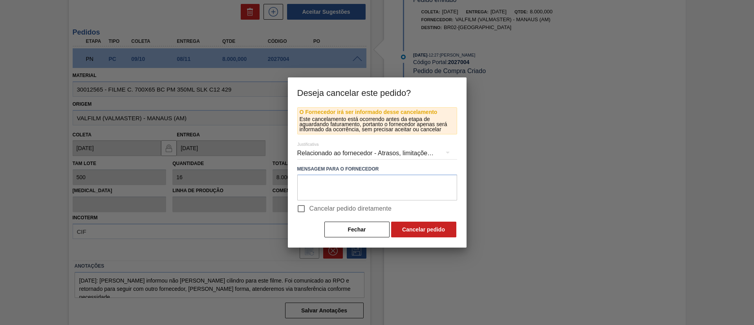
click at [338, 214] on label "Cancelar pedido diretamente" at bounding box center [342, 208] width 99 height 17
click at [310, 214] on input "Cancelar pedido diretamente" at bounding box center [301, 208] width 17 height 17
checkbox input "true"
click at [410, 227] on button "Cancelar pedido" at bounding box center [423, 230] width 65 height 16
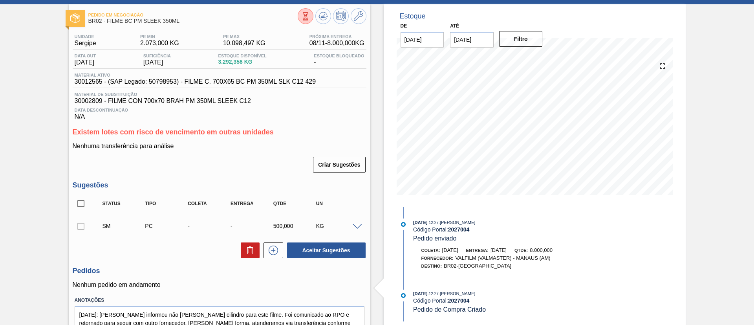
scroll to position [0, 0]
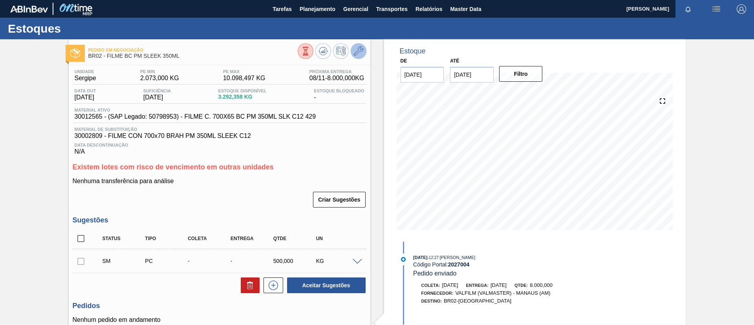
click at [361, 51] on icon at bounding box center [358, 50] width 9 height 9
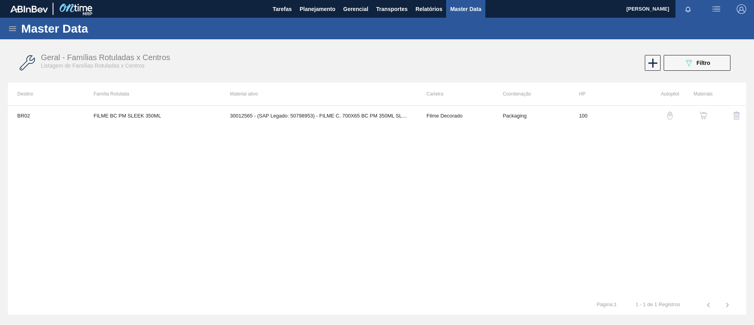
drag, startPoint x: 0, startPoint y: 215, endPoint x: 323, endPoint y: 105, distance: 341.3
click at [6, 213] on div "Master Data Geral Carteiras e Famílias Coordenações e Usuários Fornecedores Mat…" at bounding box center [377, 166] width 754 height 297
click at [682, 66] on button "089F7B8B-B2A5-4AFE-B5C0-19BA573D28AC Filtro" at bounding box center [697, 63] width 67 height 16
click at [706, 118] on img "button" at bounding box center [704, 116] width 8 height 8
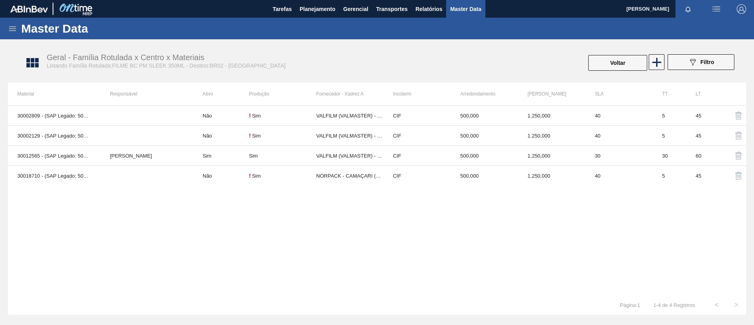
drag, startPoint x: 0, startPoint y: 144, endPoint x: 10, endPoint y: 145, distance: 9.8
click at [0, 145] on div "Master Data Geral Carteiras e Famílias Coordenações e Usuários Fornecedores Mat…" at bounding box center [377, 166] width 754 height 297
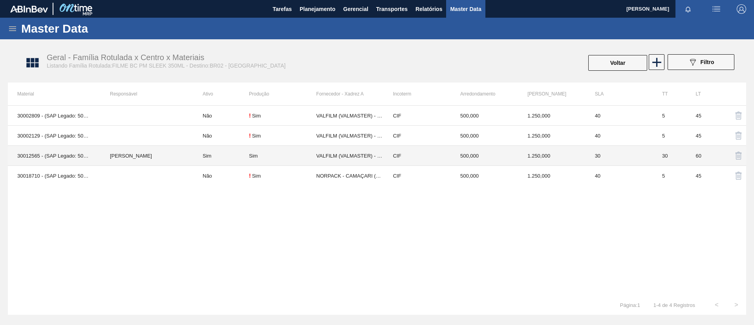
click at [145, 149] on td "[PERSON_NAME]" at bounding box center [147, 156] width 93 height 20
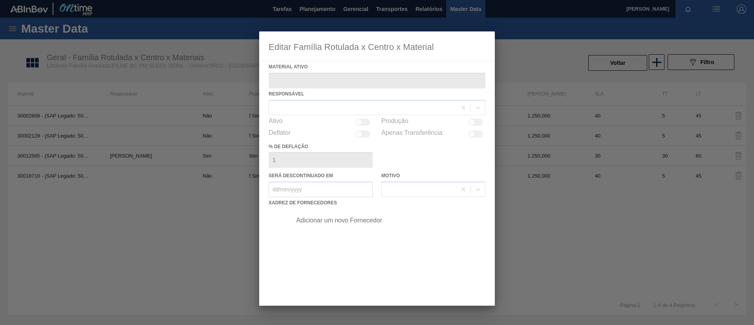
type ativo "30012565 - (SAP Legado: 50798953) - FILME C. 700X65 BC PM 350ML SLK C12 429"
checkbox input "true"
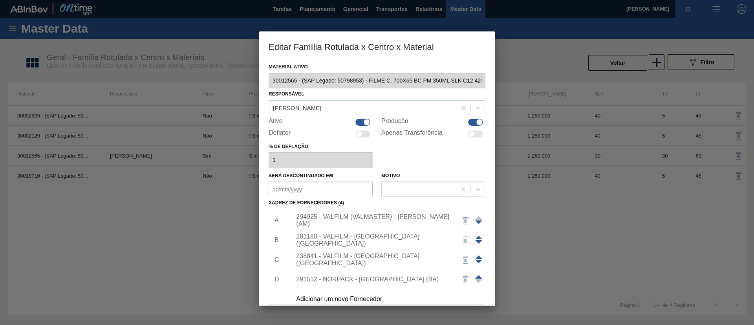
scroll to position [8, 0]
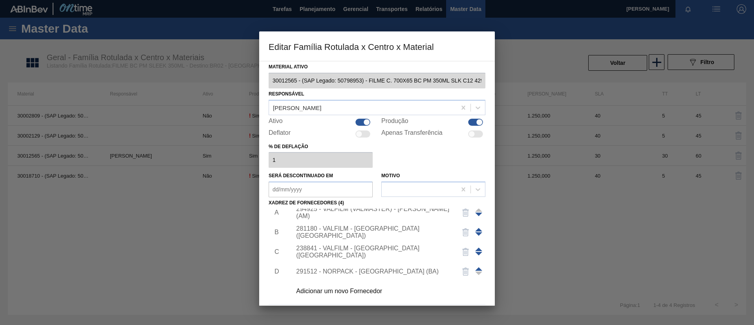
click at [365, 284] on div "Adicionar um novo Fornecedor" at bounding box center [386, 291] width 198 height 20
click at [368, 286] on div "Adicionar um novo Fornecedor" at bounding box center [386, 291] width 198 height 20
click at [371, 291] on div "Adicionar um novo Fornecedor" at bounding box center [373, 291] width 154 height 7
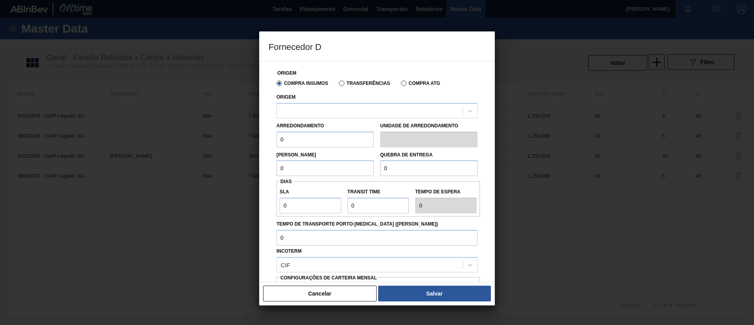
click at [339, 100] on div "Origem" at bounding box center [377, 105] width 201 height 27
click at [337, 110] on div at bounding box center [370, 110] width 186 height 11
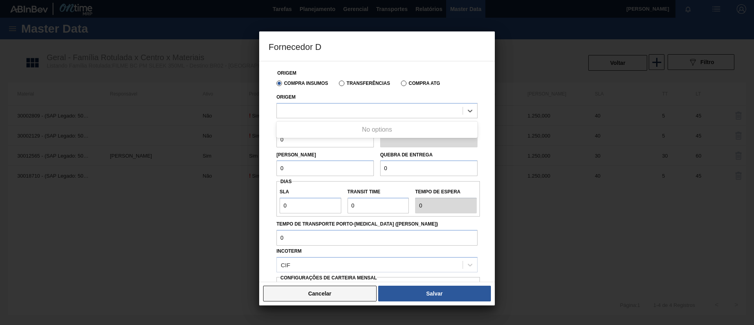
click at [342, 294] on button "Cancelar" at bounding box center [320, 294] width 114 height 16
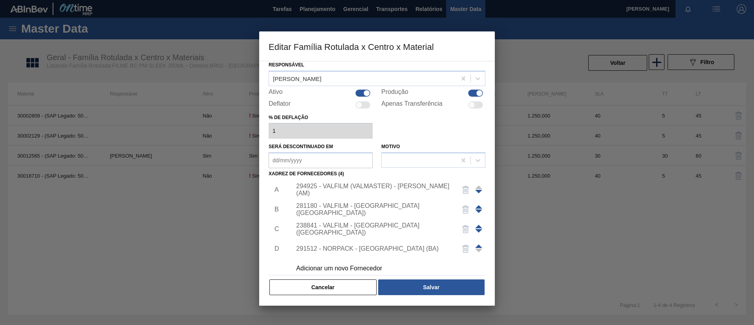
scroll to position [0, 0]
click at [331, 286] on button "Cancelar" at bounding box center [323, 287] width 107 height 16
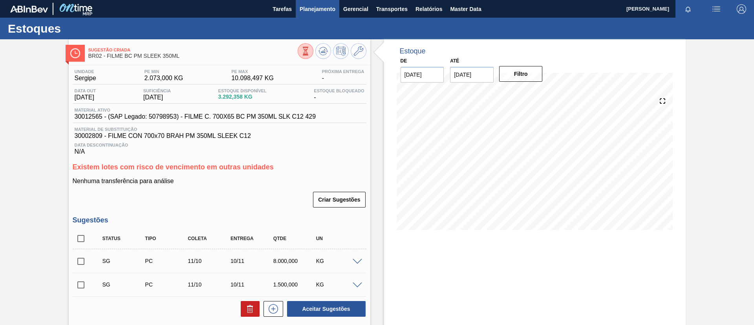
click at [315, 7] on span "Planejamento" at bounding box center [318, 8] width 36 height 9
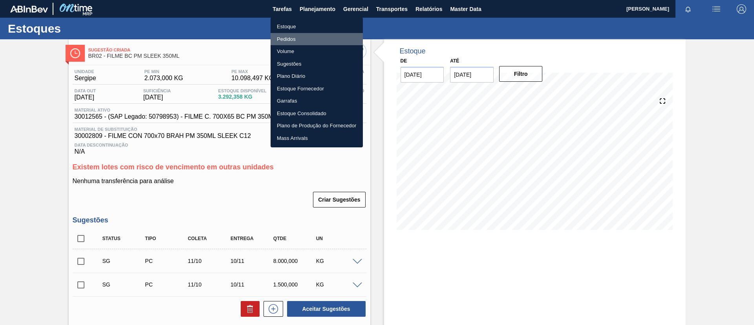
click at [318, 36] on li "Pedidos" at bounding box center [317, 39] width 92 height 13
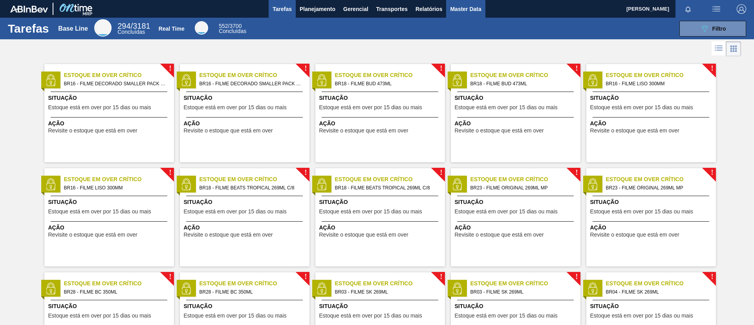
click at [473, 9] on span "Master Data" at bounding box center [465, 8] width 31 height 9
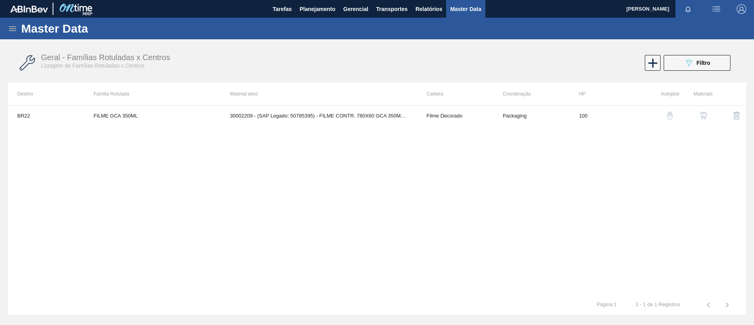
click at [14, 29] on icon at bounding box center [12, 28] width 9 height 9
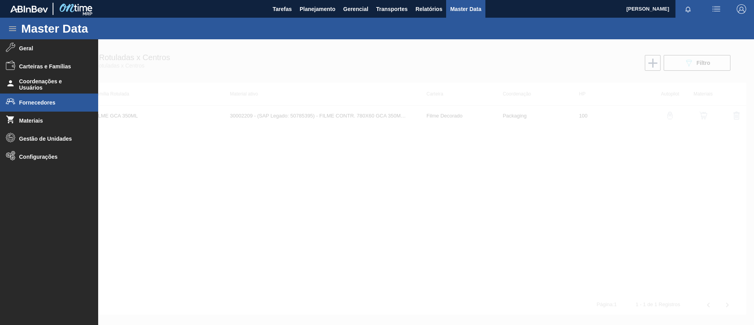
click at [50, 108] on li "Fornecedores" at bounding box center [49, 103] width 98 height 18
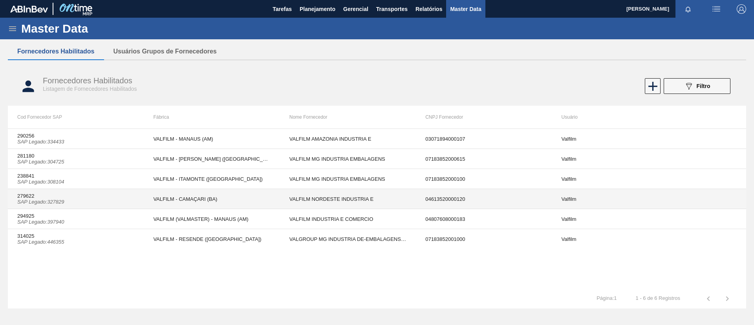
click at [212, 194] on td "VALFILM - CAMAÇARI (BA)" at bounding box center [212, 199] width 136 height 20
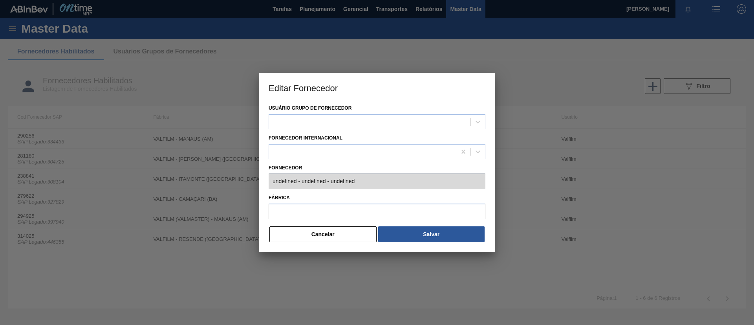
type input "279622 (SAP Legado: 327829) - VALFILM NORDESTE INDUSTRIA E - 04613520000120"
type input "VALFILM - CAMAÇARI (BA)"
click at [290, 182] on div "Usuário Grupo de Fornecedor Valfilm Fornecedor Internacional Fornecedor 279622 …" at bounding box center [377, 178] width 236 height 150
click at [267, 182] on div "Usuário Grupo de Fornecedor Valfilm Fornecedor Internacional Fornecedor 279622 …" at bounding box center [377, 178] width 236 height 150
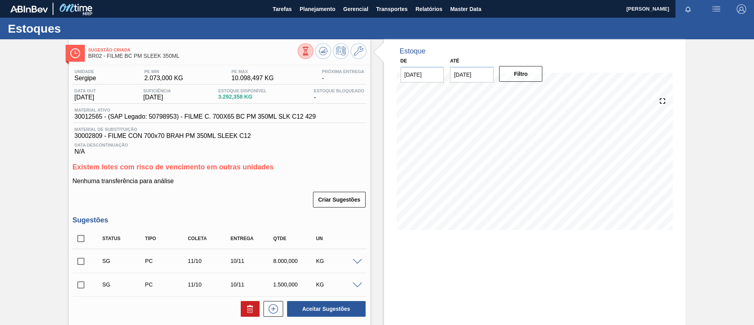
scroll to position [59, 0]
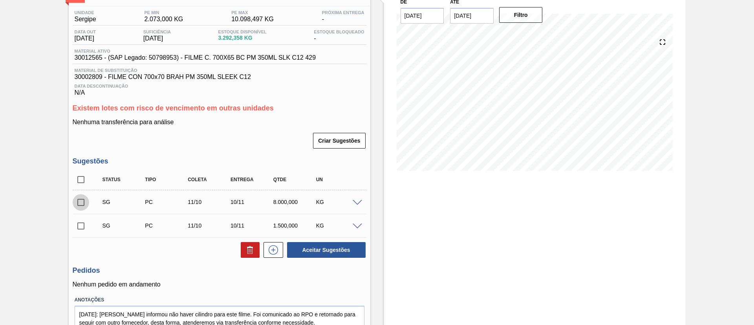
drag, startPoint x: 79, startPoint y: 205, endPoint x: 90, endPoint y: 205, distance: 10.2
click at [79, 205] on input "checkbox" at bounding box center [81, 202] width 17 height 17
click at [345, 246] on button "Aceitar Sugestões" at bounding box center [326, 250] width 79 height 16
checkbox input "false"
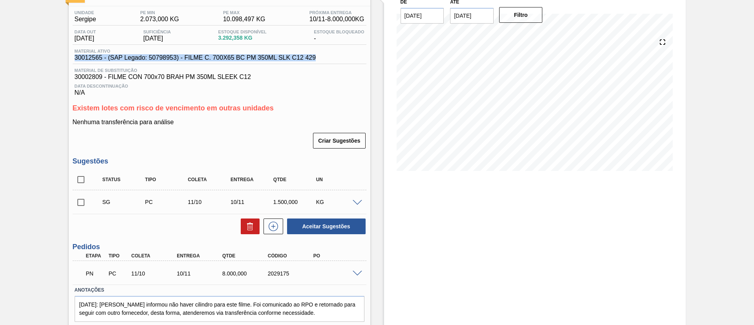
drag, startPoint x: 324, startPoint y: 55, endPoint x: 66, endPoint y: 62, distance: 258.2
click at [66, 62] on div "Pedido em Negociação BR02 - FILME BC PM SLEEK 350ML Unidade Sergipe PE MIN 2.07…" at bounding box center [377, 164] width 754 height 369
copy span "30012565 - (SAP Legado: 50798953) - FILME C. 700X65 BC PM 350ML SLK C12 429"
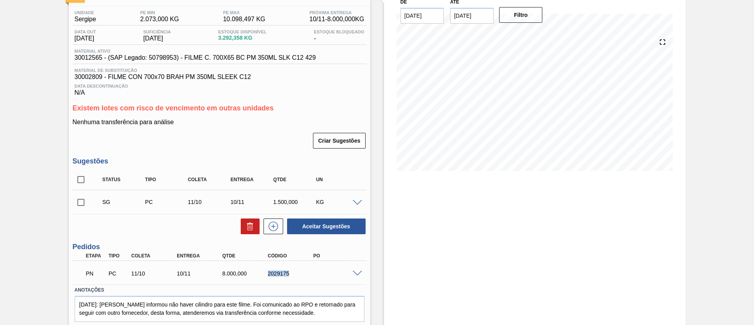
drag, startPoint x: 260, startPoint y: 273, endPoint x: 295, endPoint y: 272, distance: 34.6
click at [295, 272] on div "PN PC 11/10 10/11 8.000,000 2029175" at bounding box center [217, 273] width 273 height 16
copy div "2029175"
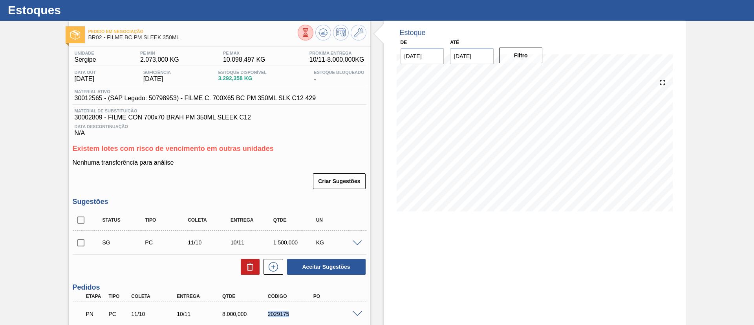
scroll to position [0, 0]
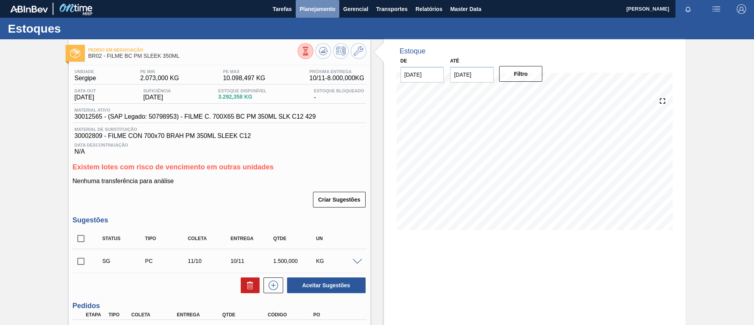
click at [316, 7] on span "Planejamento" at bounding box center [318, 8] width 36 height 9
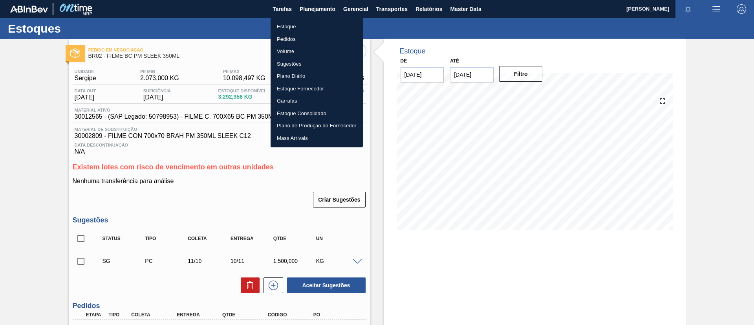
click at [308, 39] on li "Pedidos" at bounding box center [317, 39] width 92 height 13
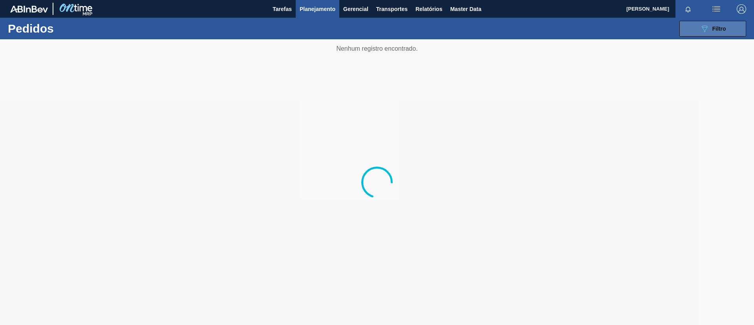
click at [723, 31] on span "Filtro" at bounding box center [720, 29] width 14 height 6
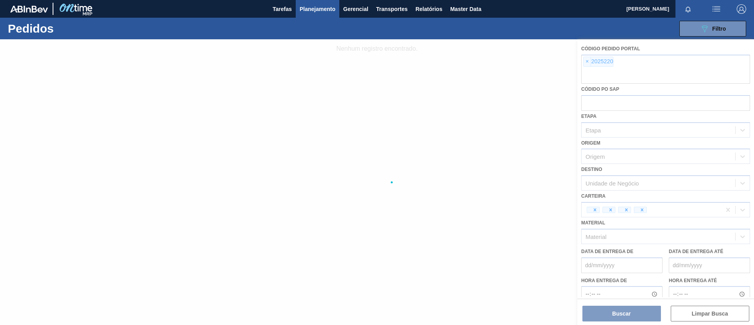
click at [584, 61] on div at bounding box center [377, 182] width 754 height 286
click at [589, 61] on div at bounding box center [377, 182] width 754 height 286
click at [588, 62] on div at bounding box center [377, 182] width 754 height 286
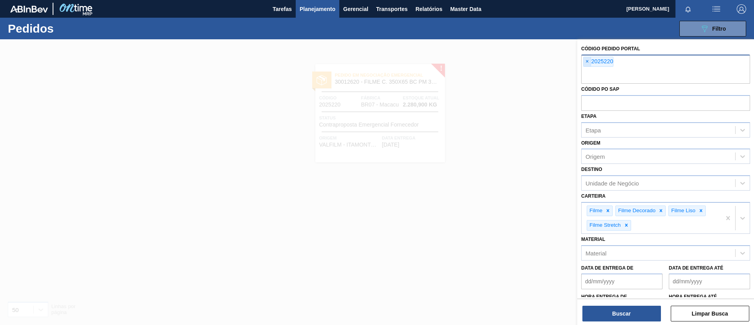
click at [589, 61] on span "×" at bounding box center [587, 61] width 7 height 9
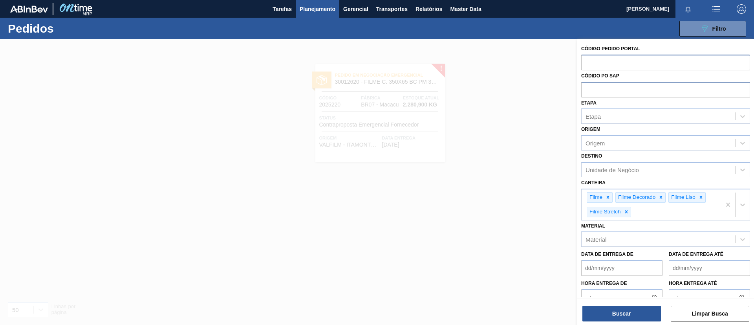
paste input "2001732"
type input "2001732"
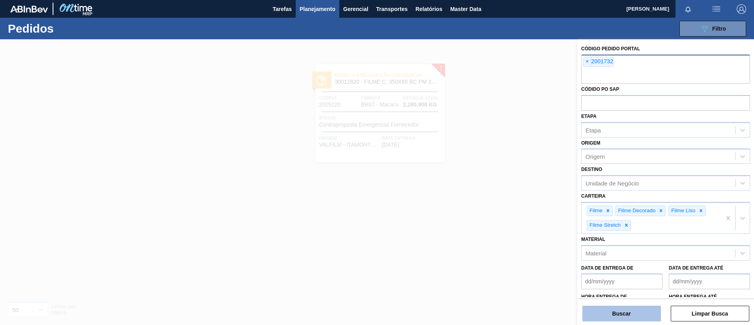
click at [632, 310] on button "Buscar" at bounding box center [622, 314] width 79 height 16
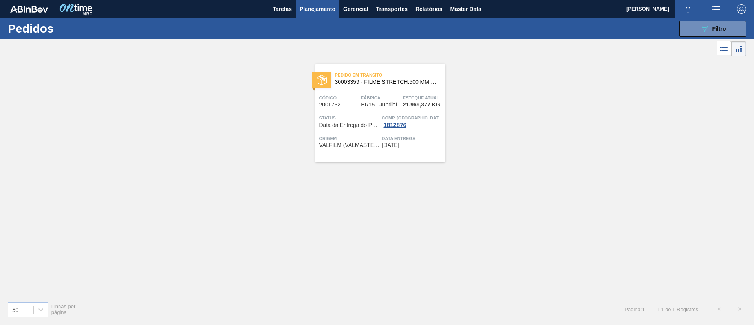
click at [385, 93] on div "Pedido em Trânsito 30003359 - FILME STRETCH;500 MM;27 MICRA;; Código 2001732 Fá…" at bounding box center [381, 113] width 130 height 98
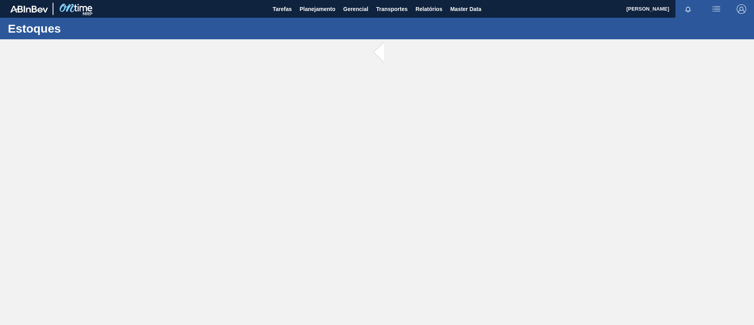
click at [318, 18] on div "Estoques" at bounding box center [377, 29] width 754 height 22
click at [314, 11] on span "Planejamento" at bounding box center [318, 8] width 36 height 9
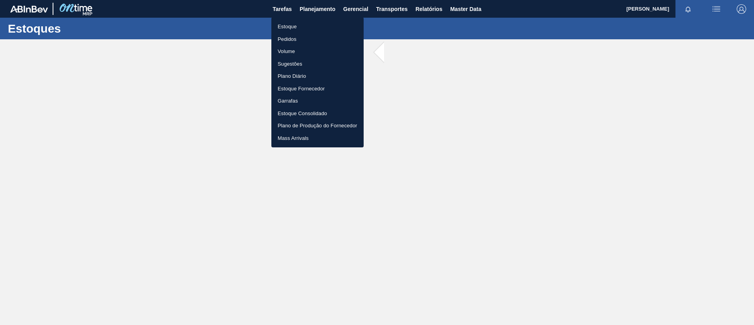
click at [307, 34] on li "Pedidos" at bounding box center [317, 39] width 92 height 13
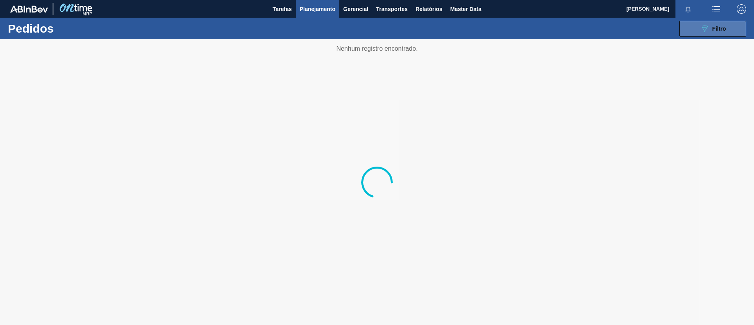
click at [702, 30] on icon "089F7B8B-B2A5-4AFE-B5C0-19BA573D28AC" at bounding box center [704, 28] width 9 height 9
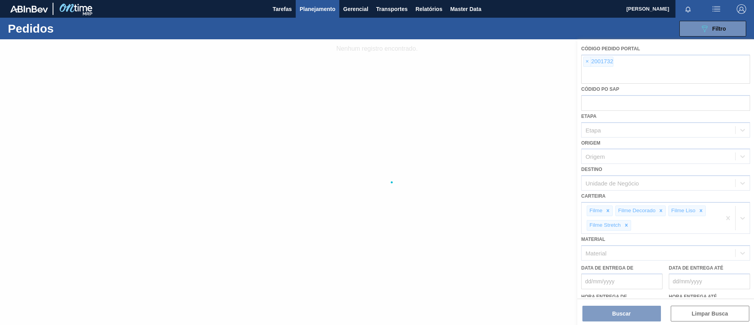
click at [583, 58] on div at bounding box center [377, 182] width 754 height 286
click at [588, 63] on div at bounding box center [377, 182] width 754 height 286
click at [590, 61] on div at bounding box center [377, 182] width 754 height 286
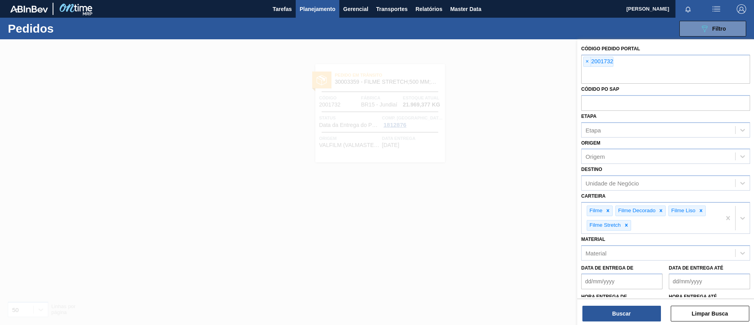
click at [589, 61] on span "×" at bounding box center [587, 61] width 7 height 9
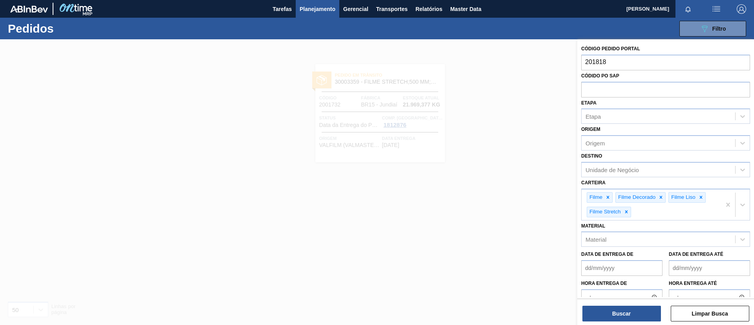
type input "2018185"
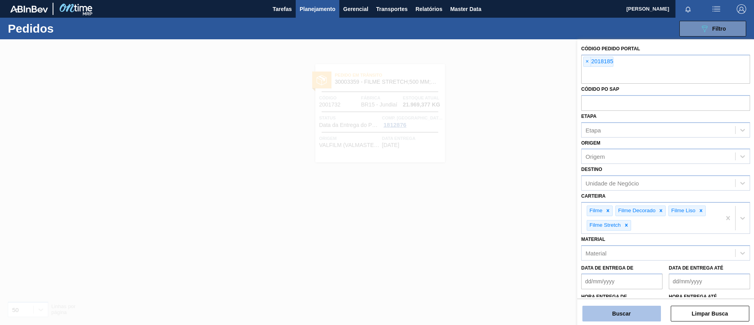
click at [628, 315] on button "Buscar" at bounding box center [622, 314] width 79 height 16
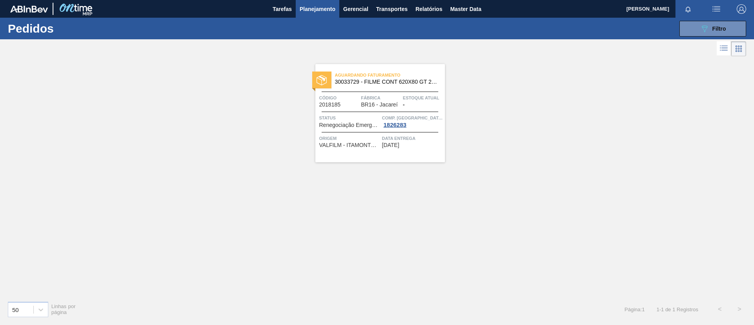
click at [371, 77] on span "Aguardando Faturamento" at bounding box center [390, 75] width 110 height 8
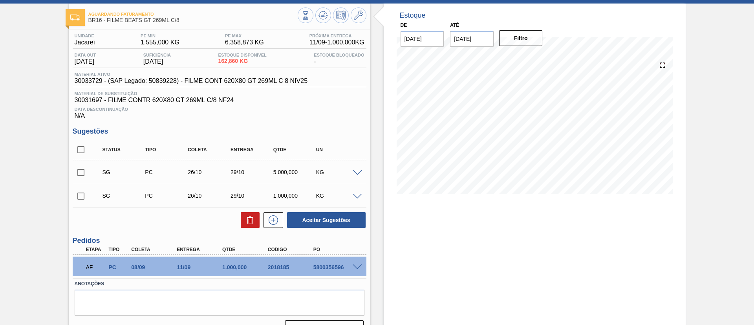
scroll to position [53, 0]
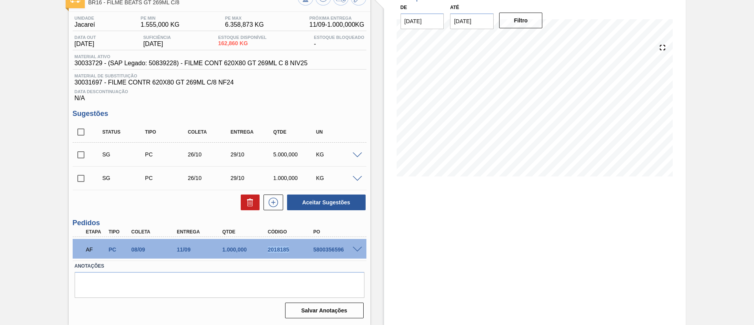
drag, startPoint x: 263, startPoint y: 250, endPoint x: 292, endPoint y: 250, distance: 28.7
click at [292, 250] on div "2018185" at bounding box center [286, 249] width 46 height 6
copy div "2018185"
click at [266, 248] on div "2018185" at bounding box center [291, 249] width 51 height 6
click at [272, 252] on div "2018185" at bounding box center [291, 249] width 51 height 6
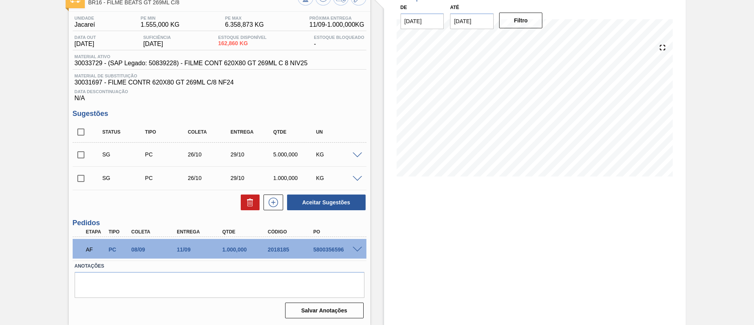
click at [363, 250] on div at bounding box center [359, 249] width 16 height 6
click at [360, 250] on span at bounding box center [357, 250] width 9 height 6
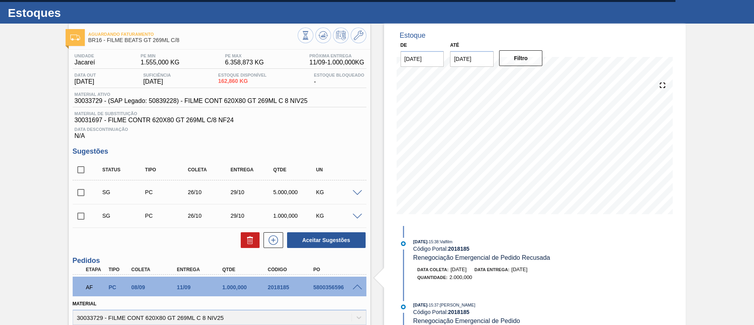
scroll to position [0, 0]
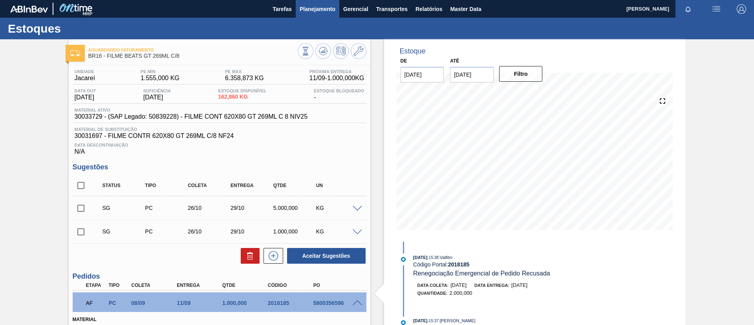
click at [320, 12] on span "Planejamento" at bounding box center [318, 8] width 36 height 9
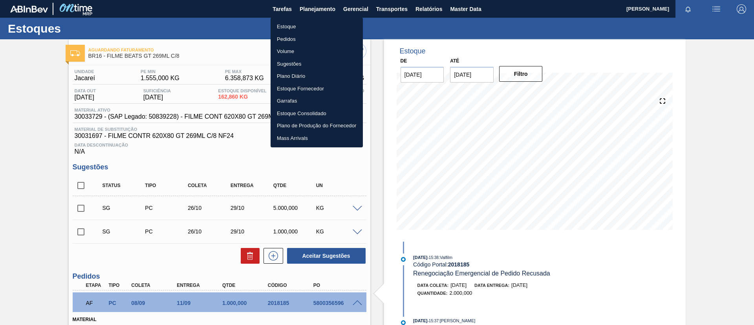
click at [298, 29] on li "Estoque" at bounding box center [317, 26] width 92 height 13
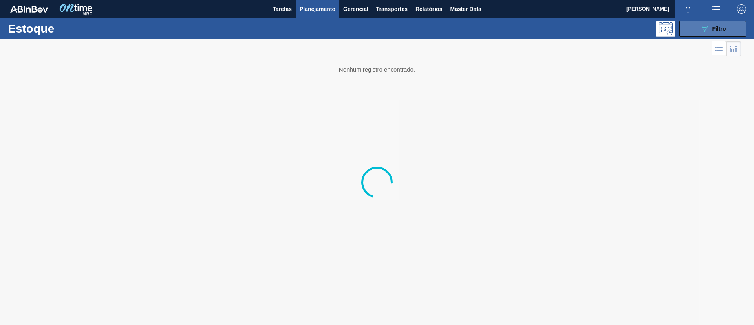
click at [726, 34] on button "089F7B8B-B2A5-4AFE-B5C0-19BA573D28AC Filtro" at bounding box center [713, 29] width 67 height 16
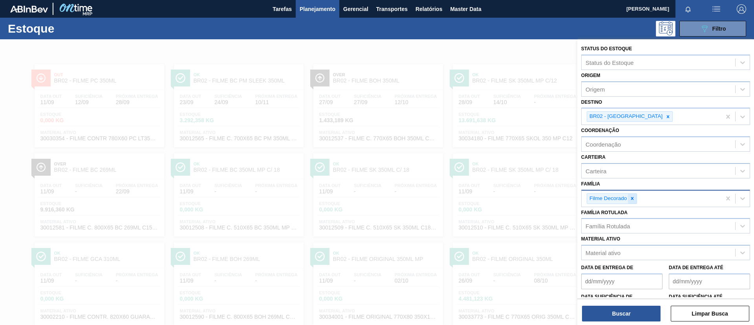
click at [631, 196] on icon at bounding box center [633, 199] width 6 height 6
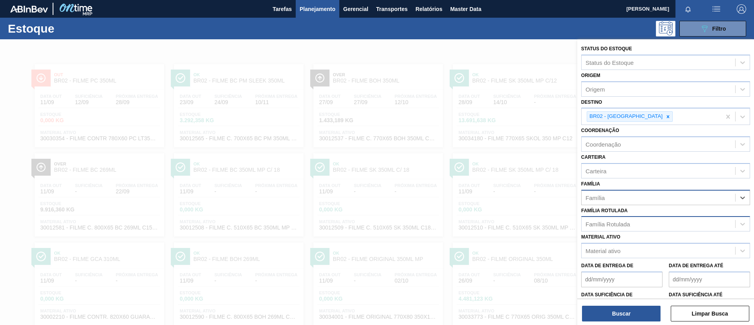
click at [633, 219] on div "Família Rotulada" at bounding box center [659, 223] width 154 height 11
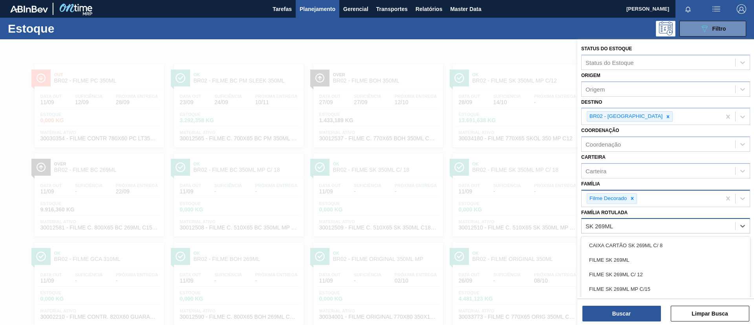
type Rotulada "SK 269ML MP"
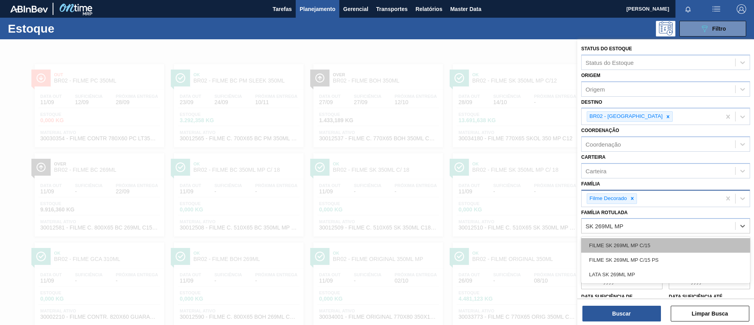
click at [648, 242] on div "FILME SK 269ML MP C/15" at bounding box center [666, 245] width 169 height 15
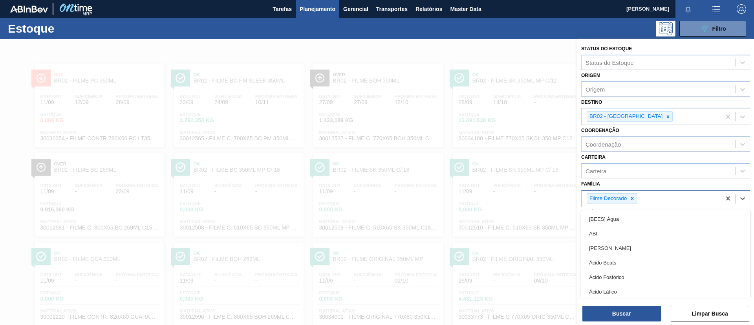
click at [634, 204] on div "Filme Decorado" at bounding box center [612, 198] width 50 height 11
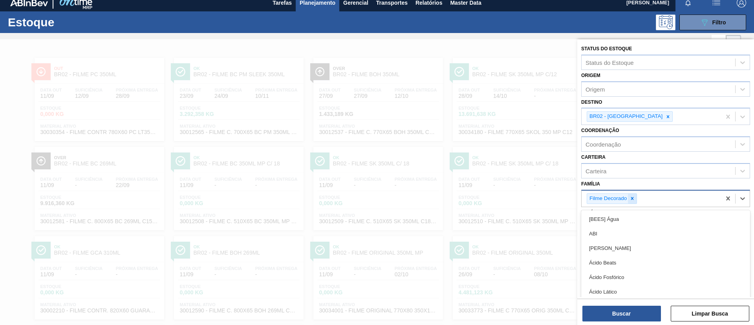
click at [634, 199] on icon at bounding box center [633, 199] width 6 height 6
click at [664, 117] on div at bounding box center [668, 117] width 9 height 10
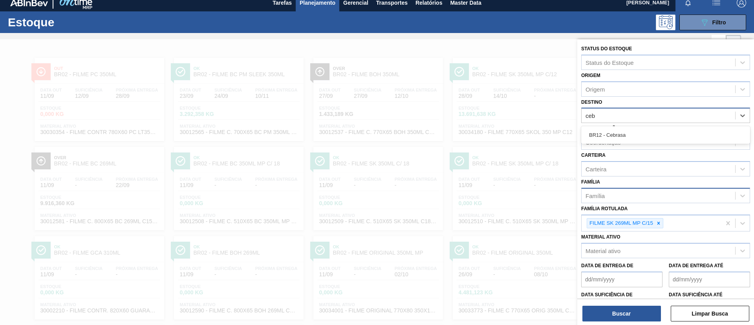
type input "cebr"
click at [633, 135] on div "BR12 - Cebrasa" at bounding box center [666, 135] width 169 height 15
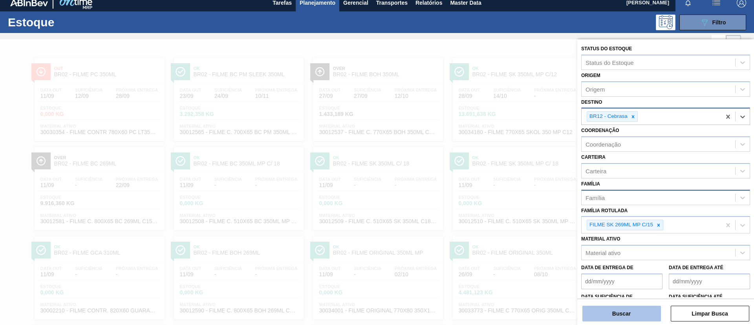
click at [624, 317] on button "Buscar" at bounding box center [622, 314] width 79 height 16
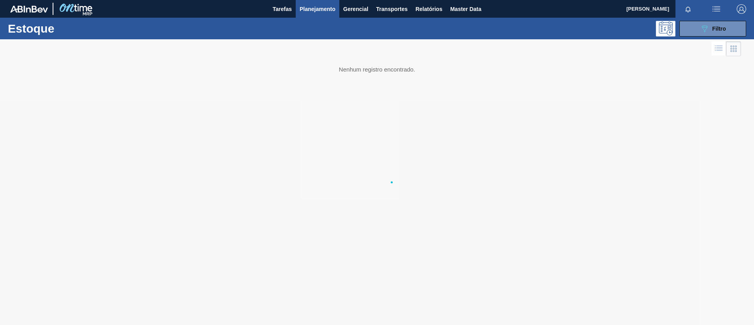
scroll to position [0, 0]
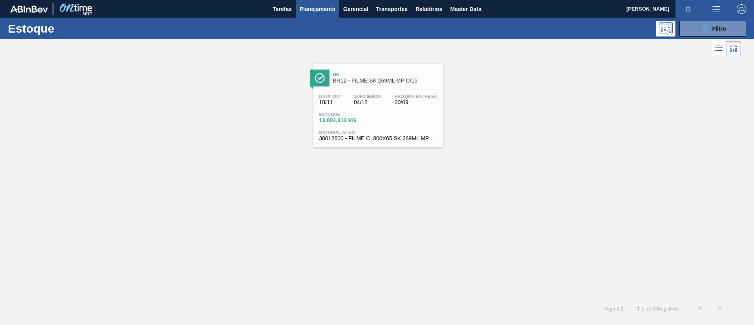
click at [379, 97] on span "Suficiência" at bounding box center [368, 96] width 28 height 5
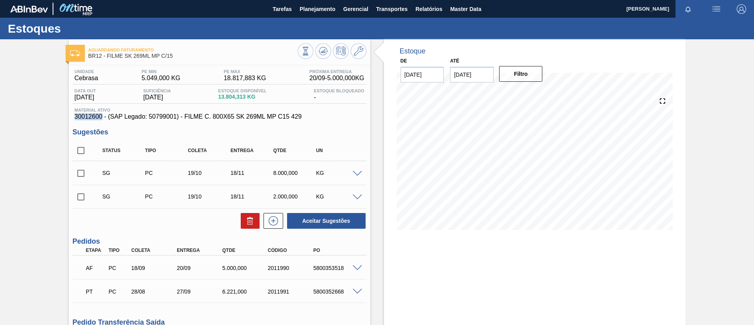
drag, startPoint x: 64, startPoint y: 119, endPoint x: 102, endPoint y: 117, distance: 38.6
click at [102, 117] on div "Aguardando Faturamento BR12 - FILME SK 269ML MP C/15 Unidade Cebrasa PE MIN 5.0…" at bounding box center [377, 235] width 754 height 393
copy span "30012600"
drag, startPoint x: 215, startPoint y: 96, endPoint x: 271, endPoint y: 95, distance: 57.0
click at [271, 95] on div "Data out 18/11/2025 Suficiência 04/12/2025 Estoque Disponível 13.804,313 KG Est…" at bounding box center [220, 95] width 294 height 15
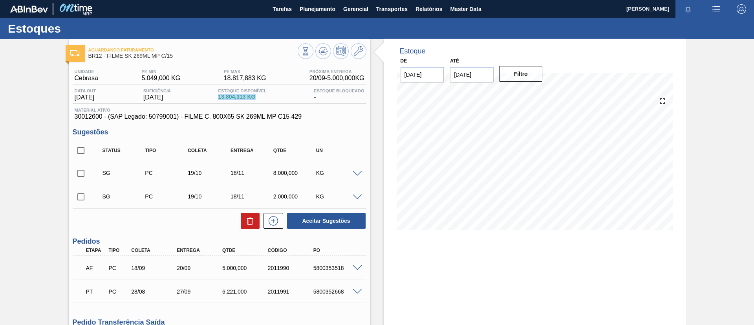
copy span "13.804,313 KG"
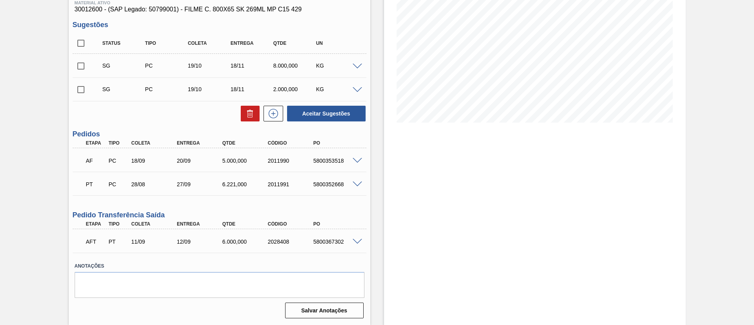
click at [361, 157] on div at bounding box center [359, 160] width 16 height 6
click at [356, 186] on span at bounding box center [357, 185] width 9 height 6
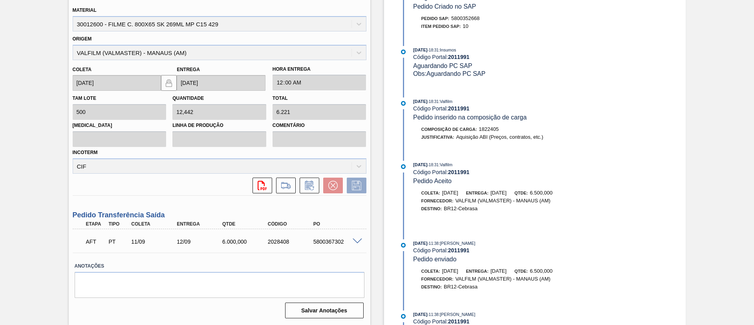
scroll to position [260, 0]
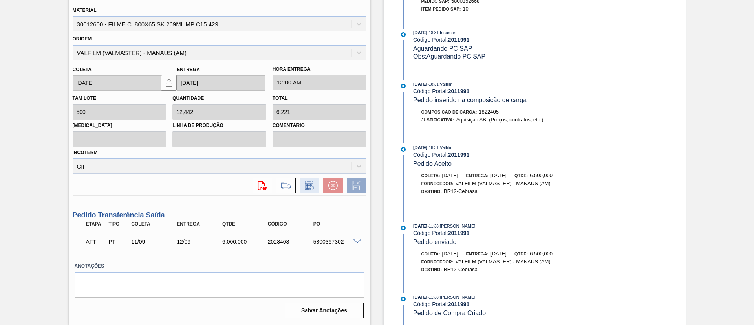
click at [308, 187] on icon at bounding box center [309, 185] width 13 height 9
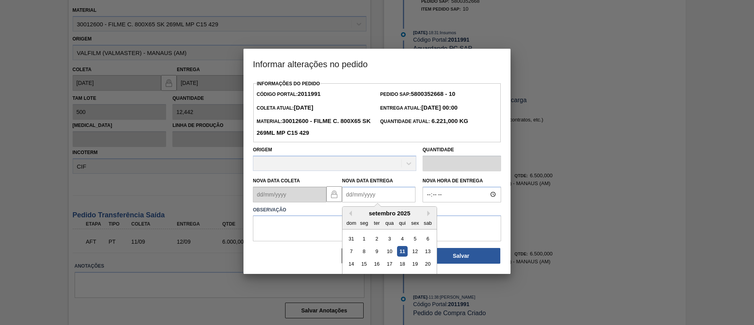
click at [375, 200] on Entrega2011991 "Nova Data Entrega" at bounding box center [378, 195] width 73 height 16
click at [428, 216] on button "Next Month" at bounding box center [430, 214] width 6 height 6
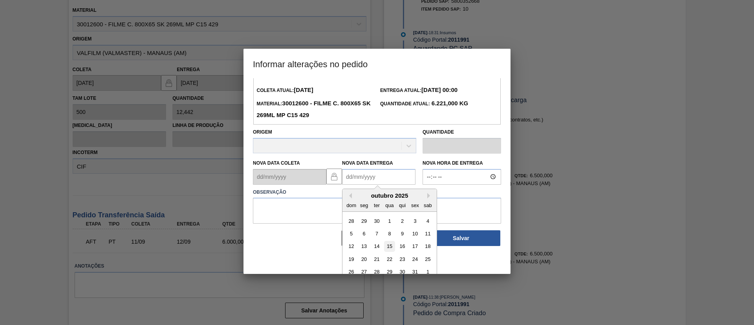
scroll to position [26, 0]
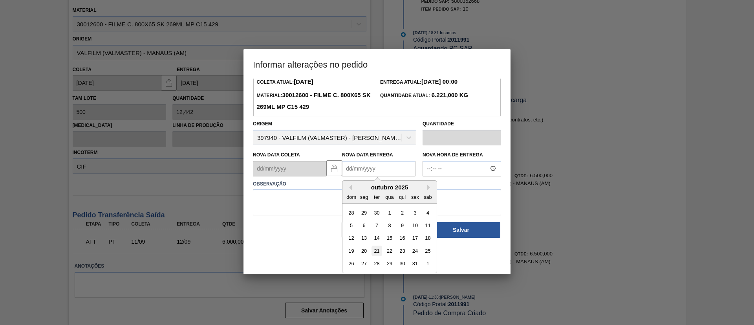
click at [380, 252] on div "21" at bounding box center [377, 251] width 11 height 11
type Entrega2011991 "21/10/2025"
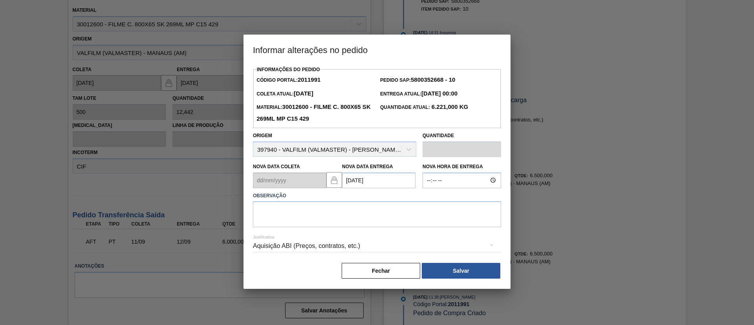
scroll to position [0, 0]
click at [372, 235] on div "Aquisição ABI (Preços, contratos, etc.)" at bounding box center [377, 247] width 248 height 28
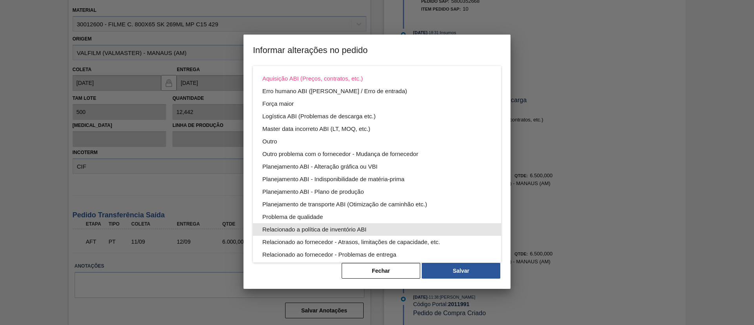
click at [371, 216] on div "Problema de qualidade" at bounding box center [376, 217] width 229 height 13
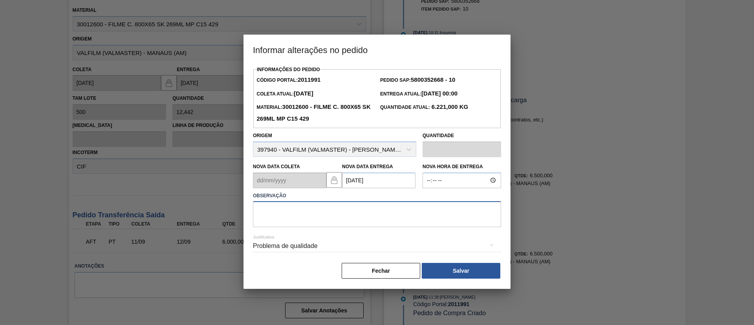
click at [344, 216] on textarea at bounding box center [377, 214] width 248 height 26
type textarea "Data Original"
click at [341, 244] on div "Problema de qualidade" at bounding box center [377, 246] width 248 height 22
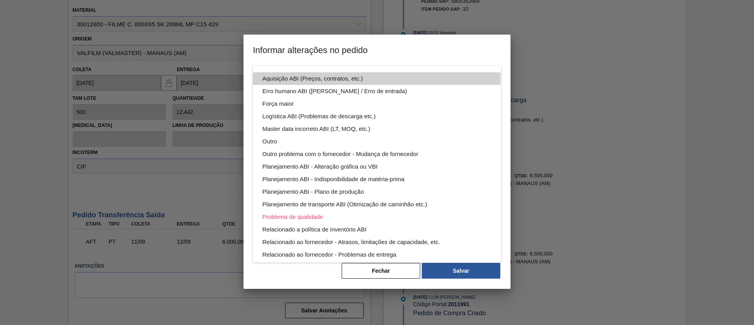
click at [336, 77] on div "Aquisição ABI (Preços, contratos, etc.)" at bounding box center [376, 78] width 229 height 13
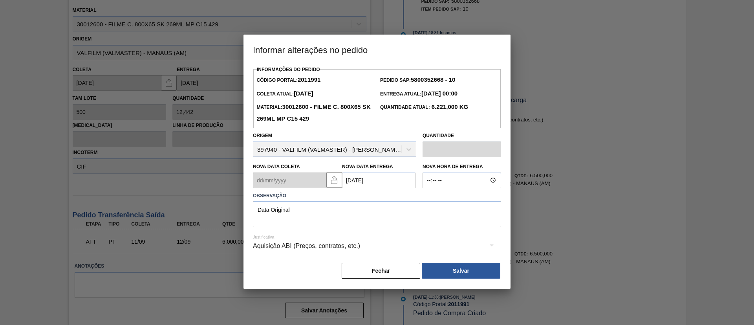
click at [473, 283] on div "Informações do Pedido Código Portal: 2011991 Pedido SAP: 5800352668 - 10 Coleta…" at bounding box center [377, 176] width 267 height 225
click at [470, 273] on button "Salvar" at bounding box center [461, 271] width 79 height 16
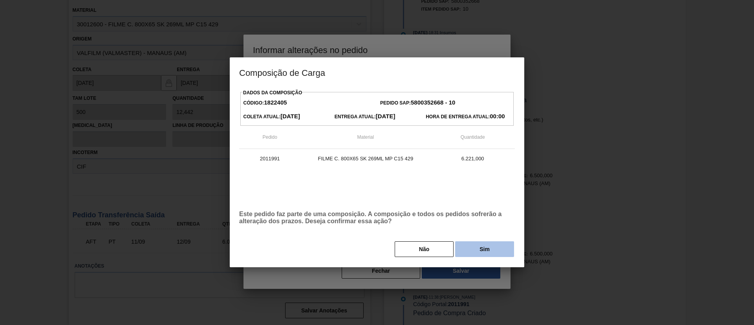
click at [469, 252] on button "Sim" at bounding box center [484, 249] width 59 height 16
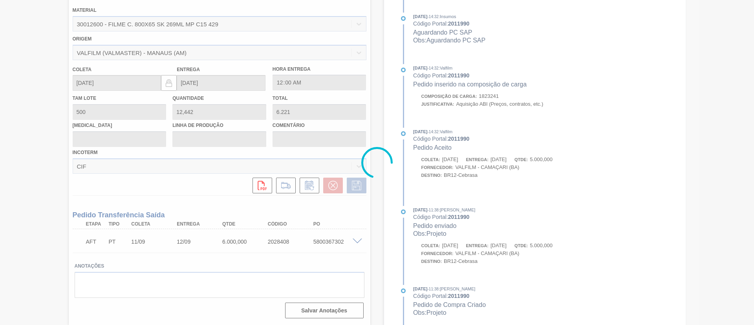
scroll to position [66, 0]
type input "Data Original"
type input "21/10/2025"
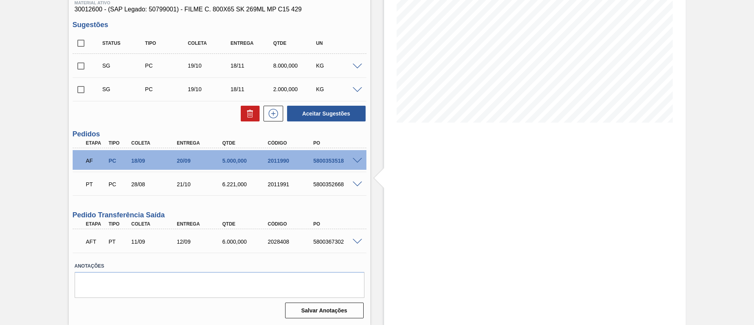
drag, startPoint x: 0, startPoint y: 160, endPoint x: 95, endPoint y: 13, distance: 175.4
click at [0, 158] on div "Aguardando Faturamento BR12 - FILME SK 269ML MP C/15 Unidade Cebrasa PE MIN 5.0…" at bounding box center [377, 128] width 754 height 393
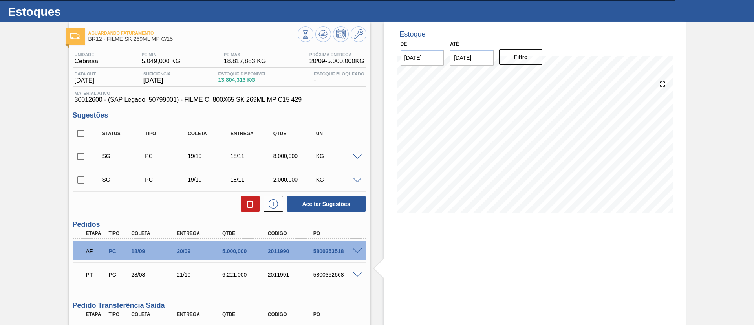
scroll to position [0, 0]
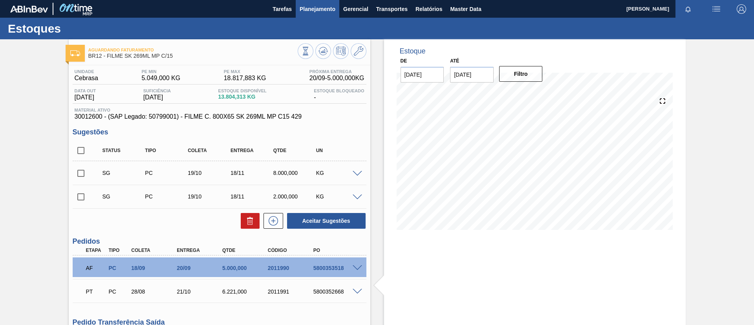
click at [326, 10] on span "Planejamento" at bounding box center [318, 8] width 36 height 9
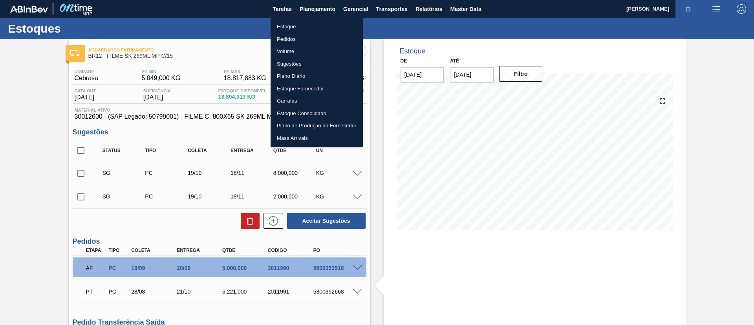
click at [317, 25] on li "Estoque" at bounding box center [317, 26] width 92 height 13
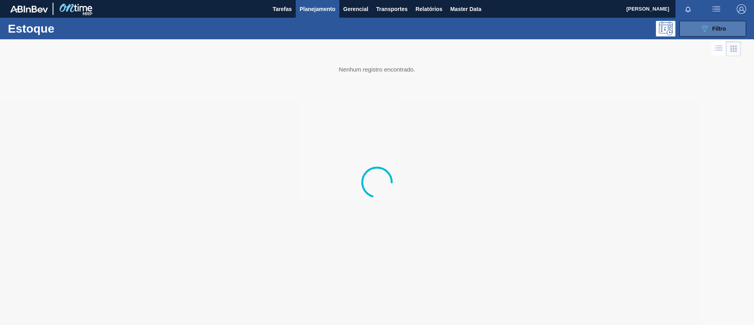
click at [718, 22] on button "089F7B8B-B2A5-4AFE-B5C0-19BA573D28AC Filtro" at bounding box center [713, 29] width 67 height 16
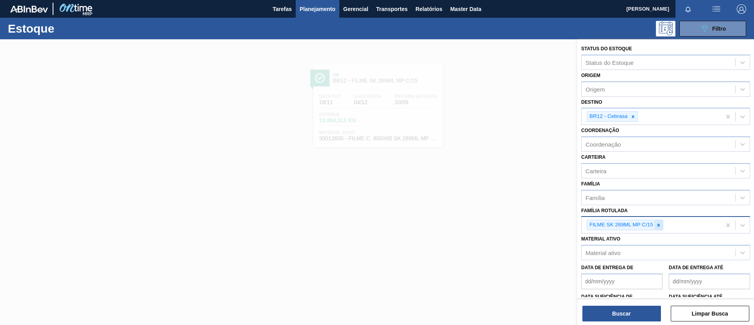
click at [656, 227] on icon at bounding box center [659, 225] width 6 height 6
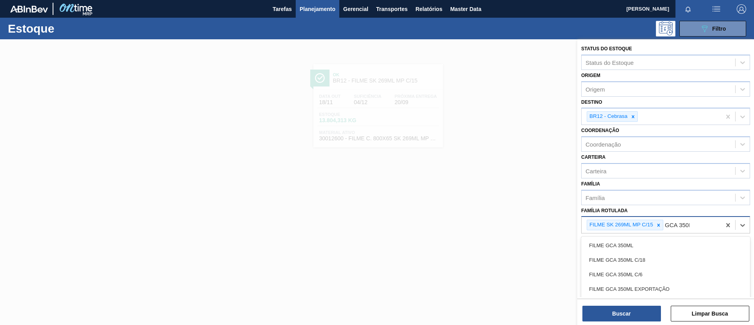
type Rotulada "GCA 350ML"
click at [653, 238] on div "FILME GCA 350ML" at bounding box center [666, 245] width 169 height 15
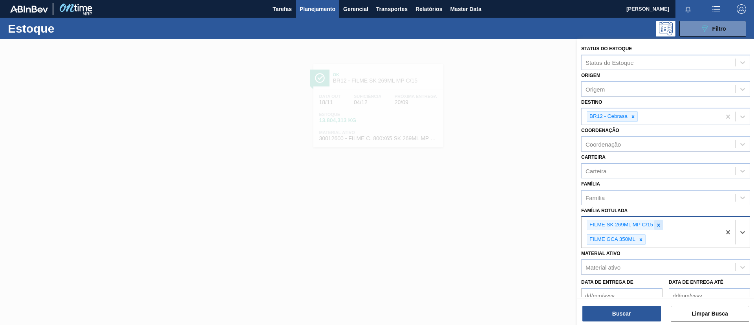
click at [658, 225] on icon at bounding box center [659, 225] width 6 height 6
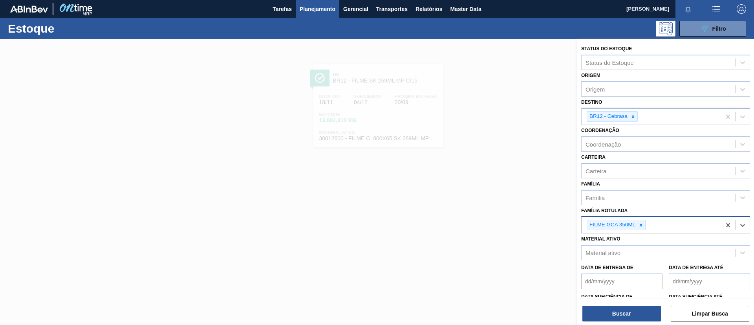
drag, startPoint x: 633, startPoint y: 120, endPoint x: 633, endPoint y: 115, distance: 5.1
click at [633, 115] on div at bounding box center [633, 117] width 9 height 10
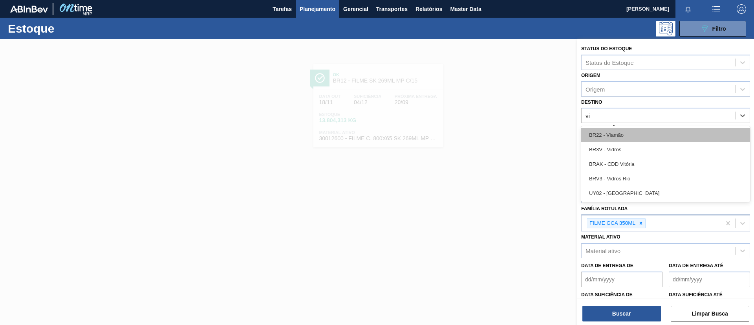
type input "via"
click at [637, 136] on div "BR22 - Viamão" at bounding box center [666, 135] width 169 height 15
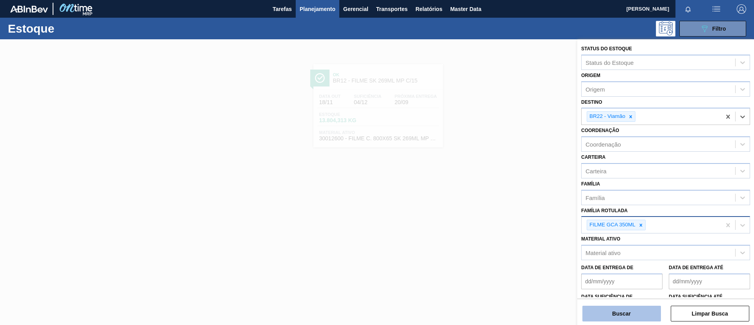
click at [634, 311] on button "Buscar" at bounding box center [622, 314] width 79 height 16
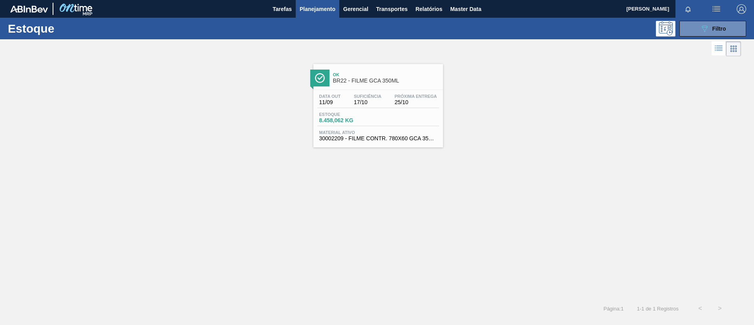
click at [402, 71] on div "Ok BR22 - FILME GCA 350ML" at bounding box center [386, 78] width 106 height 18
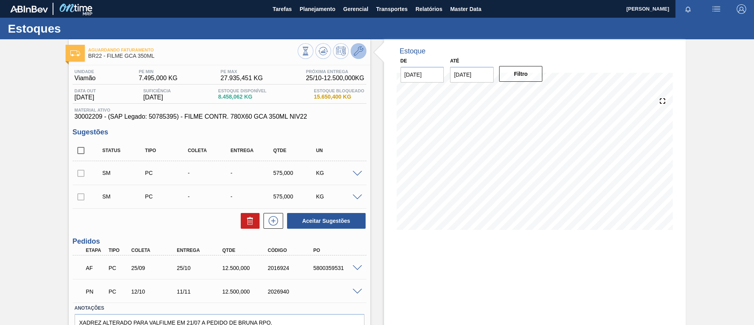
click at [365, 51] on button at bounding box center [359, 51] width 16 height 16
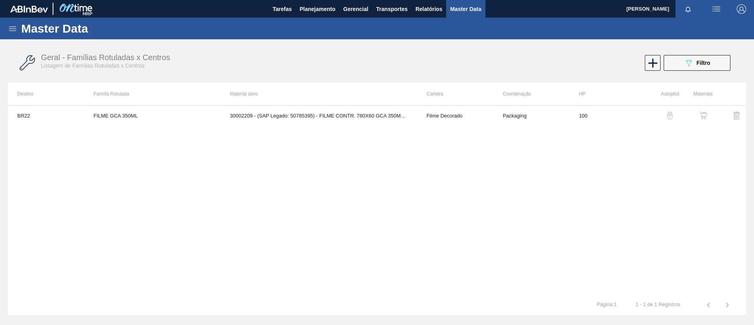
click at [708, 119] on button "button" at bounding box center [703, 115] width 19 height 19
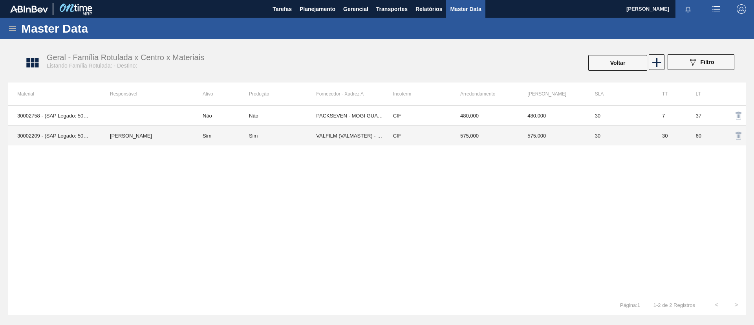
click at [185, 136] on td "[PERSON_NAME]" at bounding box center [147, 136] width 93 height 20
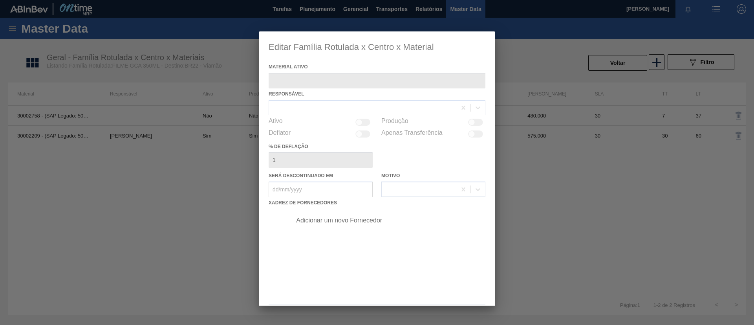
type ativo "30002209 - (SAP Legado: 50785395) - FILME CONTR. 780X60 GCA 350ML NIV22"
checkbox input "true"
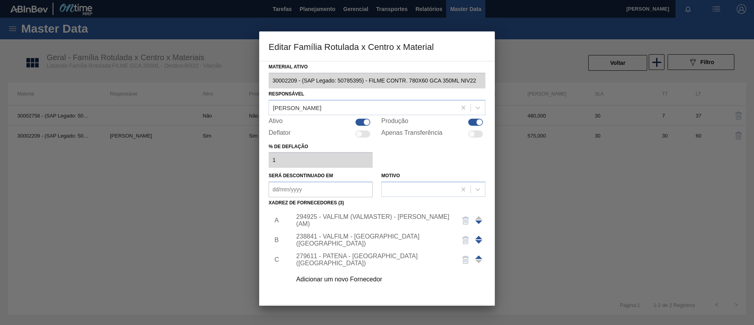
click at [353, 277] on div "Adicionar um novo Fornecedor" at bounding box center [373, 279] width 154 height 7
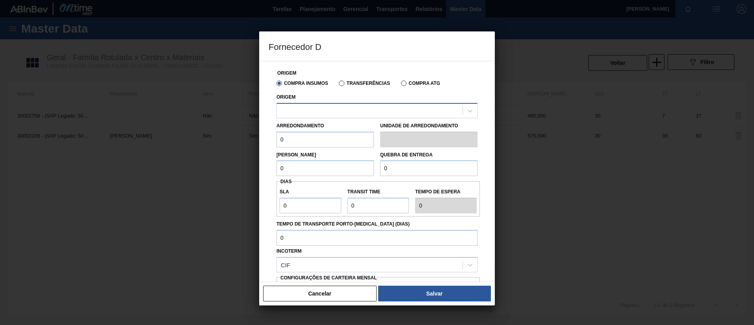
click at [345, 104] on div at bounding box center [377, 110] width 201 height 15
click at [352, 285] on div "Cancelar Salvar" at bounding box center [377, 294] width 236 height 24
click at [345, 115] on div at bounding box center [370, 110] width 186 height 11
click at [422, 108] on div at bounding box center [370, 110] width 186 height 11
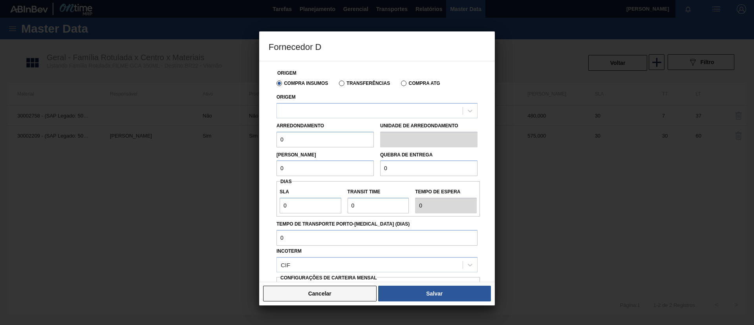
click at [342, 288] on button "Cancelar" at bounding box center [320, 294] width 114 height 16
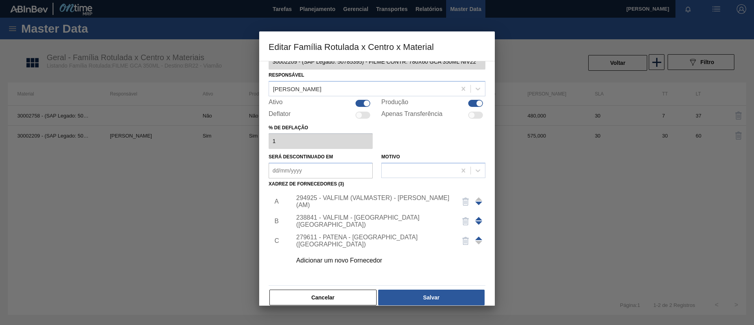
scroll to position [29, 0]
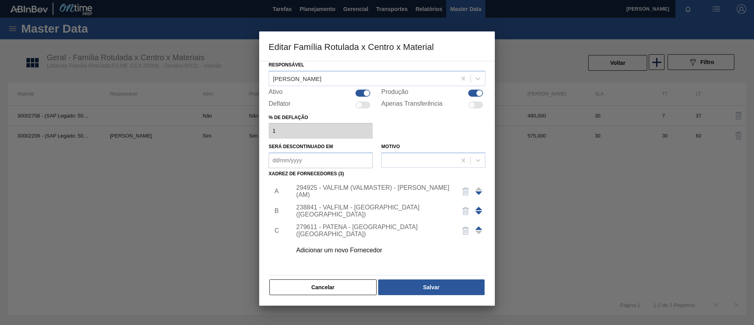
click at [331, 286] on button "Cancelar" at bounding box center [323, 287] width 107 height 16
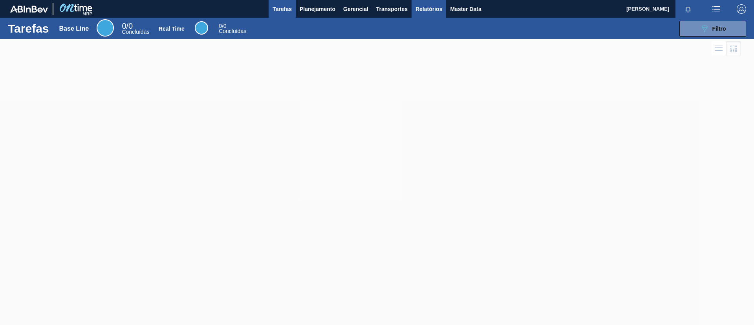
click at [437, 8] on span "Relatórios" at bounding box center [429, 8] width 27 height 9
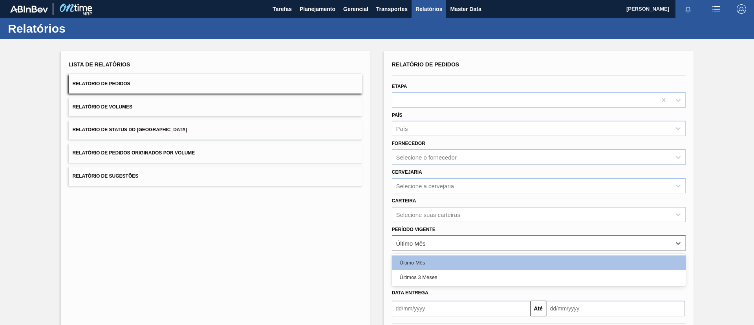
click at [446, 244] on div "Último Mês" at bounding box center [532, 242] width 279 height 11
click at [328, 276] on div "Lista de Relatórios Relatório de Pedidos Relatório de Volumes Relatório de Stat…" at bounding box center [216, 202] width 310 height 303
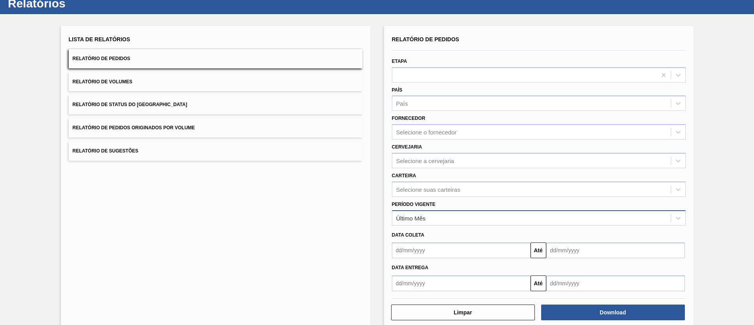
scroll to position [39, 0]
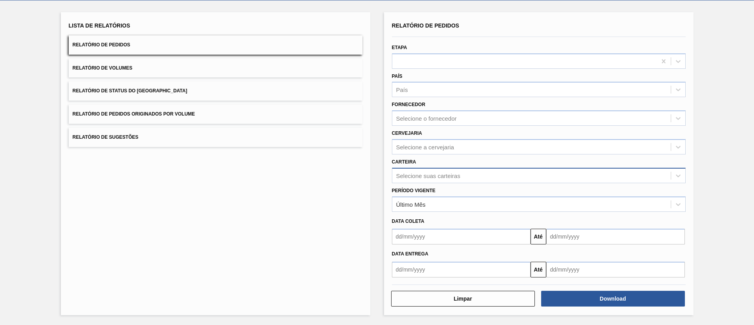
click at [440, 171] on div "Selecione suas carteiras" at bounding box center [532, 175] width 279 height 11
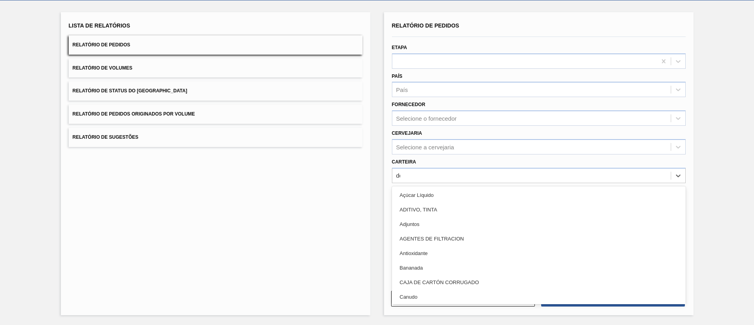
type input "dec"
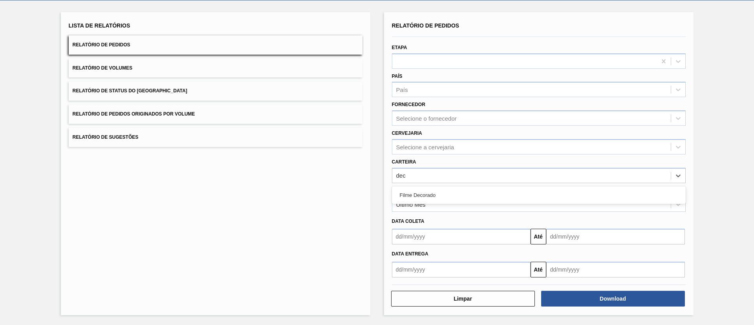
drag, startPoint x: 448, startPoint y: 194, endPoint x: 616, endPoint y: 312, distance: 205.8
click at [450, 194] on div "Filme Decorado" at bounding box center [539, 195] width 294 height 15
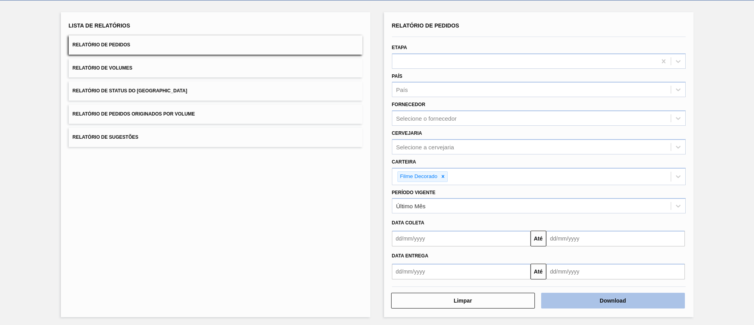
click at [622, 305] on button "Download" at bounding box center [613, 301] width 144 height 16
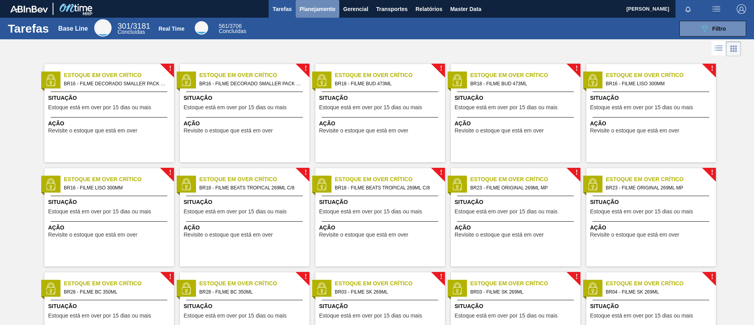
click at [314, 7] on span "Planejamento" at bounding box center [318, 8] width 36 height 9
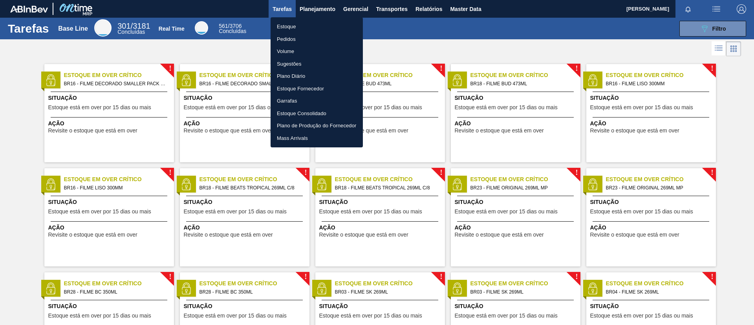
click at [323, 28] on li "Estoque" at bounding box center [317, 26] width 92 height 13
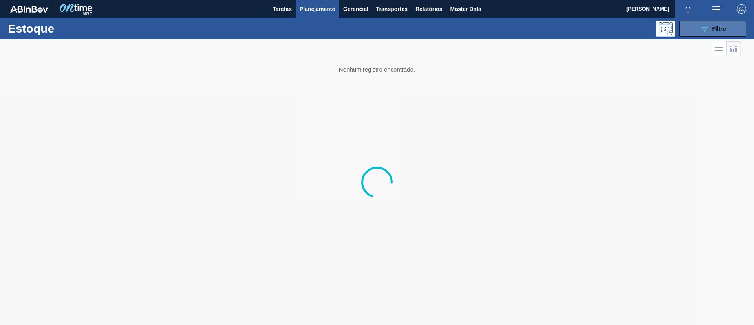
click at [708, 33] on button "089F7B8B-B2A5-4AFE-B5C0-19BA573D28AC Filtro" at bounding box center [713, 29] width 67 height 16
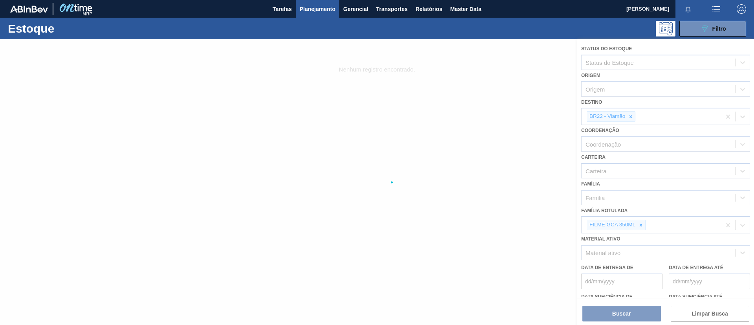
click at [637, 223] on div at bounding box center [377, 182] width 754 height 286
click at [641, 225] on div at bounding box center [377, 182] width 754 height 286
click at [641, 227] on div at bounding box center [377, 182] width 754 height 286
click at [641, 223] on div at bounding box center [377, 182] width 754 height 286
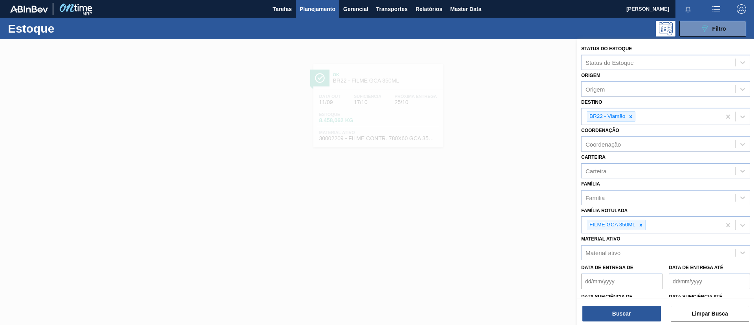
click at [641, 225] on icon at bounding box center [641, 225] width 3 height 3
click at [641, 225] on div "Família Rotulada" at bounding box center [659, 223] width 154 height 11
click at [641, 223] on icon at bounding box center [641, 225] width 6 height 6
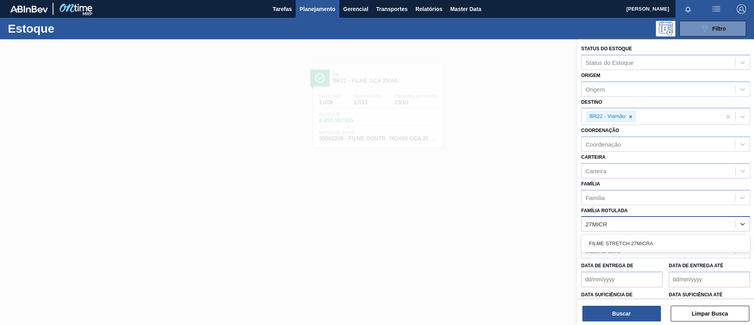
type Rotulada "27MICRA"
click at [640, 235] on div "FILME STRETCH 27MICRA" at bounding box center [666, 244] width 169 height 18
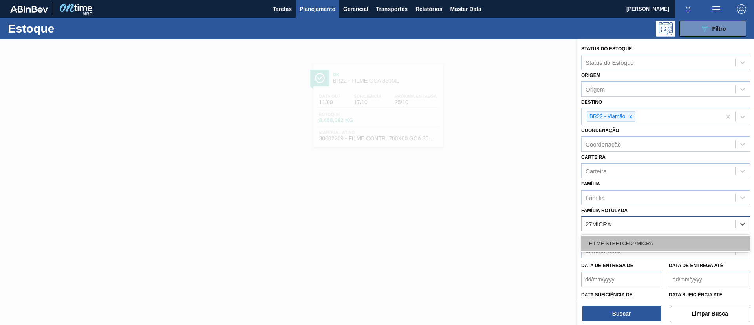
click at [643, 237] on div "FILME STRETCH 27MICRA" at bounding box center [666, 243] width 169 height 15
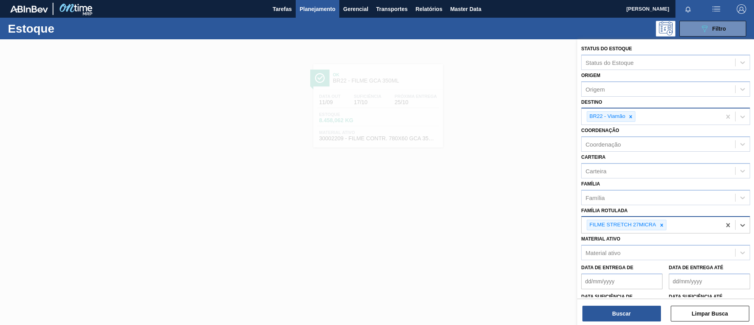
click at [633, 115] on icon at bounding box center [631, 117] width 6 height 6
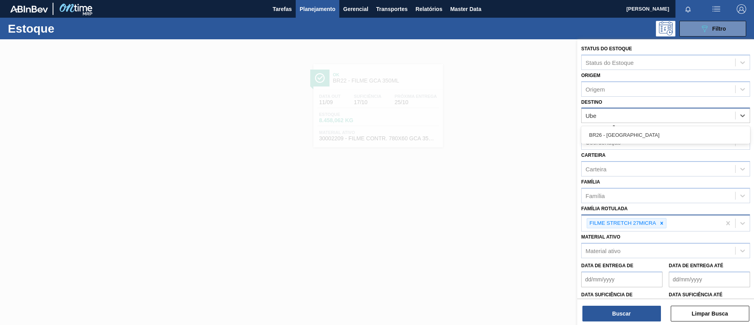
type input "Uber"
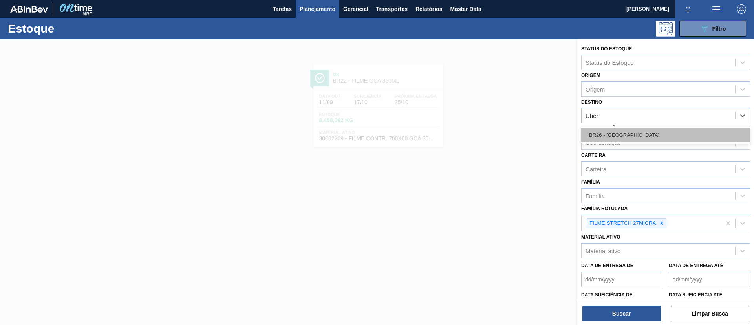
click at [651, 142] on div "BR26 - [GEOGRAPHIC_DATA]" at bounding box center [666, 135] width 169 height 15
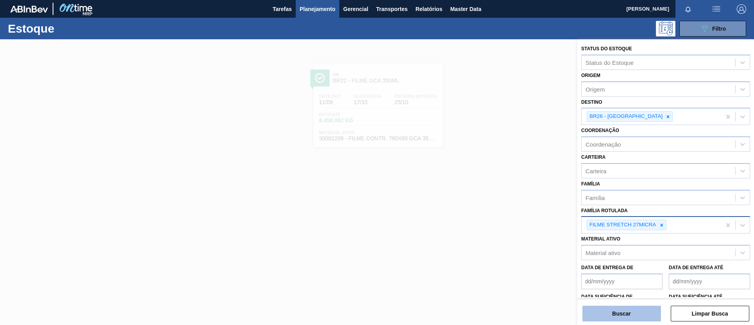
click at [627, 315] on button "Buscar" at bounding box center [622, 314] width 79 height 16
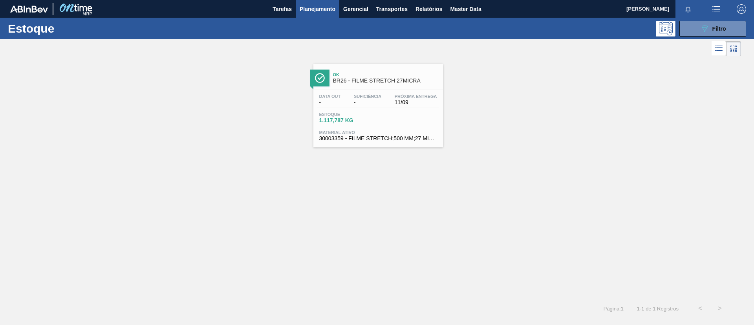
click at [384, 107] on div "Data out - Suficiência - Próxima Entrega 11/09" at bounding box center [378, 101] width 122 height 14
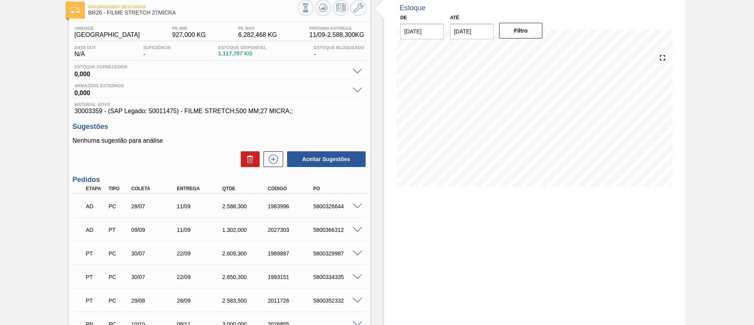
scroll to position [59, 0]
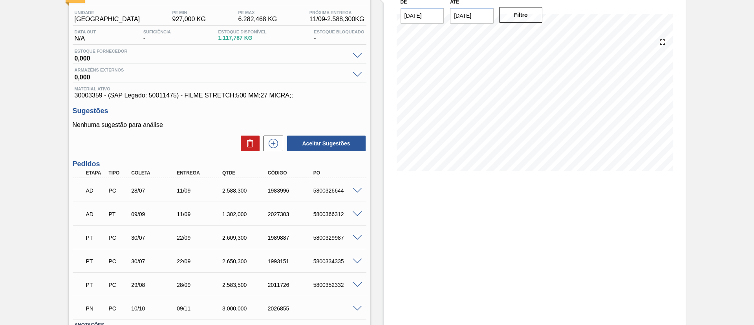
click at [351, 192] on div at bounding box center [359, 190] width 16 height 6
click at [354, 193] on div "5800326644" at bounding box center [337, 190] width 51 height 6
click at [356, 189] on span at bounding box center [357, 191] width 9 height 6
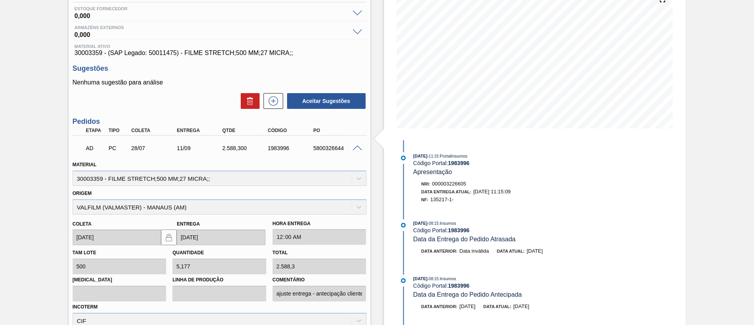
scroll to position [118, 0]
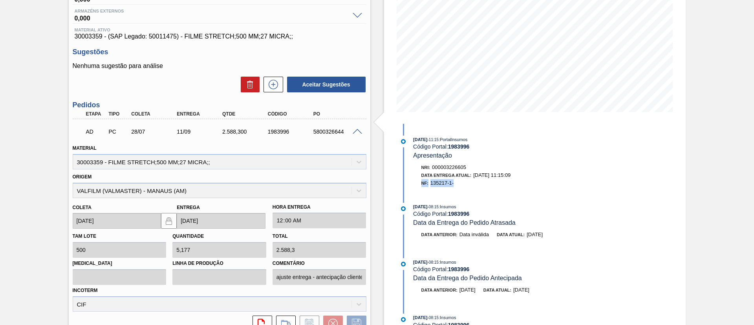
drag, startPoint x: 459, startPoint y: 188, endPoint x: 418, endPoint y: 186, distance: 40.1
click at [418, 186] on div "11/09/2025 - 11:15 : PortalInsumos Código Portal: 1983996 Apresentação Nri: 000…" at bounding box center [499, 163] width 202 height 55
copy div "NF: 135217-1-"
click at [0, 171] on div "Aguardando Descarga BR26 - FILME STRETCH 27MICRA Unidade Uberlândia PE MIN 927,…" at bounding box center [377, 218] width 754 height 594
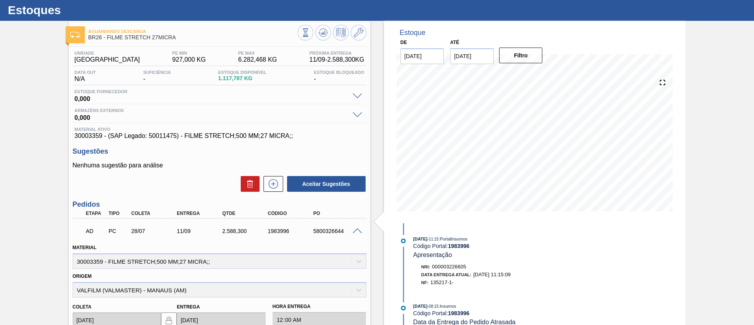
scroll to position [0, 0]
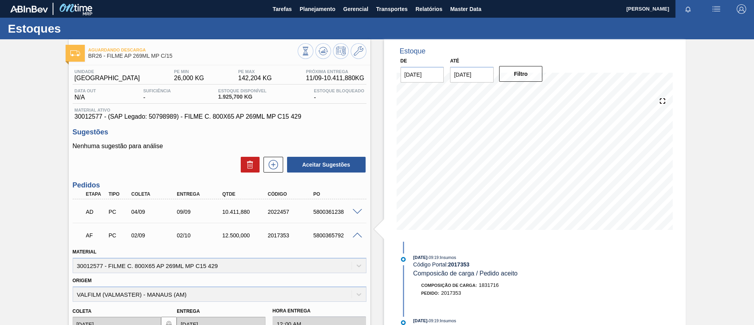
click at [309, 18] on div "Estoques" at bounding box center [377, 29] width 754 height 22
click at [307, 13] on span "Planejamento" at bounding box center [318, 8] width 36 height 9
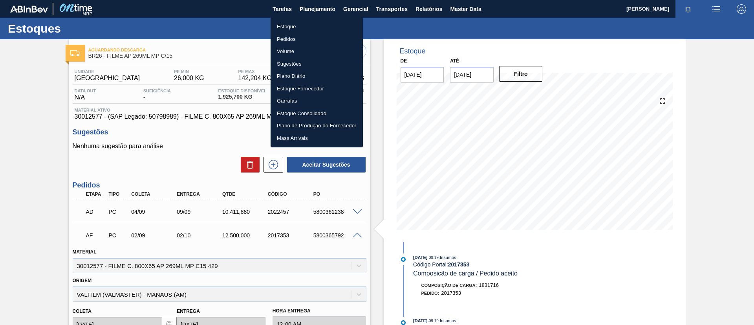
click at [312, 21] on li "Estoque" at bounding box center [317, 26] width 92 height 13
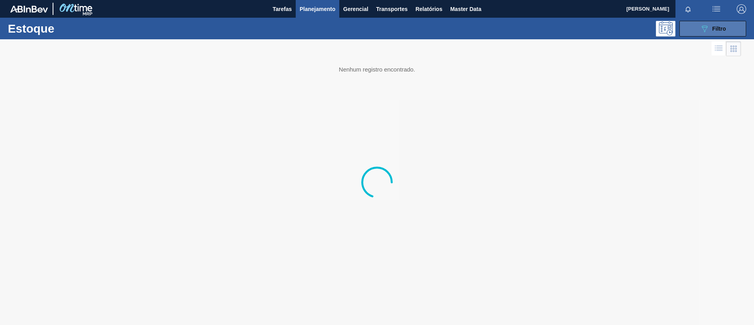
click at [702, 22] on button "089F7B8B-B2A5-4AFE-B5C0-19BA573D28AC Filtro" at bounding box center [713, 29] width 67 height 16
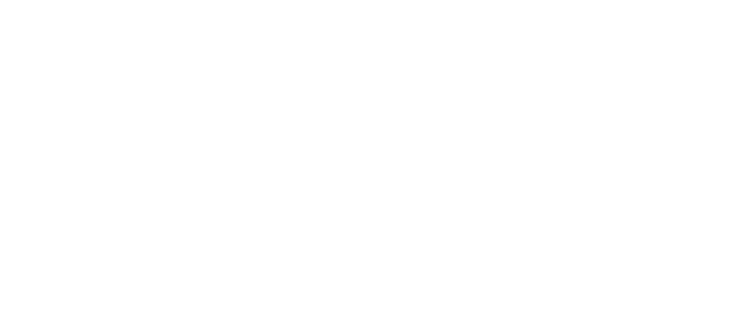
click at [468, 0] on html at bounding box center [377, 0] width 754 height 0
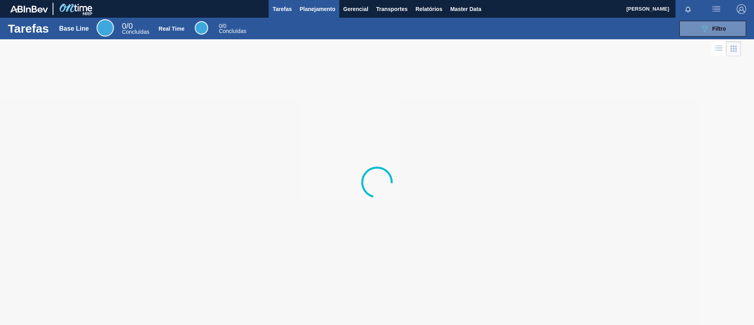
click at [316, 7] on span "Planejamento" at bounding box center [318, 8] width 36 height 9
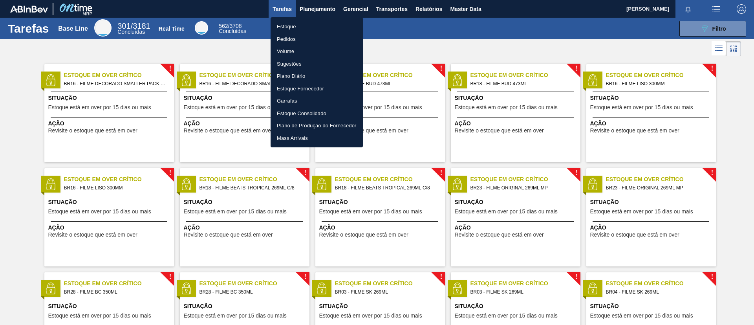
click at [313, 30] on li "Estoque" at bounding box center [317, 26] width 92 height 13
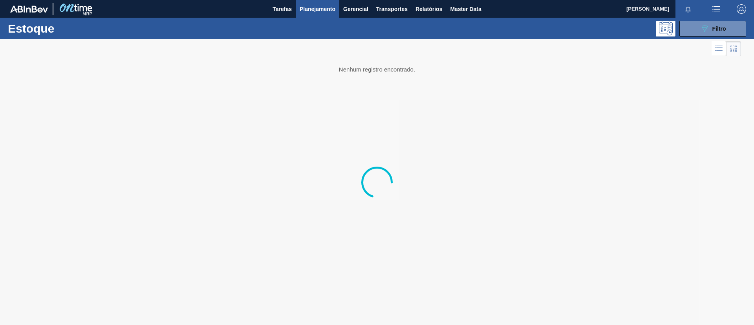
click at [734, 18] on div "Estoque 089F7B8B-B2A5-4AFE-B5C0-19BA573D28AC Filtro" at bounding box center [377, 29] width 754 height 22
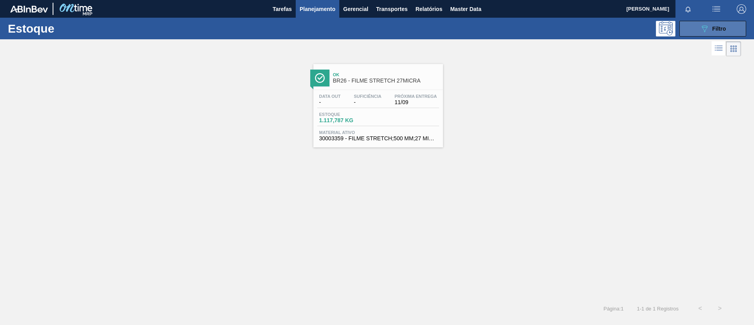
click at [732, 31] on button "089F7B8B-B2A5-4AFE-B5C0-19BA573D28AC Filtro" at bounding box center [713, 29] width 67 height 16
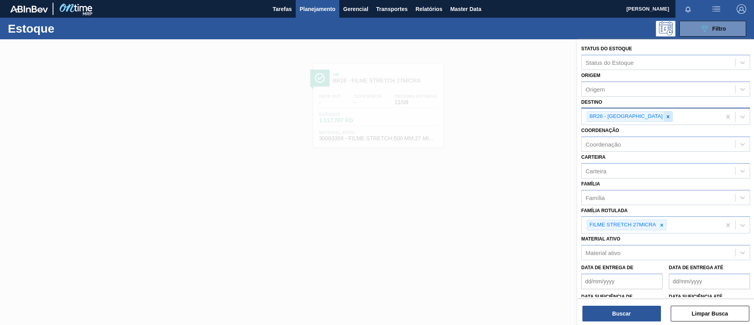
click at [664, 120] on div at bounding box center [668, 117] width 9 height 10
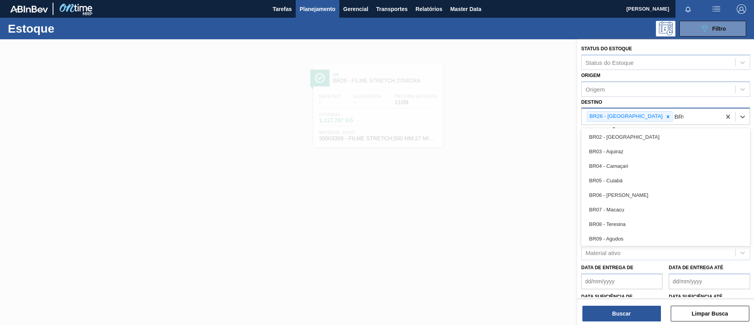
type input "BR09"
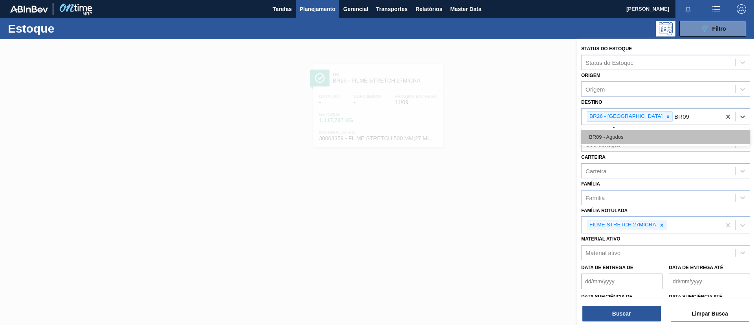
click at [640, 135] on div "BR09 - Agudos" at bounding box center [666, 137] width 169 height 15
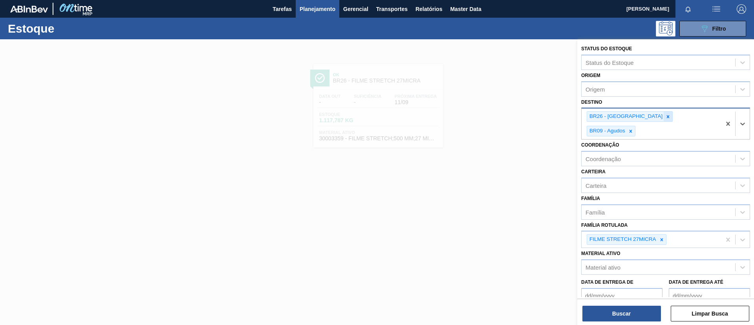
click at [666, 118] on icon at bounding box center [669, 117] width 6 height 6
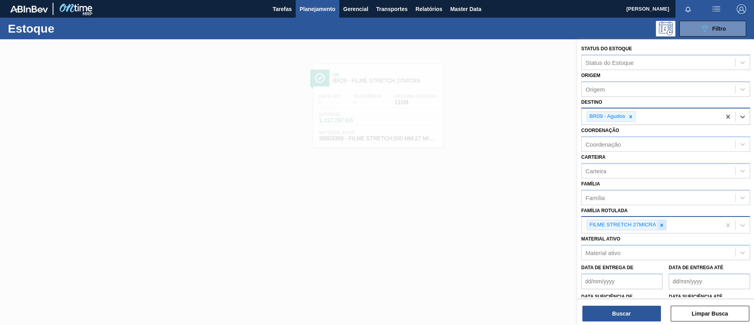
click at [661, 229] on div at bounding box center [662, 225] width 9 height 10
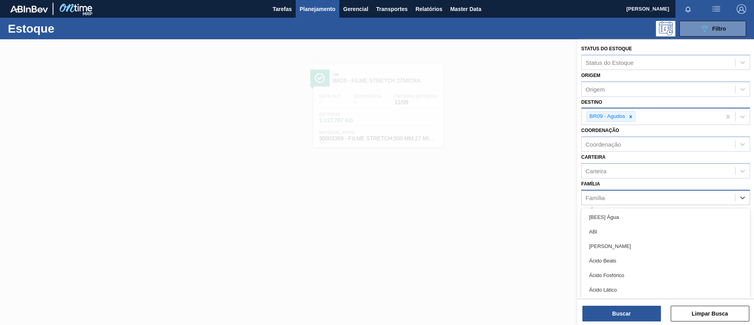
click at [640, 196] on div "Família" at bounding box center [659, 197] width 154 height 11
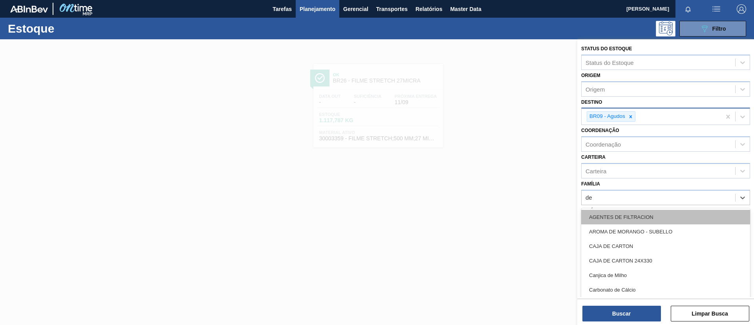
type input "dec"
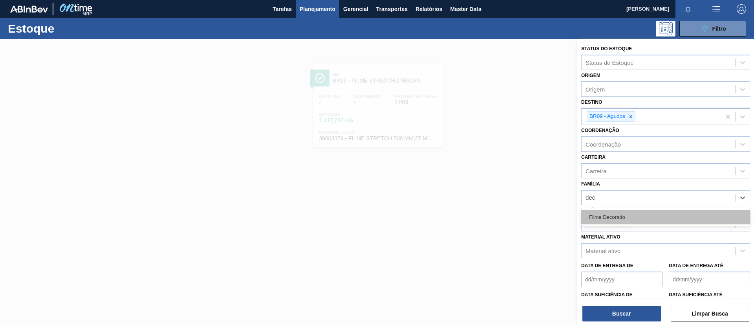
click at [646, 214] on div "Filme Decorado" at bounding box center [666, 217] width 169 height 15
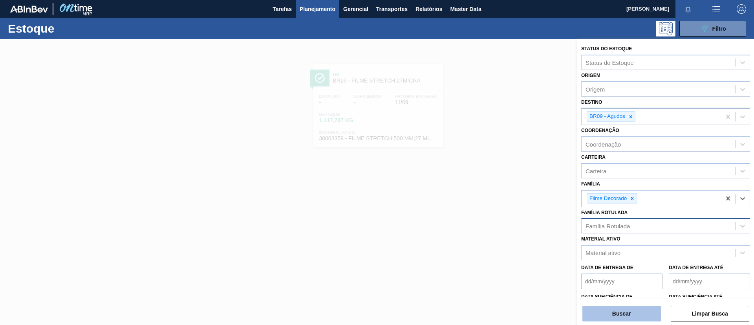
click at [633, 307] on button "Buscar" at bounding box center [622, 314] width 79 height 16
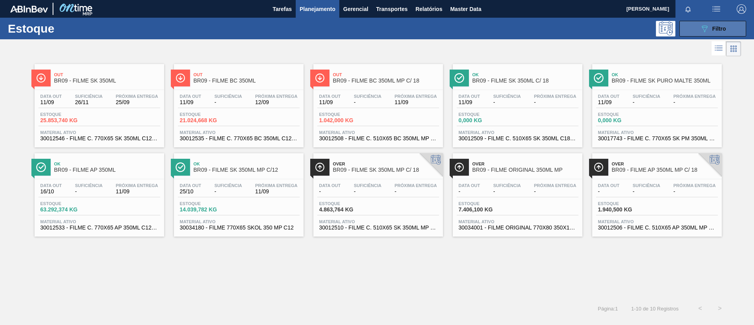
click at [723, 29] on span "Filtro" at bounding box center [720, 29] width 14 height 6
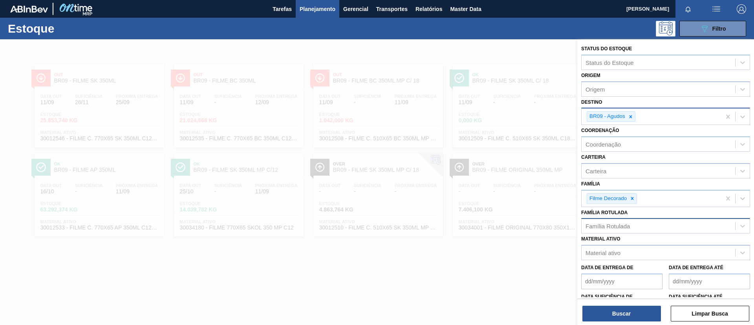
click at [335, 46] on div at bounding box center [377, 201] width 754 height 325
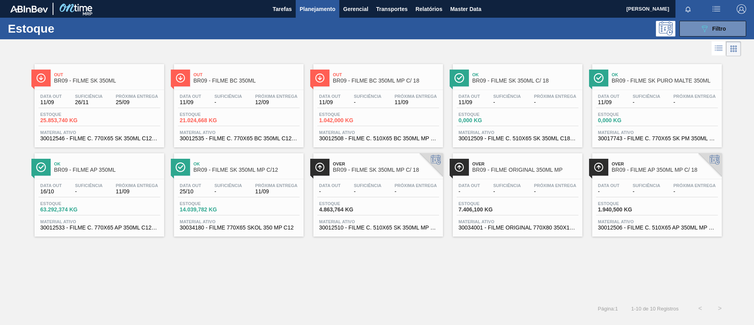
click at [389, 92] on div "Data out 11/09 Suficiência - Próxima Entrega 11/09 Estoque 1.042,000 KG Materia…" at bounding box center [379, 116] width 130 height 53
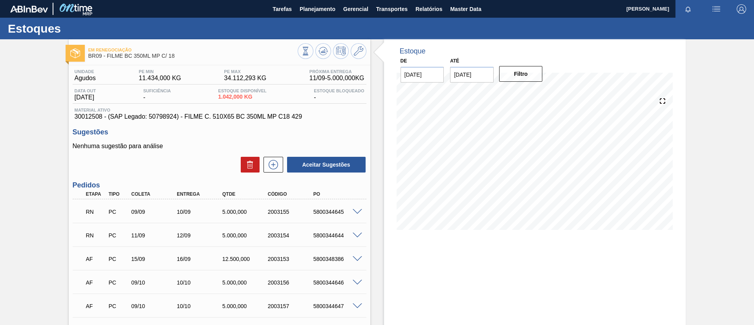
click at [353, 210] on span at bounding box center [357, 212] width 9 height 6
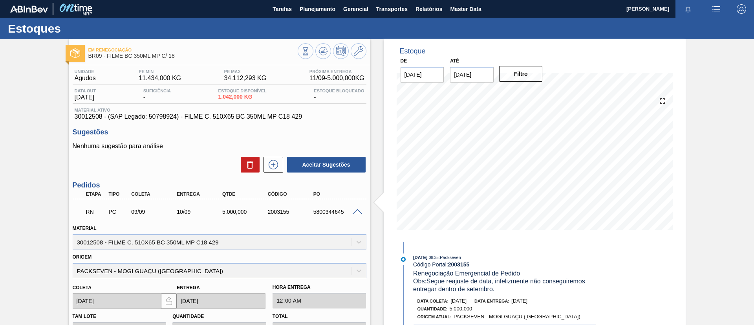
scroll to position [177, 0]
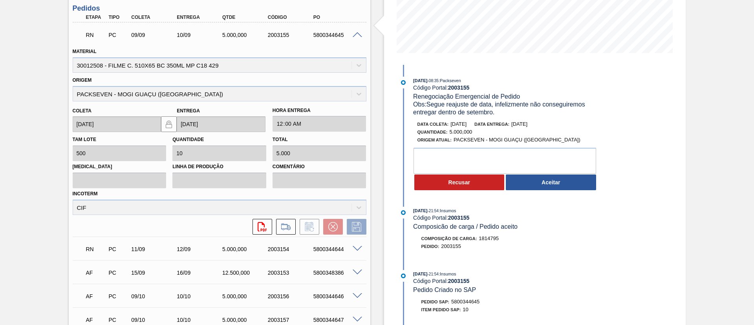
click at [485, 192] on div "04/09/2025 - 08:35 : Packseven Código Portal: 2003155 Renegociação Emergencial …" at bounding box center [499, 136] width 202 height 118
click at [479, 185] on button "Recusar" at bounding box center [460, 182] width 90 height 16
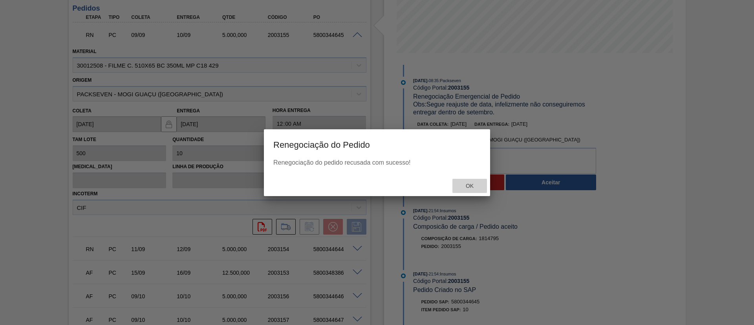
click at [454, 188] on div "Ok" at bounding box center [470, 186] width 35 height 15
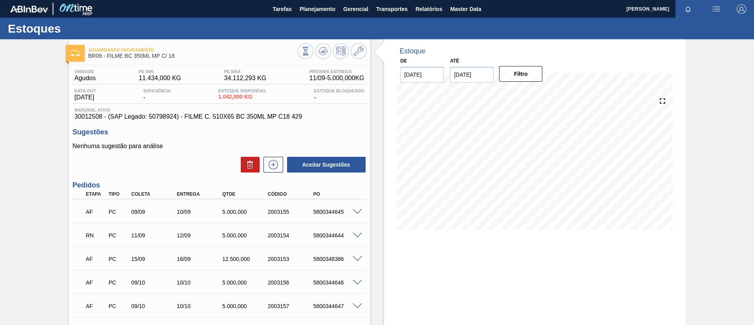
click at [354, 236] on span at bounding box center [357, 236] width 9 height 6
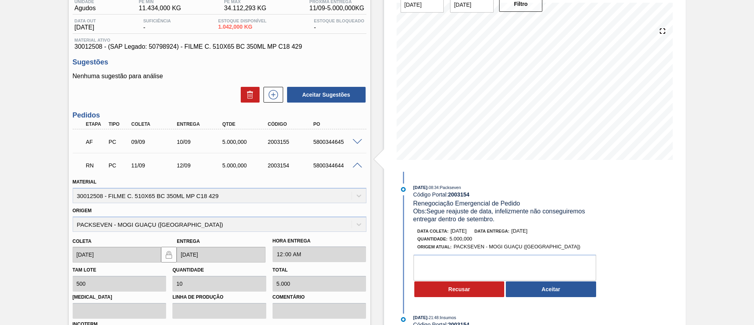
scroll to position [118, 0]
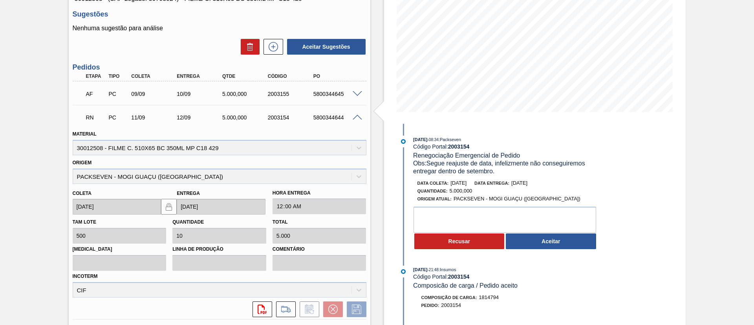
click at [445, 247] on button "Recusar" at bounding box center [460, 241] width 90 height 16
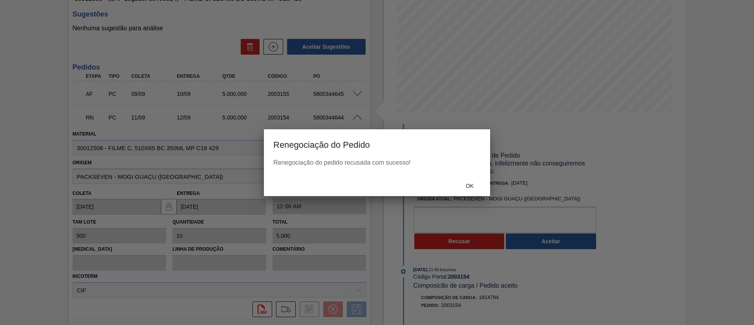
click at [477, 180] on div "Ok" at bounding box center [470, 186] width 35 height 15
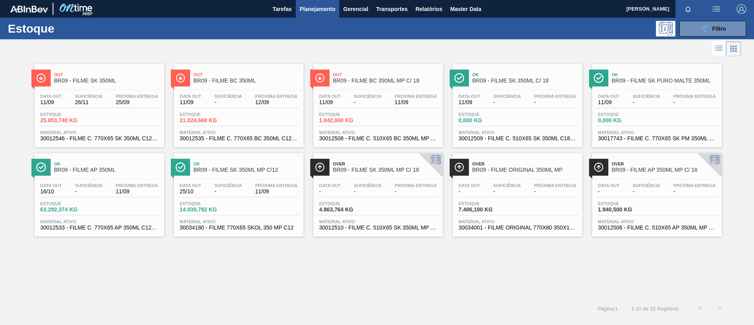
click at [124, 164] on span "Ok" at bounding box center [107, 163] width 106 height 5
click at [112, 78] on span "BR09 - FILME SK 350ML" at bounding box center [107, 81] width 106 height 6
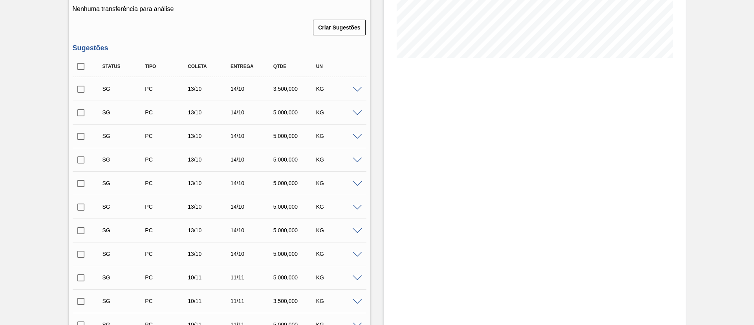
scroll to position [154, 0]
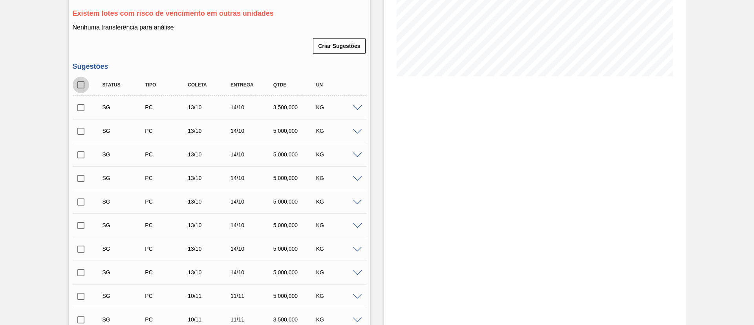
click at [80, 78] on input "checkbox" at bounding box center [81, 85] width 17 height 17
checkbox input "true"
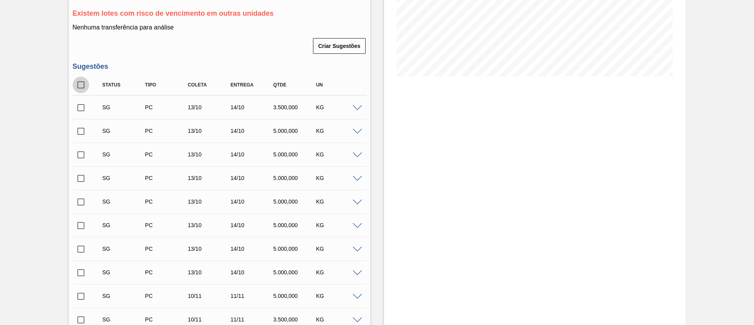
checkbox input "true"
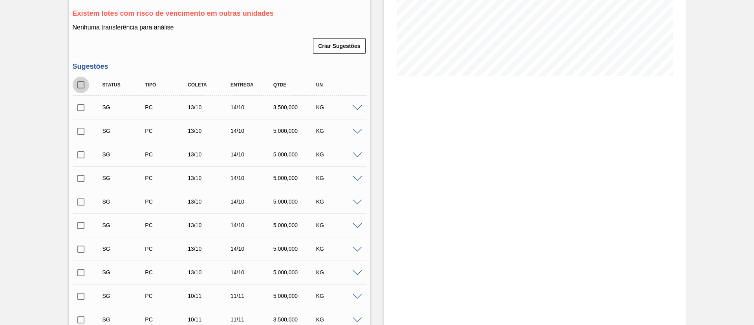
checkbox input "true"
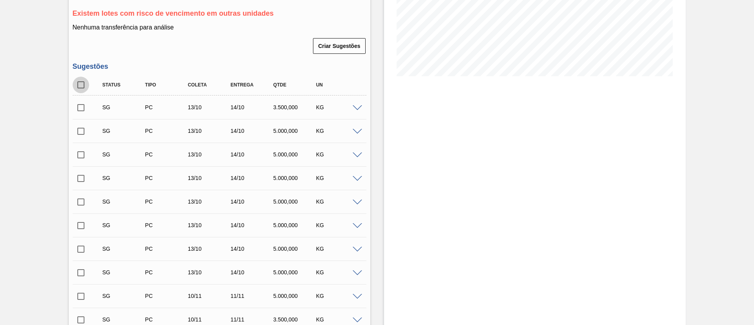
checkbox input "true"
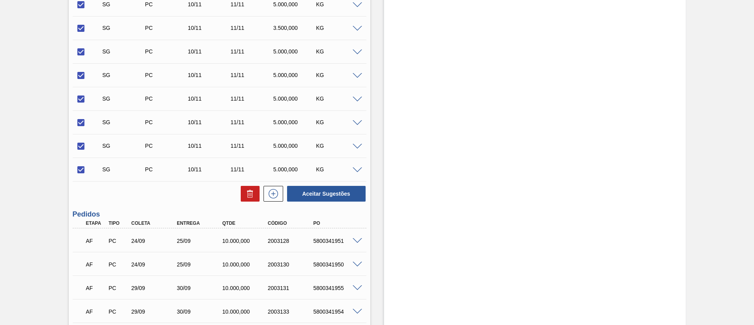
scroll to position [448, 0]
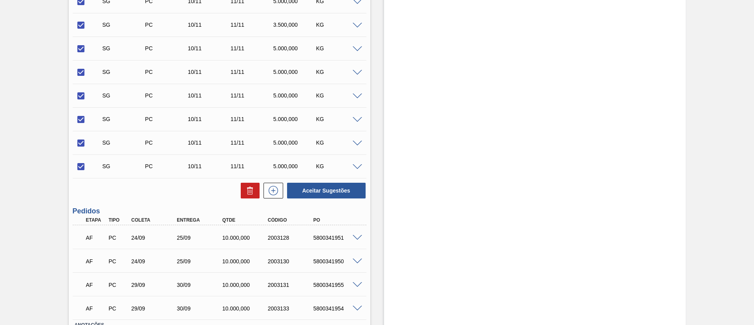
click at [246, 192] on icon at bounding box center [250, 190] width 9 height 9
checkbox input "false"
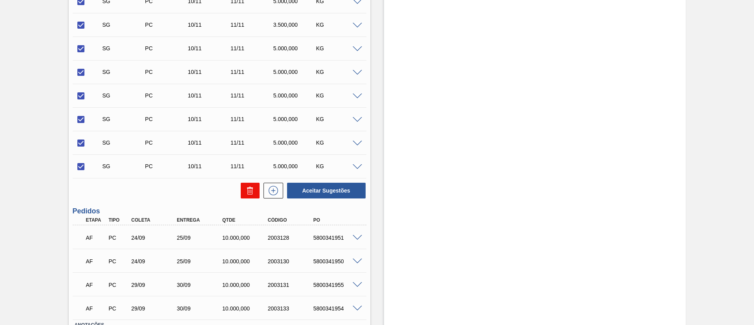
checkbox input "false"
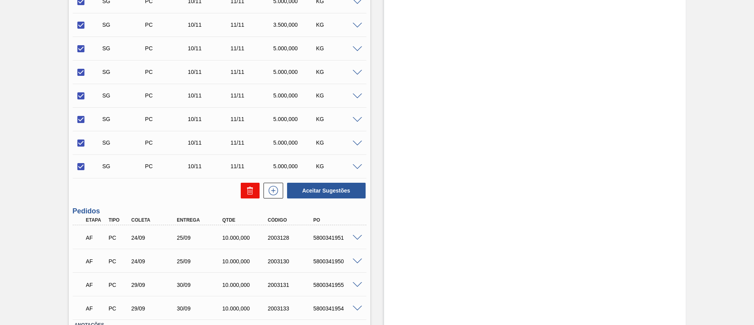
checkbox input "false"
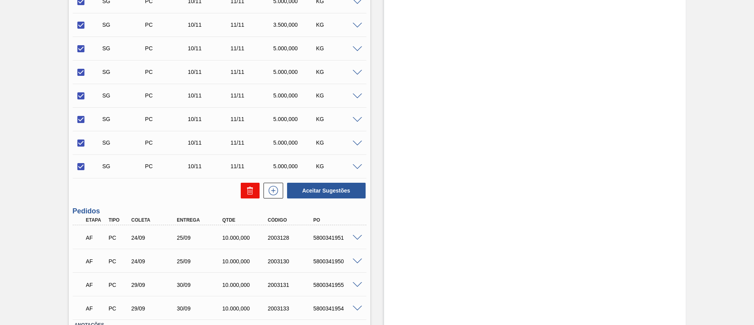
checkbox input "false"
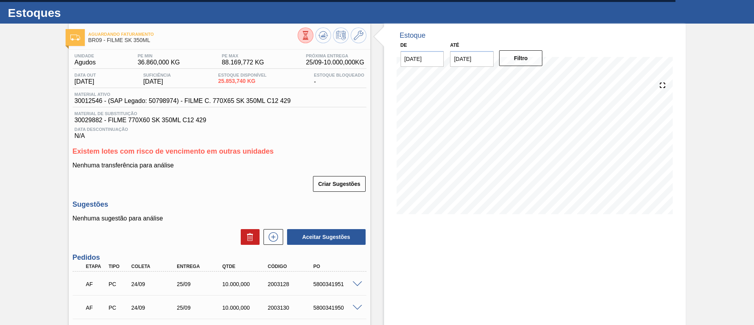
scroll to position [59, 0]
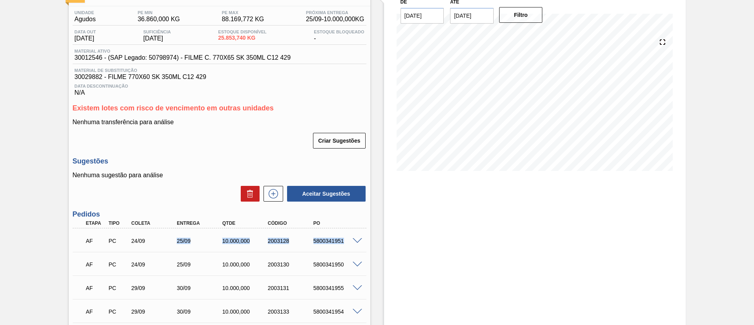
drag, startPoint x: 188, startPoint y: 242, endPoint x: 349, endPoint y: 240, distance: 161.5
click at [349, 240] on div "AF PC 24/09 25/09 10.000,000 2003128 5800341951" at bounding box center [217, 240] width 273 height 16
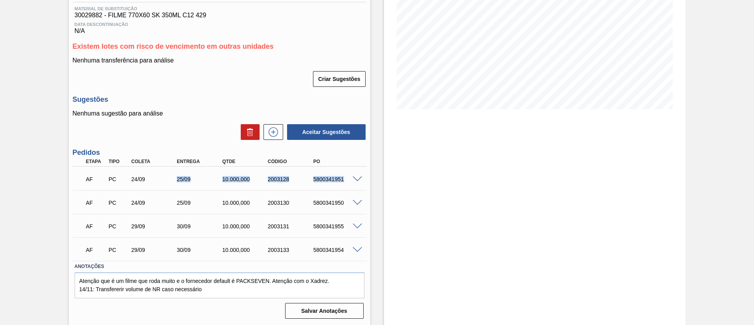
scroll to position [121, 0]
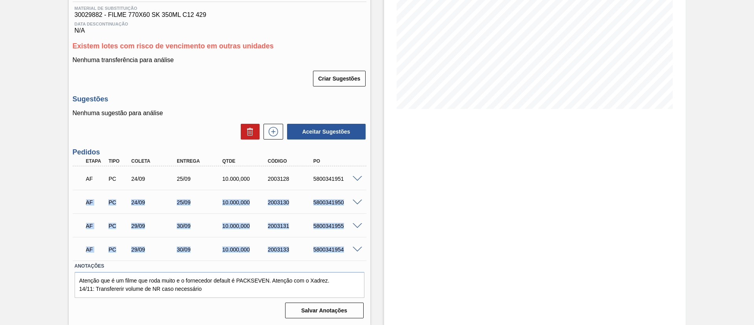
drag, startPoint x: 70, startPoint y: 196, endPoint x: 362, endPoint y: 257, distance: 298.5
click at [362, 257] on div "Unidade Agudos PE MIN 36.860,000 KG PE MAX 88.169,772 KG Próxima Entrega 25/09 …" at bounding box center [220, 132] width 302 height 377
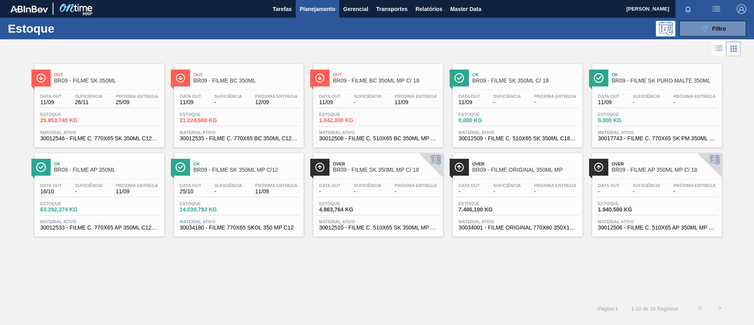
click at [115, 87] on div "Out BR09 - FILME SK 350ML Data out 11/09 Suficiência 26/11 Próxima Entrega 25/0…" at bounding box center [100, 105] width 130 height 83
